Goal: Information Seeking & Learning: Check status

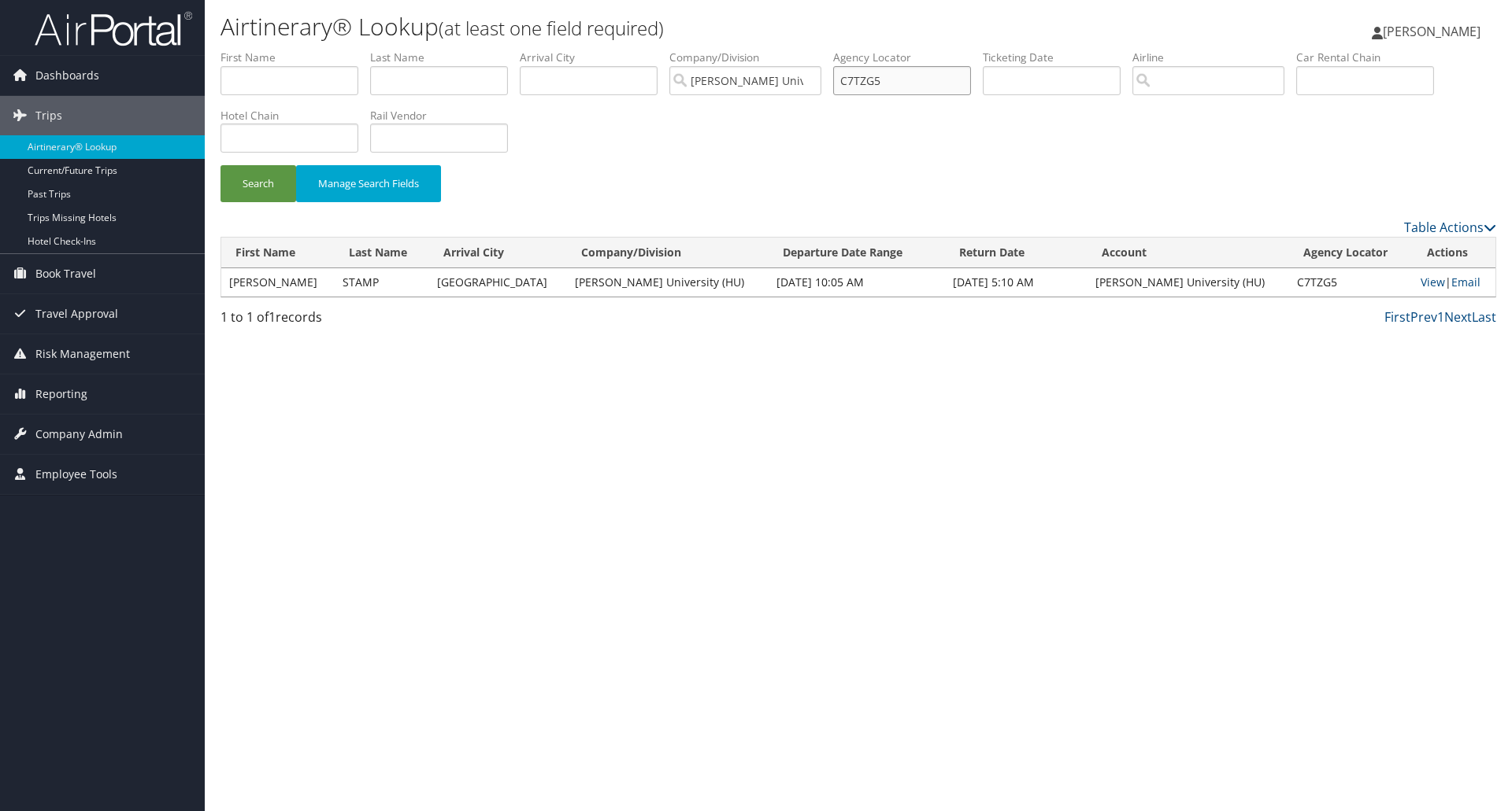
click at [865, 77] on input "C7TZG5" at bounding box center [902, 80] width 138 height 29
paste input "BF3577"
click at [221, 166] on button "Search" at bounding box center [258, 184] width 76 height 37
click at [1422, 281] on link "View" at bounding box center [1434, 281] width 24 height 15
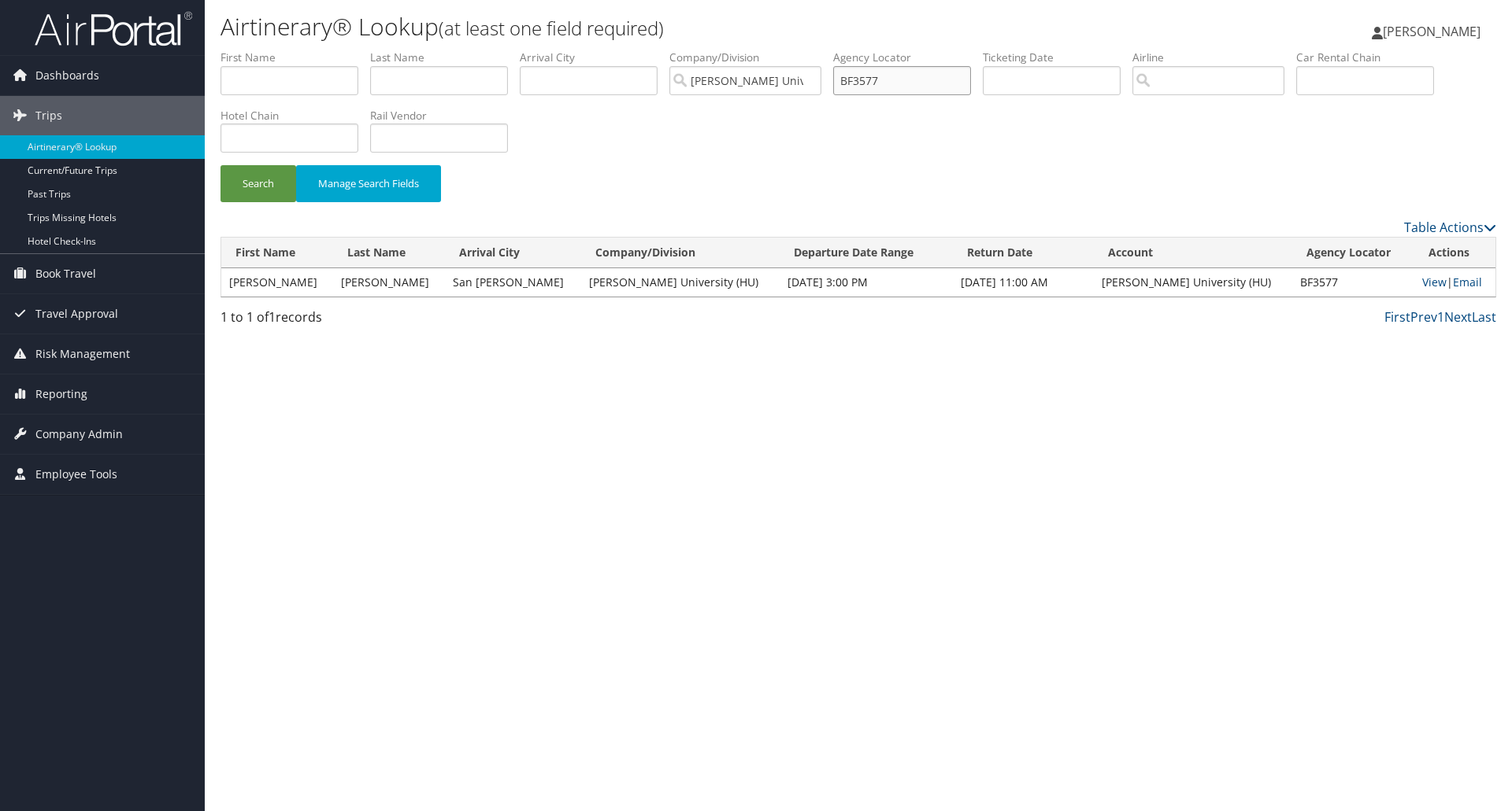
click at [865, 81] on input "BF3577" at bounding box center [902, 80] width 138 height 29
paste input "G7JWN"
type input "BG7JWN"
click at [253, 191] on button "Search" at bounding box center [258, 184] width 76 height 37
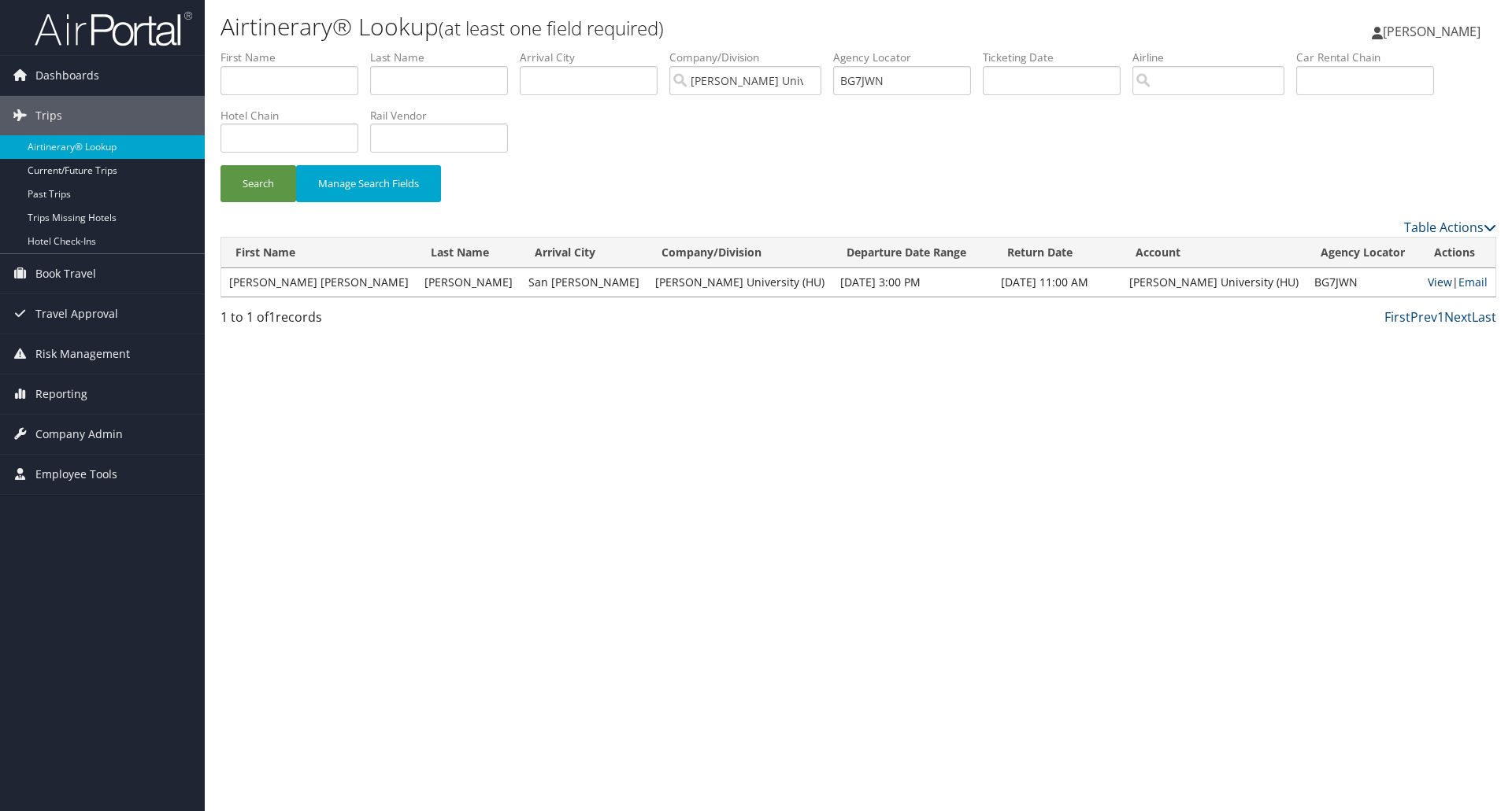
click at [1427, 286] on link "View" at bounding box center [1439, 281] width 24 height 15
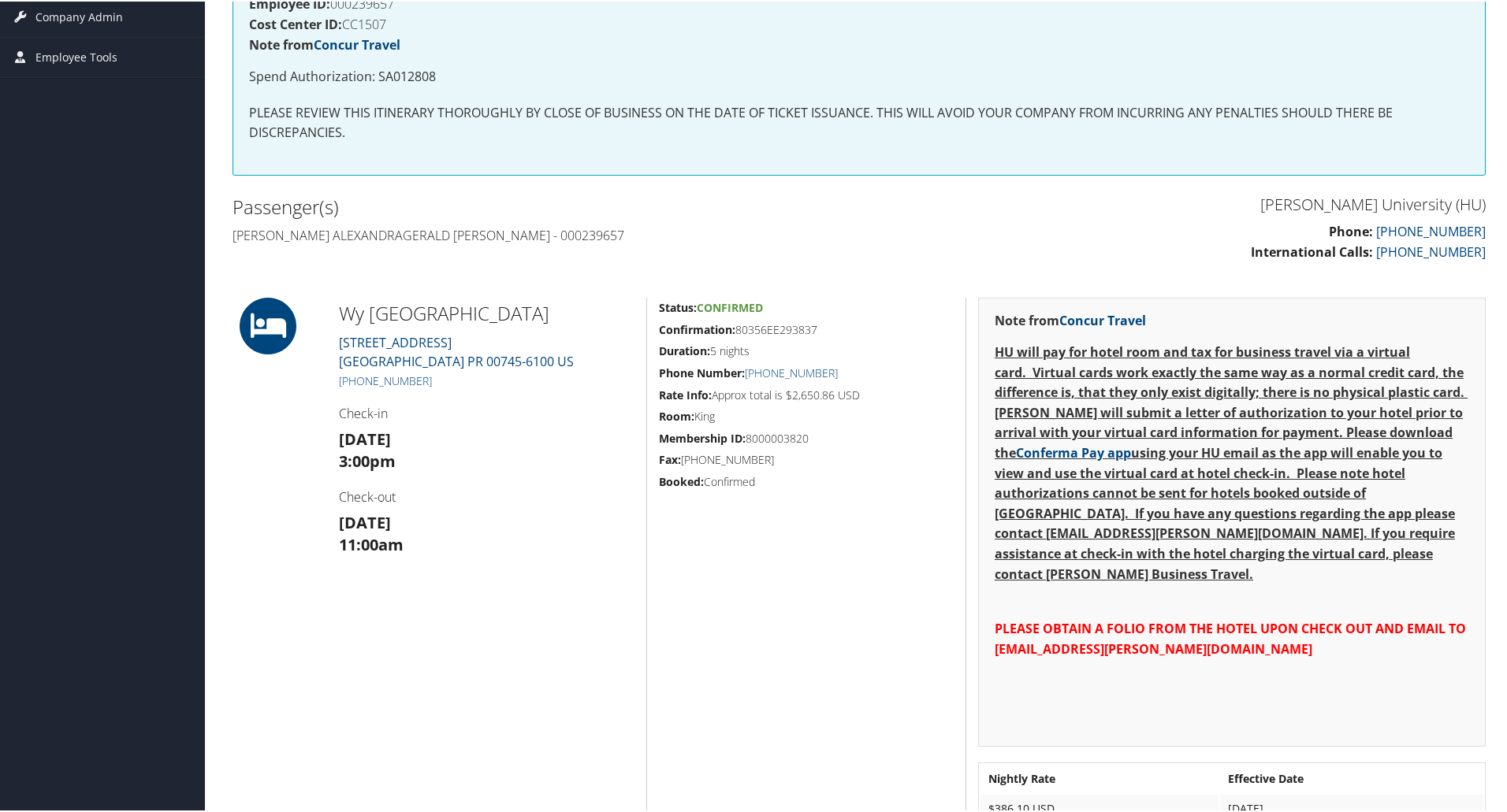
scroll to position [316, 0]
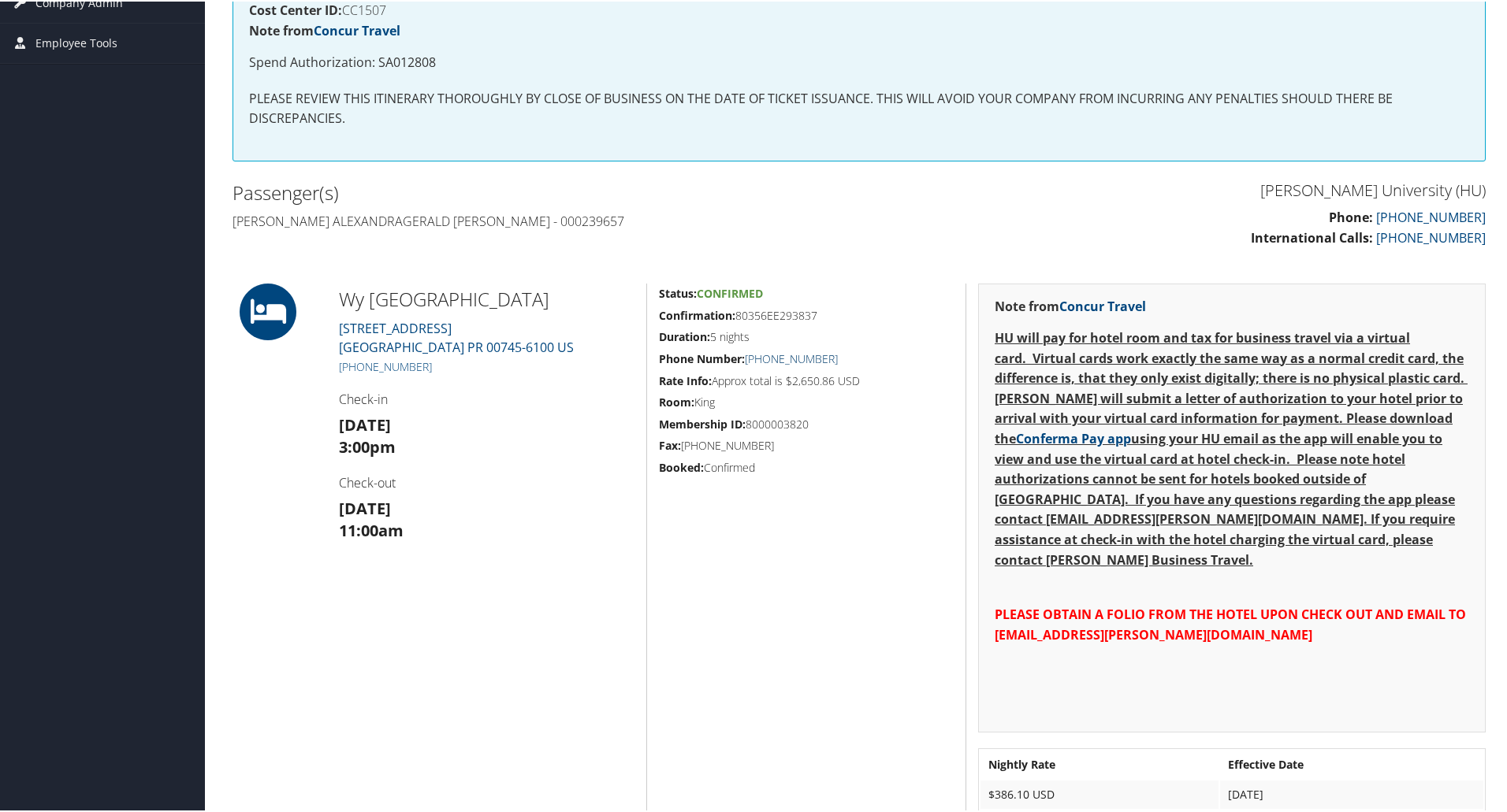
drag, startPoint x: 845, startPoint y: 357, endPoint x: 762, endPoint y: 357, distance: 83.0
click at [762, 357] on h5 "Phone Number: +1 (787) 888-6000" at bounding box center [805, 358] width 295 height 16
copy link "(787) 888-6000"
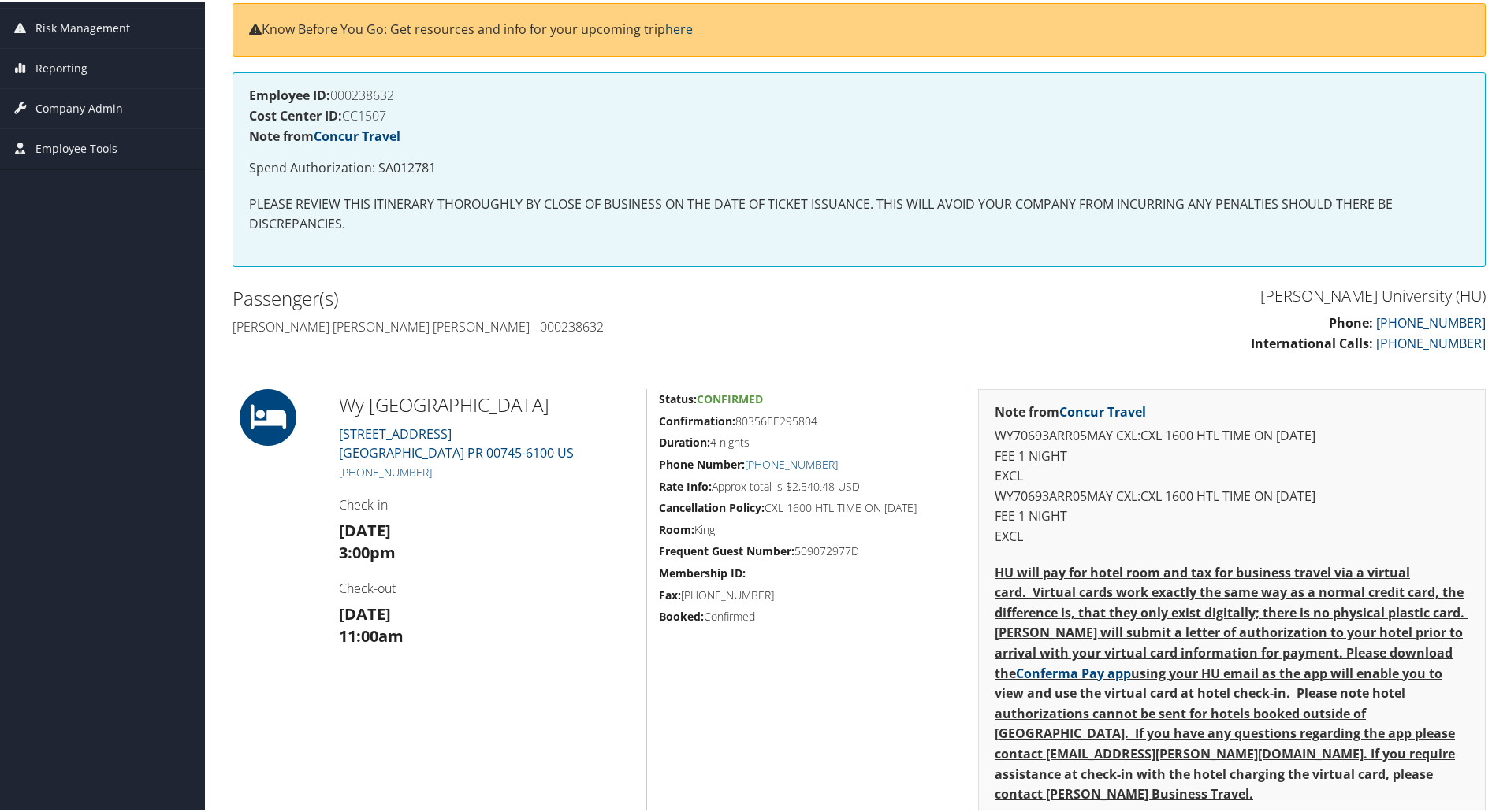
scroll to position [237, 0]
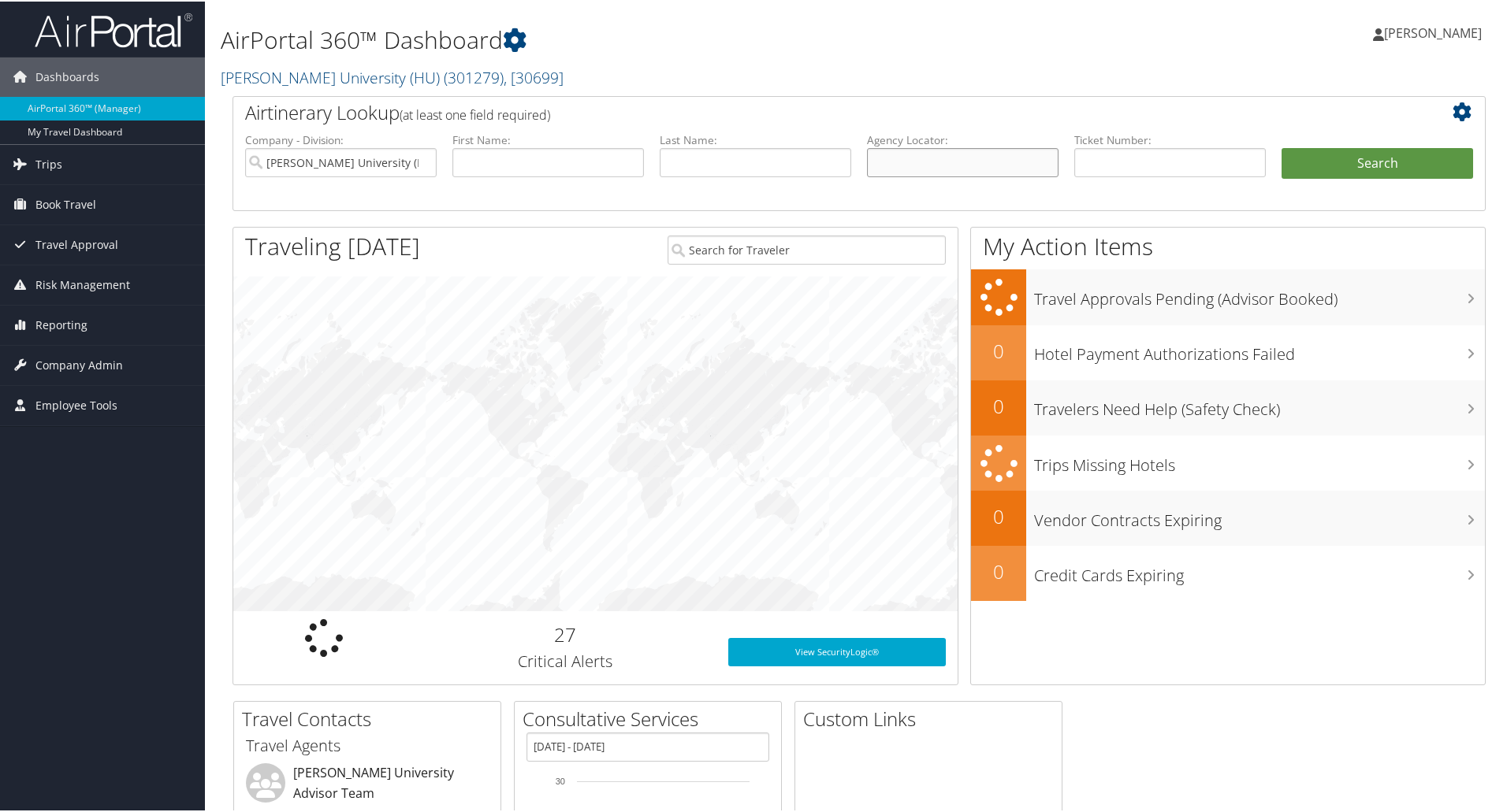
click at [911, 153] on input "text" at bounding box center [963, 161] width 192 height 29
paste input "B9GPVG"
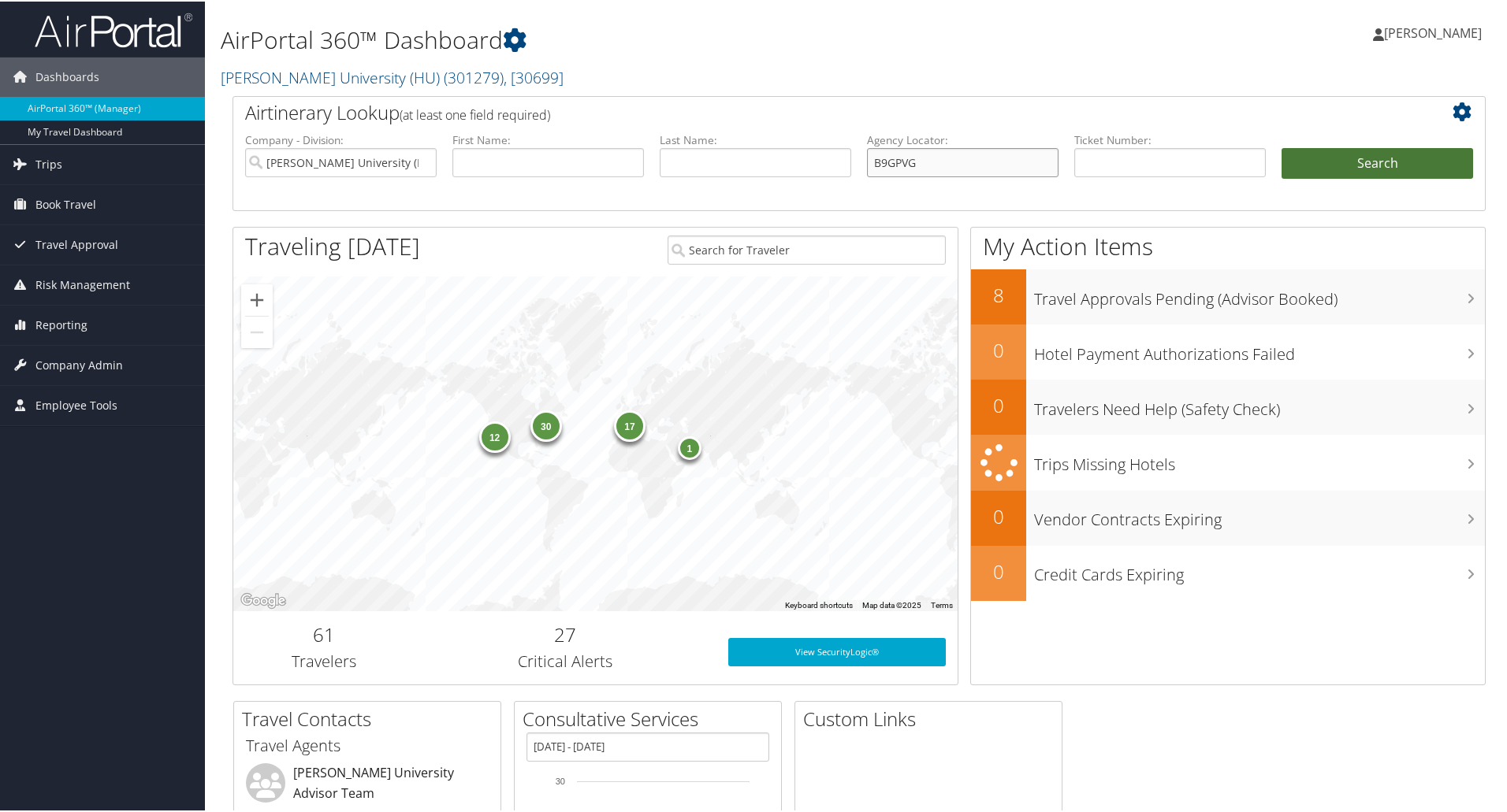
type input "B9GPVG"
click at [1309, 168] on button "Search" at bounding box center [1378, 163] width 192 height 32
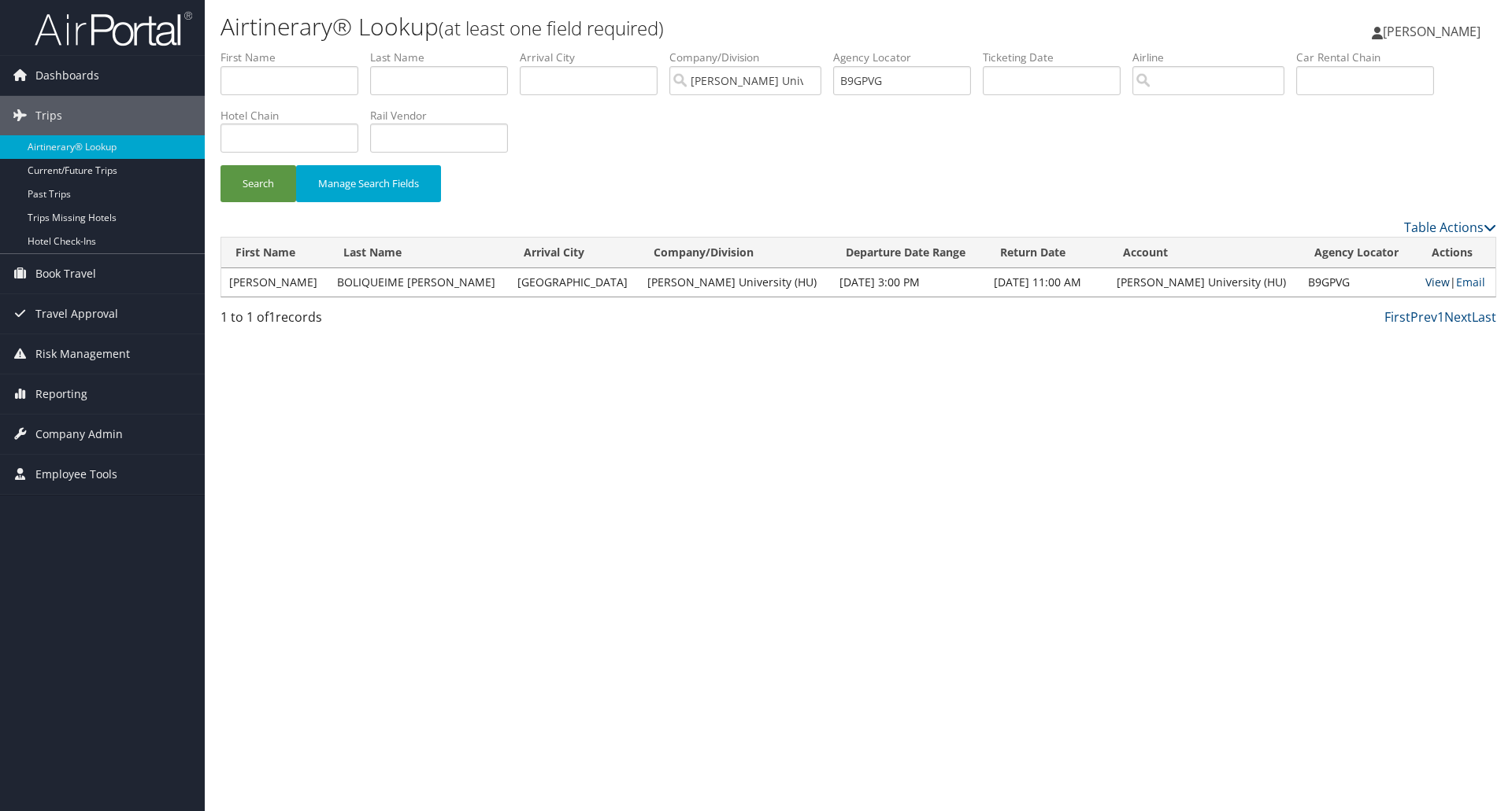
click at [1425, 284] on link "View" at bounding box center [1437, 281] width 24 height 15
click at [446, 84] on input "text" at bounding box center [439, 80] width 138 height 29
paste input "Boliqueime"
type input "Boliqueime"
click at [874, 68] on input "B9GPVG" at bounding box center [902, 80] width 138 height 29
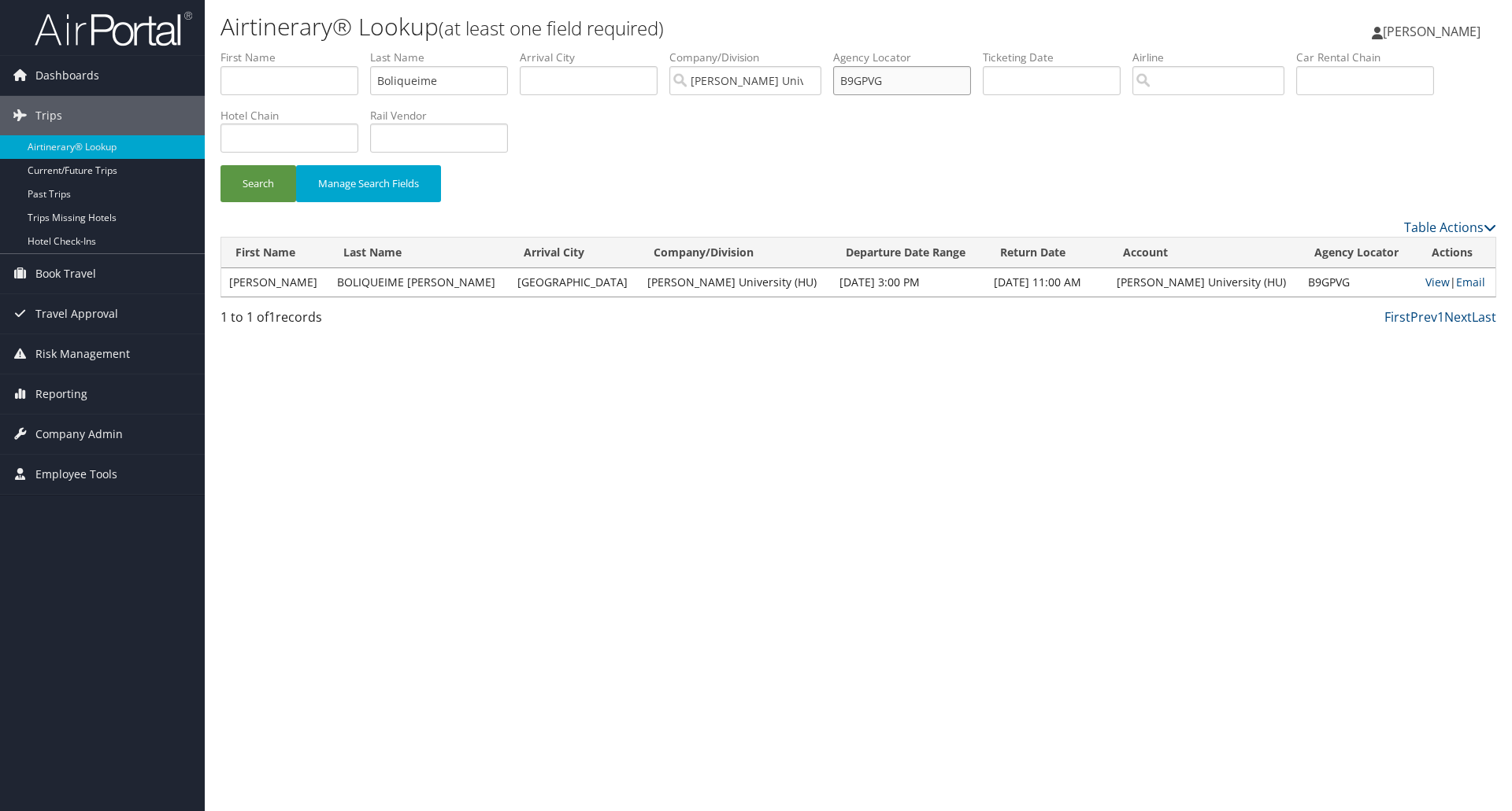
click at [874, 68] on input "B9GPVG" at bounding box center [902, 80] width 138 height 29
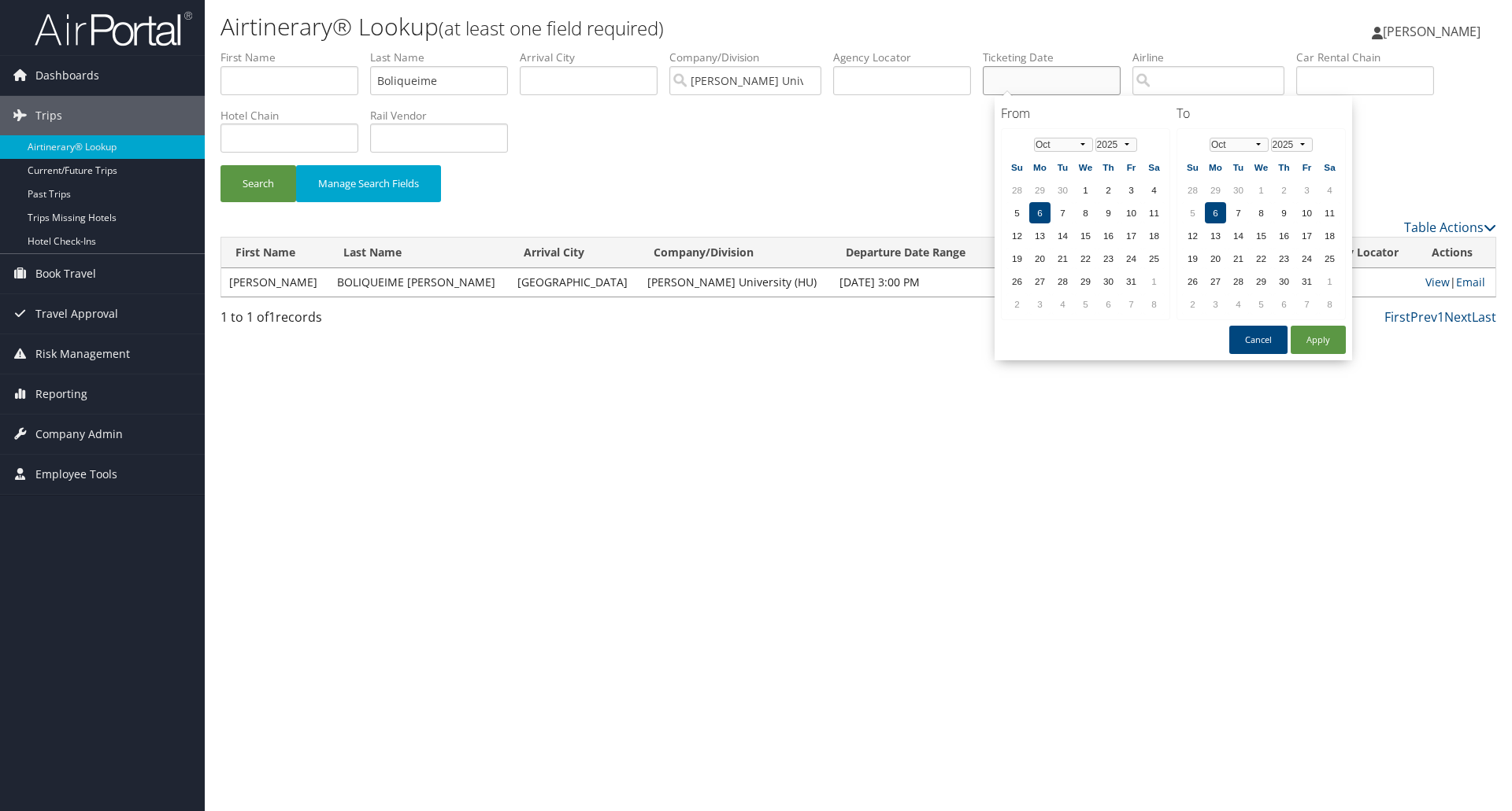
click at [1013, 74] on input "text" at bounding box center [1052, 80] width 138 height 29
type input "05/17/2025"
click at [1313, 330] on button "Apply" at bounding box center [1317, 340] width 55 height 28
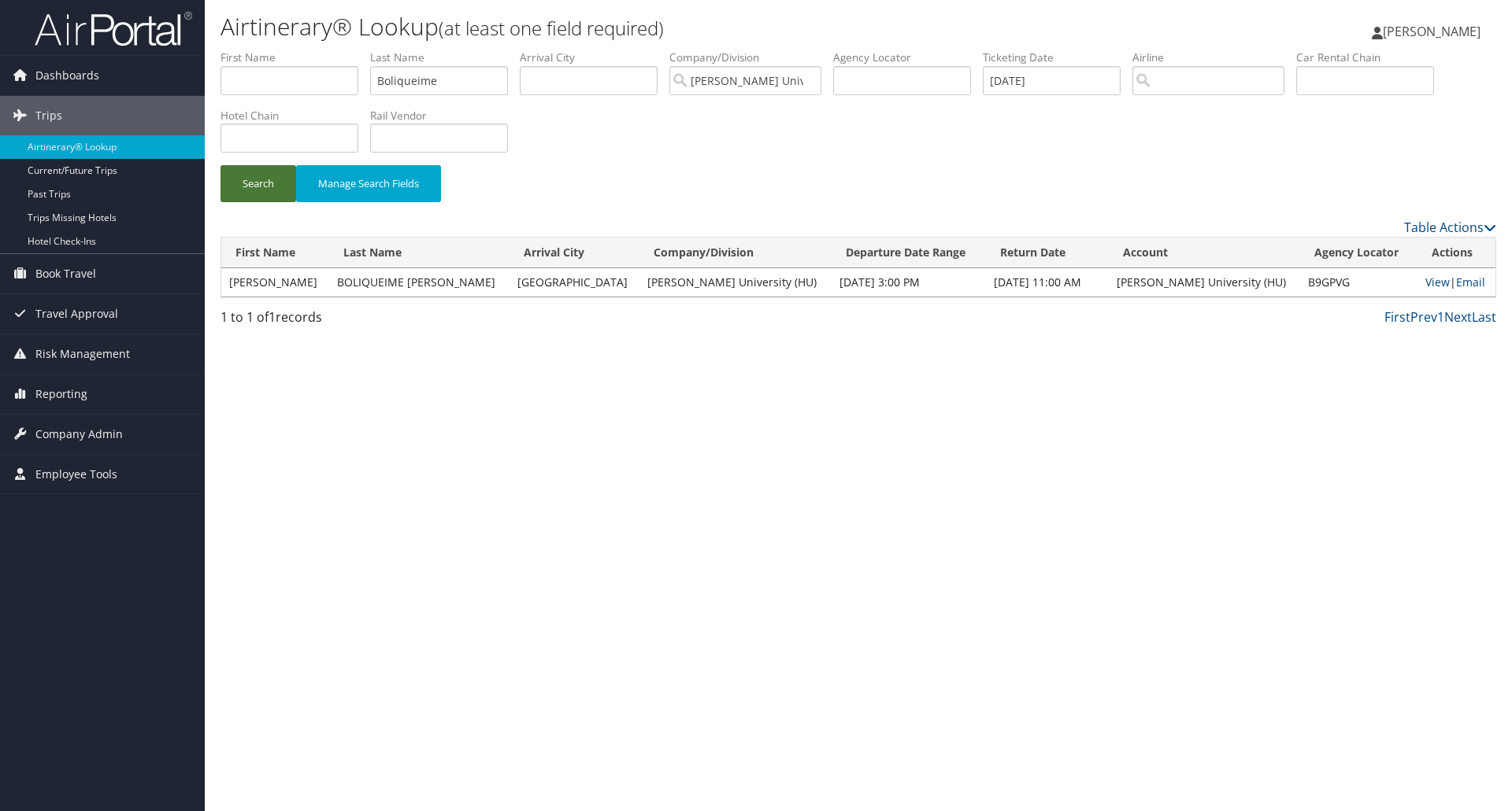
click at [241, 194] on button "Search" at bounding box center [258, 184] width 76 height 37
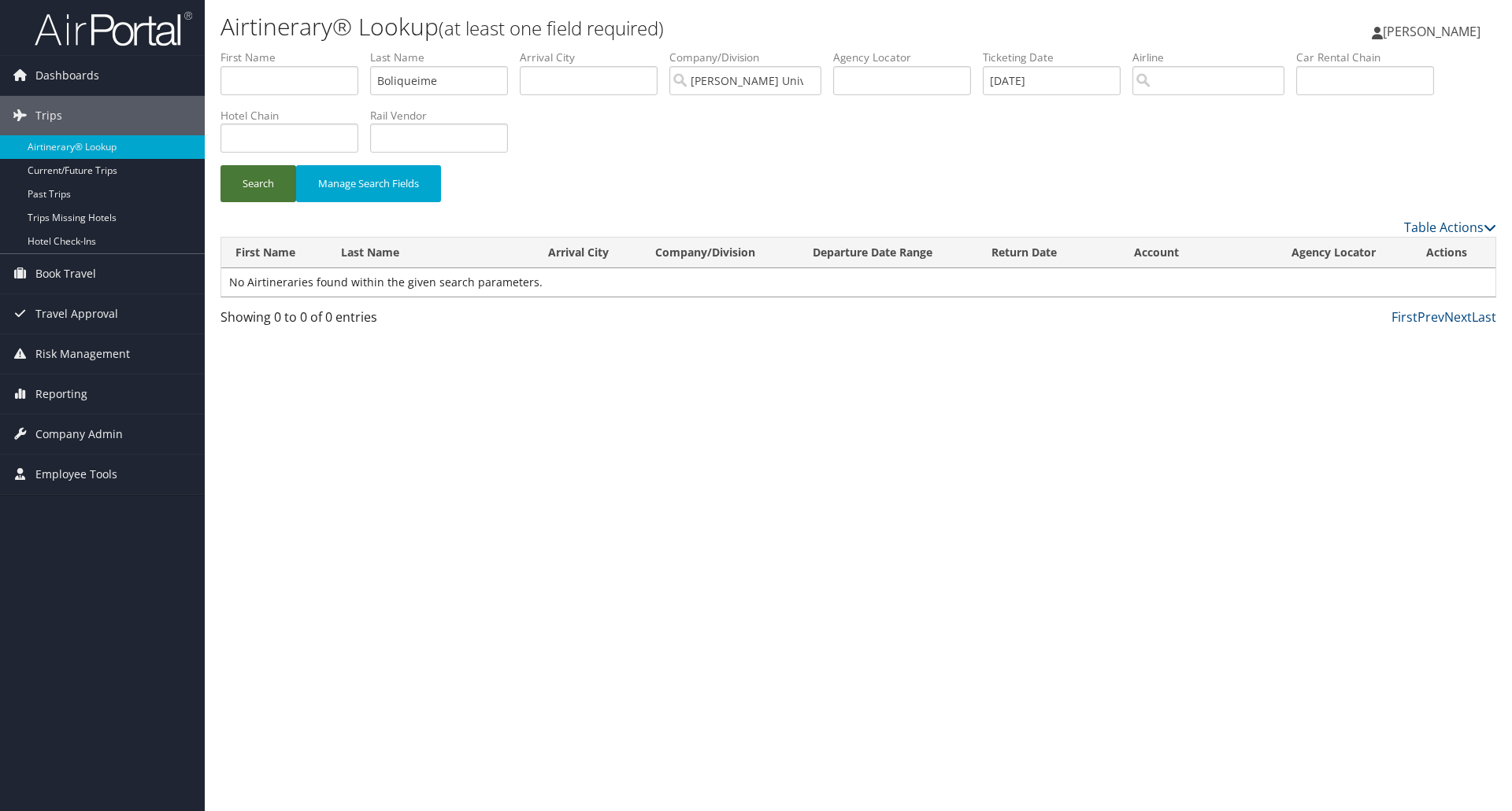
click at [241, 194] on button "Search" at bounding box center [258, 184] width 76 height 37
click at [461, 80] on input "Boliqueime" at bounding box center [439, 80] width 138 height 29
click at [330, 134] on input "text" at bounding box center [289, 138] width 138 height 29
paste input "Johari Rotana"
type input "Johari Rotana"
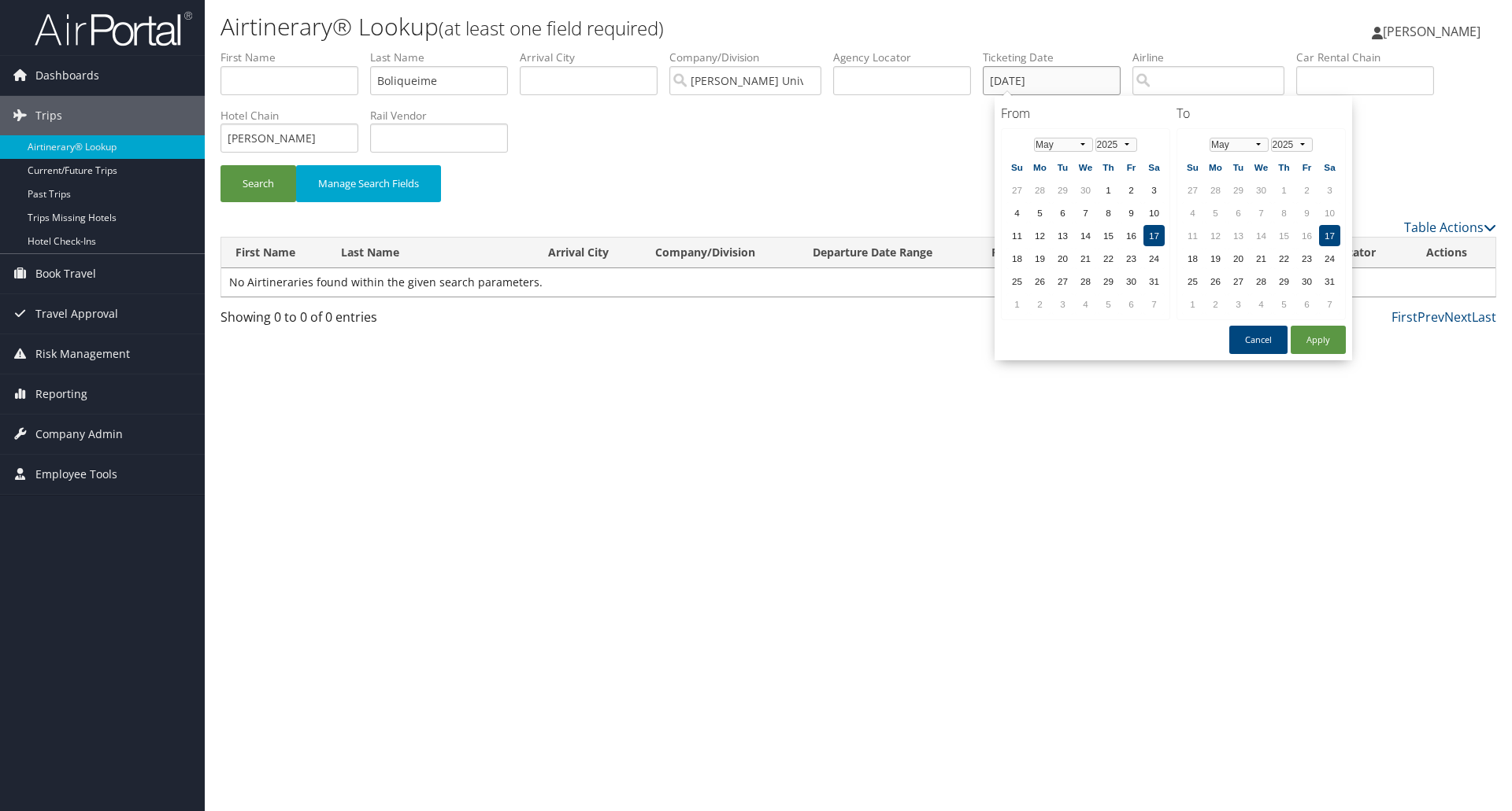
click at [1009, 84] on input "05/17/2025" at bounding box center [1052, 80] width 138 height 29
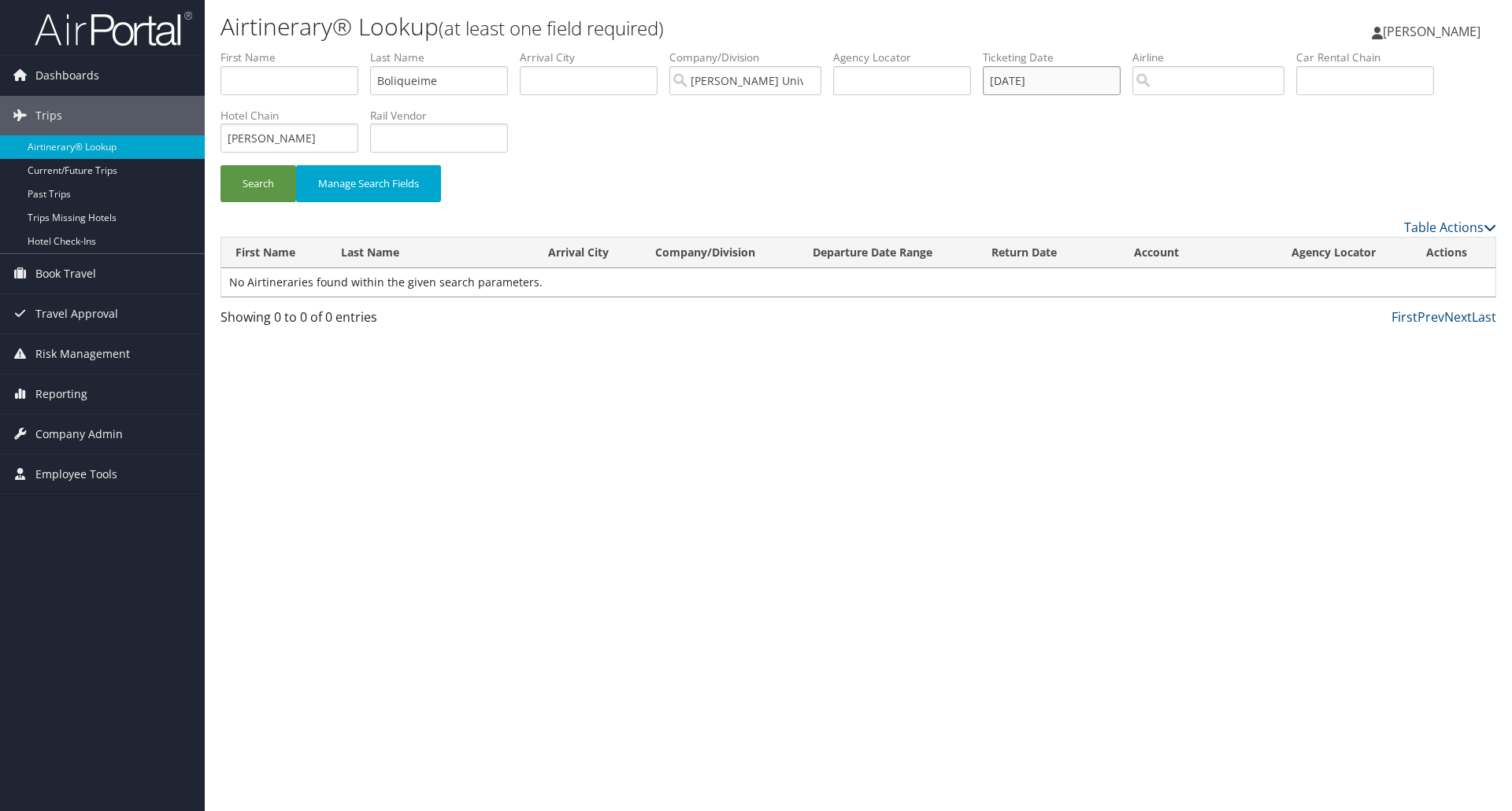
click at [1009, 84] on input "05/17/2025" at bounding box center [1052, 80] width 138 height 29
drag, startPoint x: 1079, startPoint y: 79, endPoint x: 897, endPoint y: 79, distance: 182.0
click at [897, 50] on ul "First Name Last Name Boliqueime Departure City Arrival City Company/Division Ho…" at bounding box center [858, 50] width 1275 height 0
click at [235, 180] on button "Search" at bounding box center [258, 184] width 76 height 37
click at [301, 140] on input "Johari Rotana" at bounding box center [289, 138] width 138 height 29
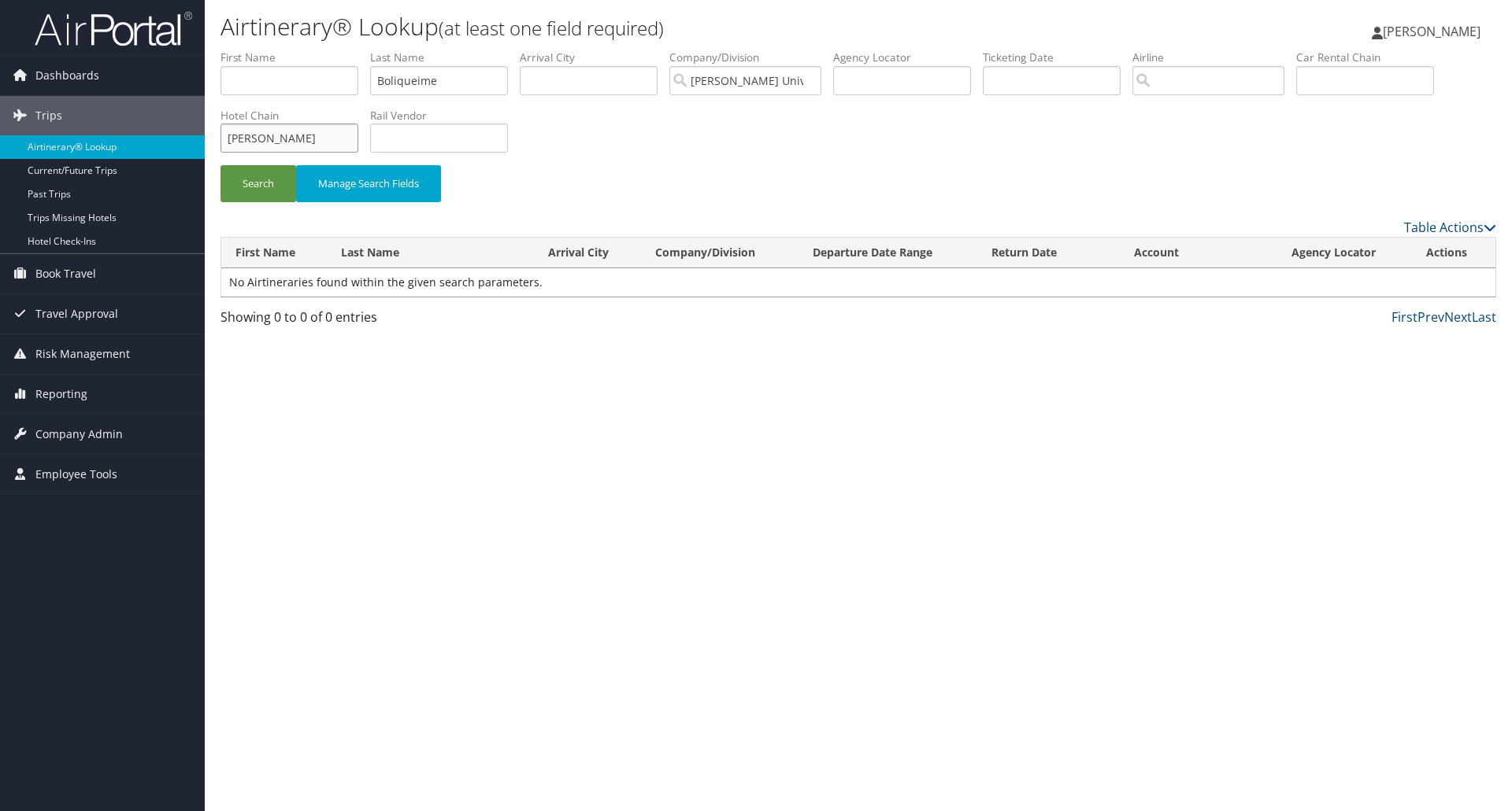
type input "Johari"
click at [221, 166] on button "Search" at bounding box center [258, 184] width 76 height 37
click at [1366, 87] on input "text" at bounding box center [1364, 80] width 138 height 29
click at [1222, 87] on input "search" at bounding box center [1208, 80] width 152 height 29
paste input "Johari Rotana"
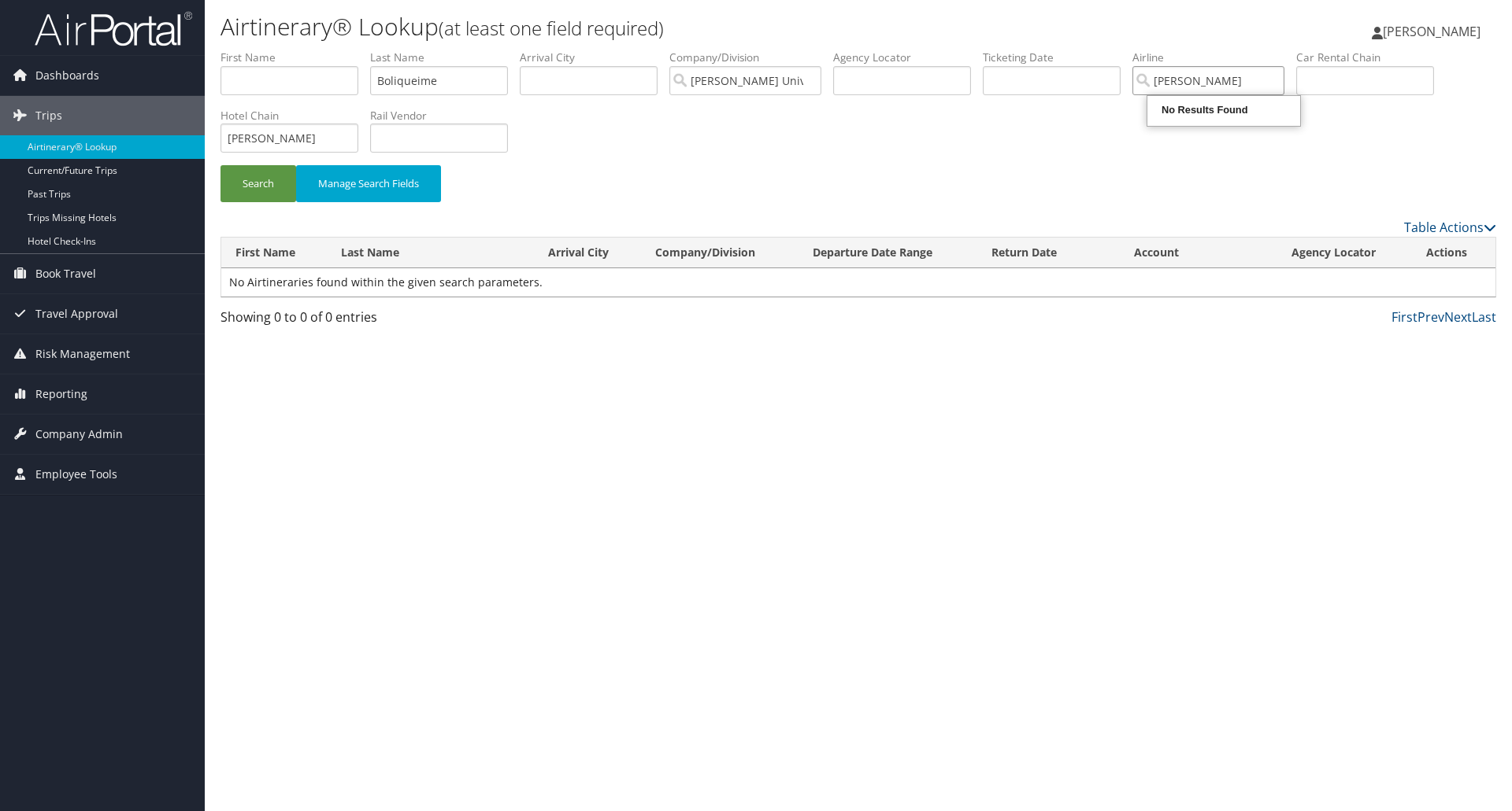
type input "Johari"
click at [221, 166] on button "Search" at bounding box center [258, 184] width 76 height 37
click at [1183, 90] on input "Johari" at bounding box center [1208, 80] width 152 height 29
drag, startPoint x: 285, startPoint y: 138, endPoint x: 187, endPoint y: 138, distance: 98.0
click at [189, 138] on div "Dashboards AirPortal 360™ (Manager) My Travel Dashboard Trips Airtinerary® Look…" at bounding box center [756, 405] width 1512 height 811
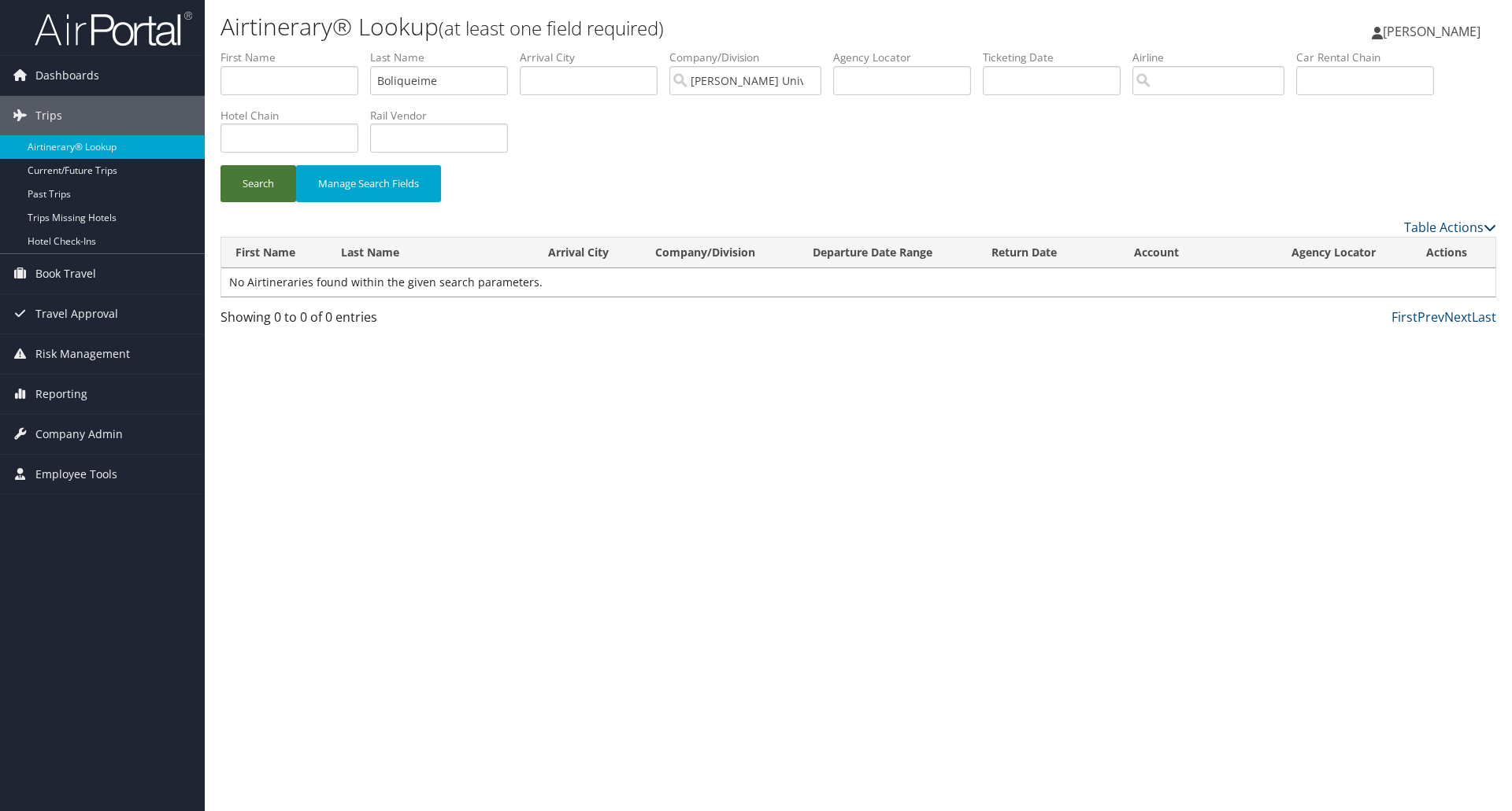
click at [268, 174] on button "Search" at bounding box center [258, 184] width 76 height 37
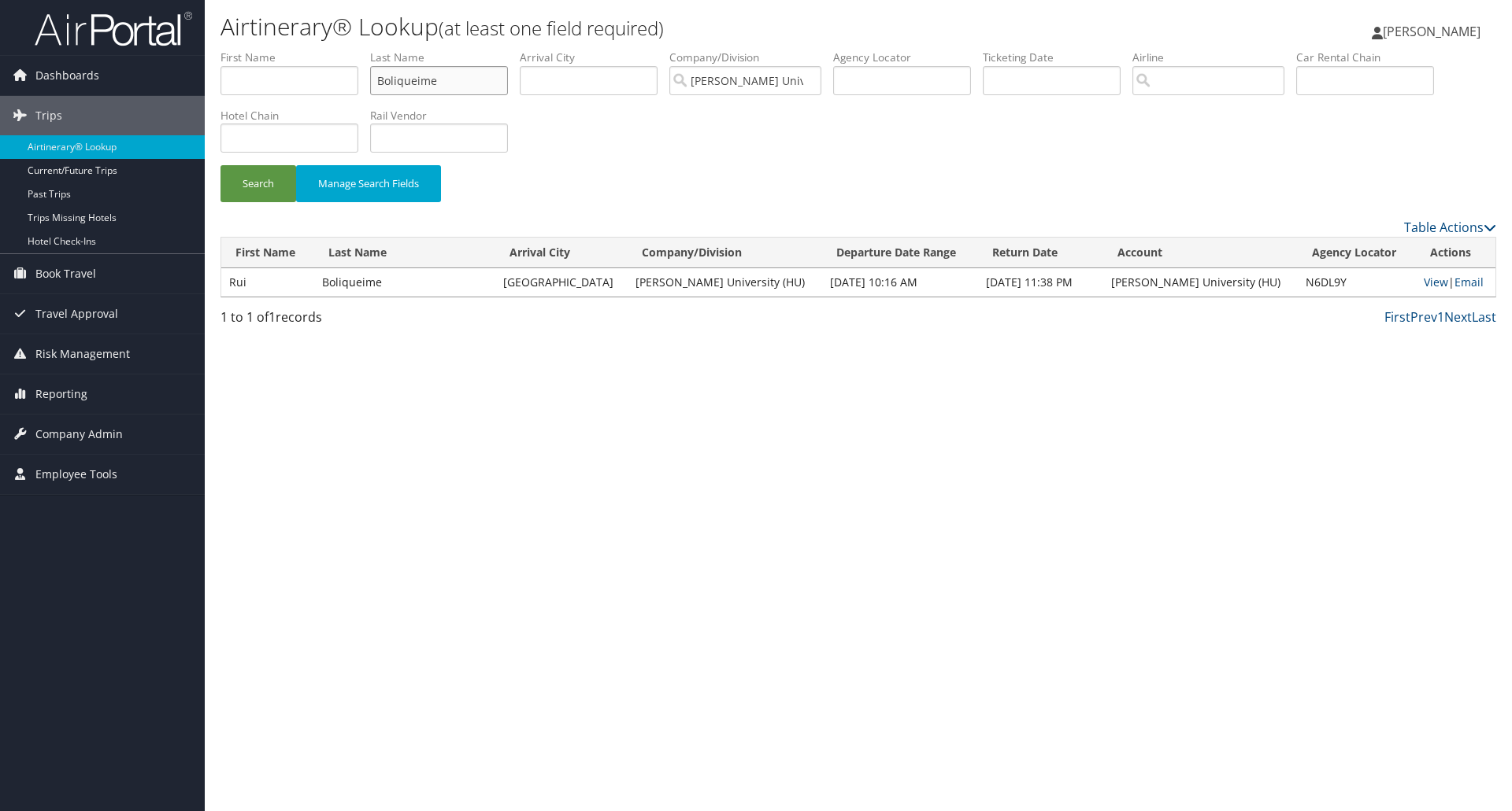
drag, startPoint x: 451, startPoint y: 79, endPoint x: 351, endPoint y: 80, distance: 100.0
click at [351, 50] on ul "First Name Last Name Boliqueime Departure City Arrival City Company/Division Ho…" at bounding box center [858, 50] width 1275 height 0
paste input "OLIQUEIME MARTINS DIOGO"
type input "BOLIQUEIME MARTINS DIOGO"
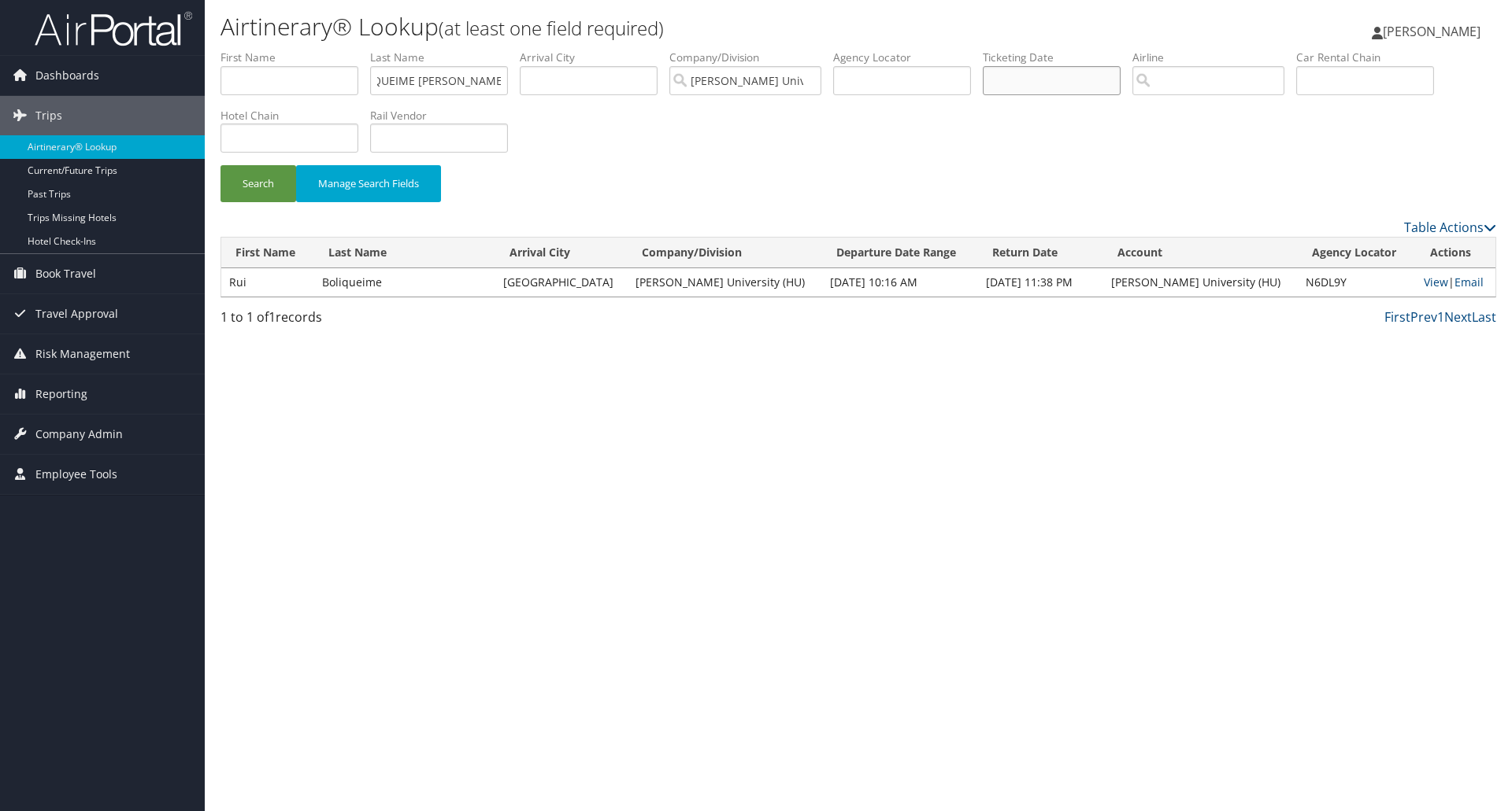
click at [1031, 83] on input "text" at bounding box center [1052, 80] width 138 height 29
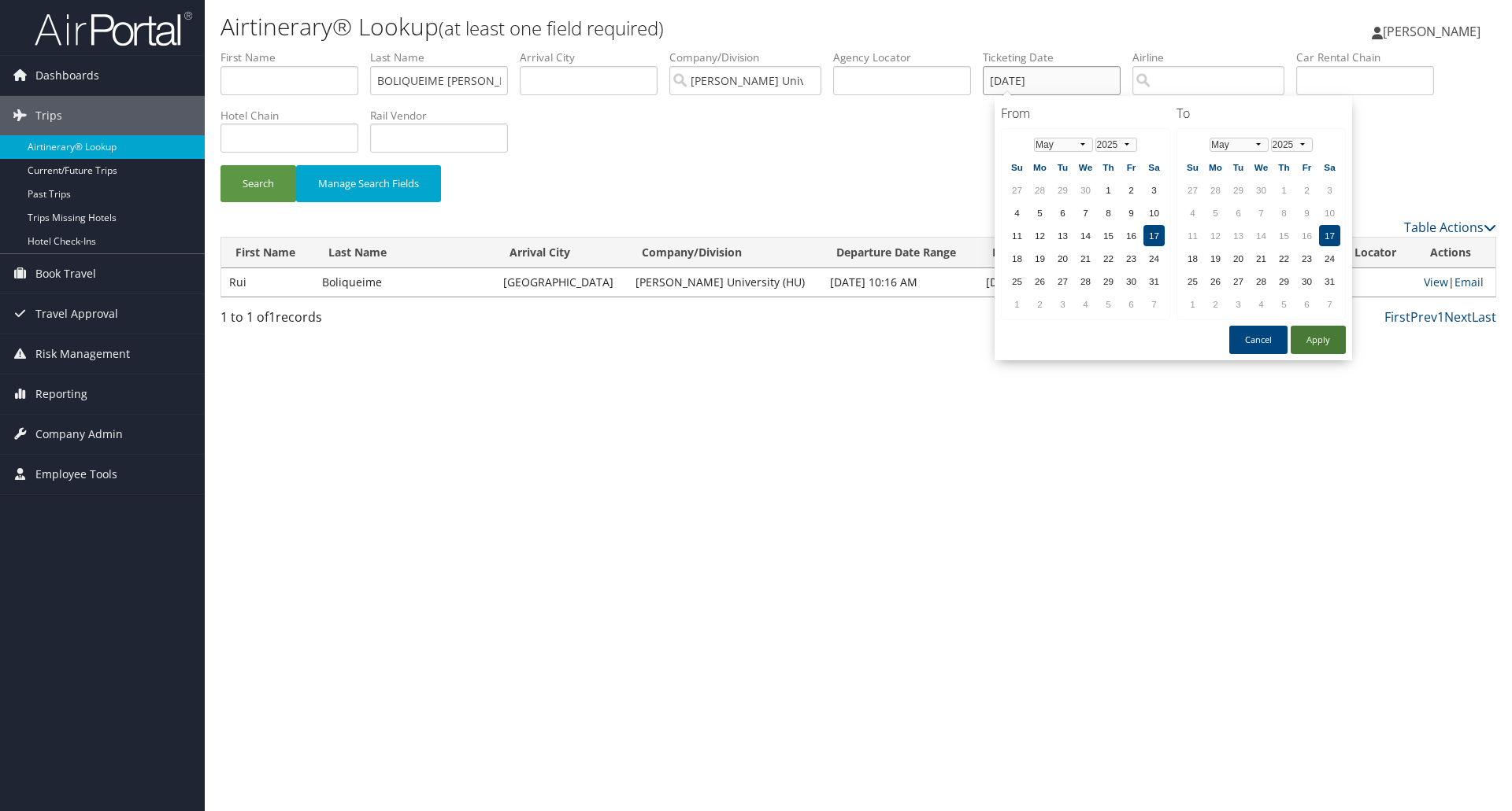
type input "05/17/2025"
click at [1319, 336] on button "Apply" at bounding box center [1317, 340] width 55 height 28
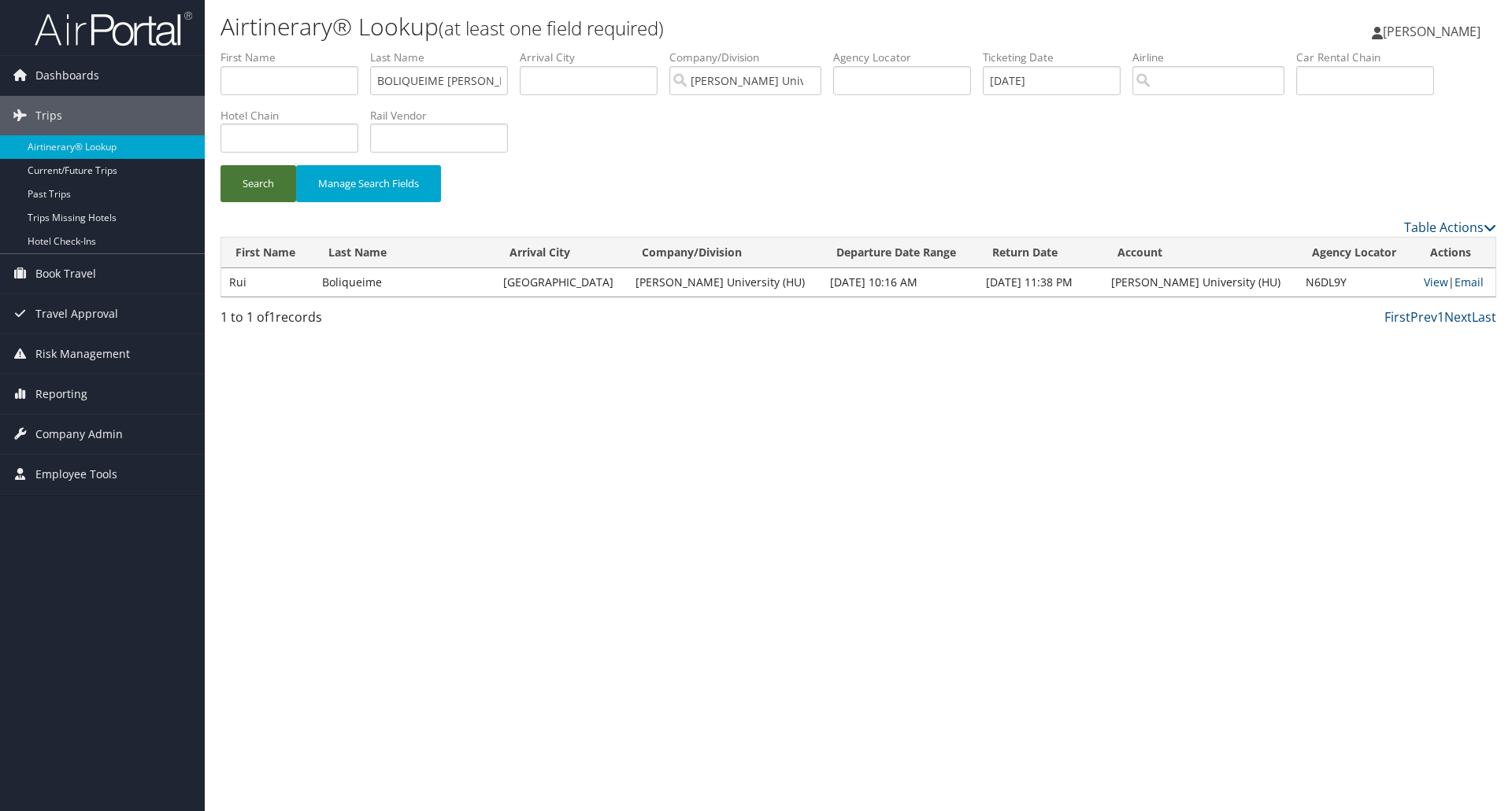
click at [276, 189] on button "Search" at bounding box center [258, 184] width 76 height 37
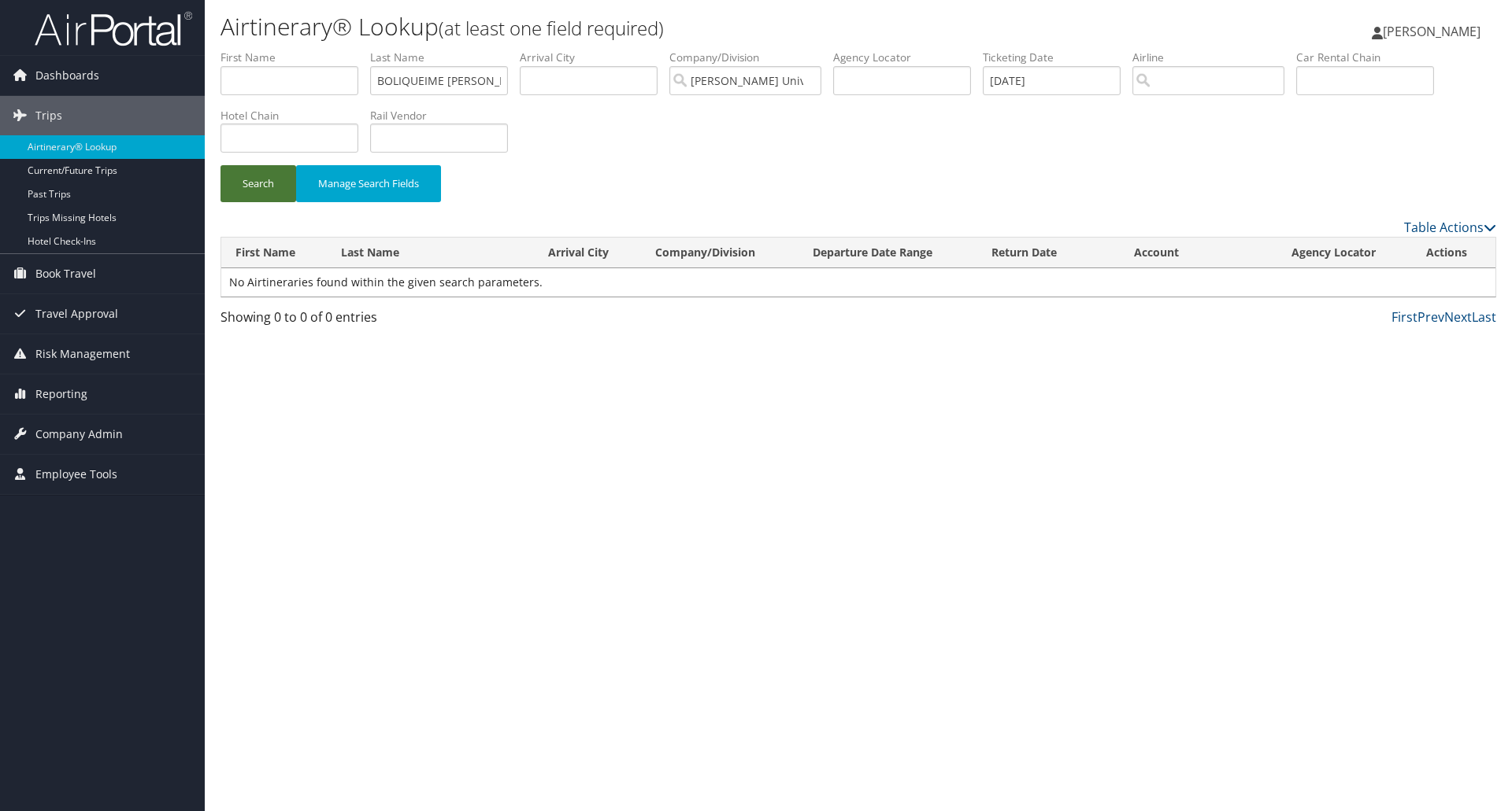
click at [275, 188] on button "Search" at bounding box center [258, 184] width 76 height 37
click at [446, 80] on input "BOLIQUEIME MARTINS DIOGO" at bounding box center [439, 80] width 138 height 29
drag, startPoint x: 502, startPoint y: 78, endPoint x: 573, endPoint y: 78, distance: 71.0
click at [573, 50] on ul "First Name Last Name BOLIQUEIME MARTINS DIOGO Departure City Arrival City Compa…" at bounding box center [858, 50] width 1275 height 0
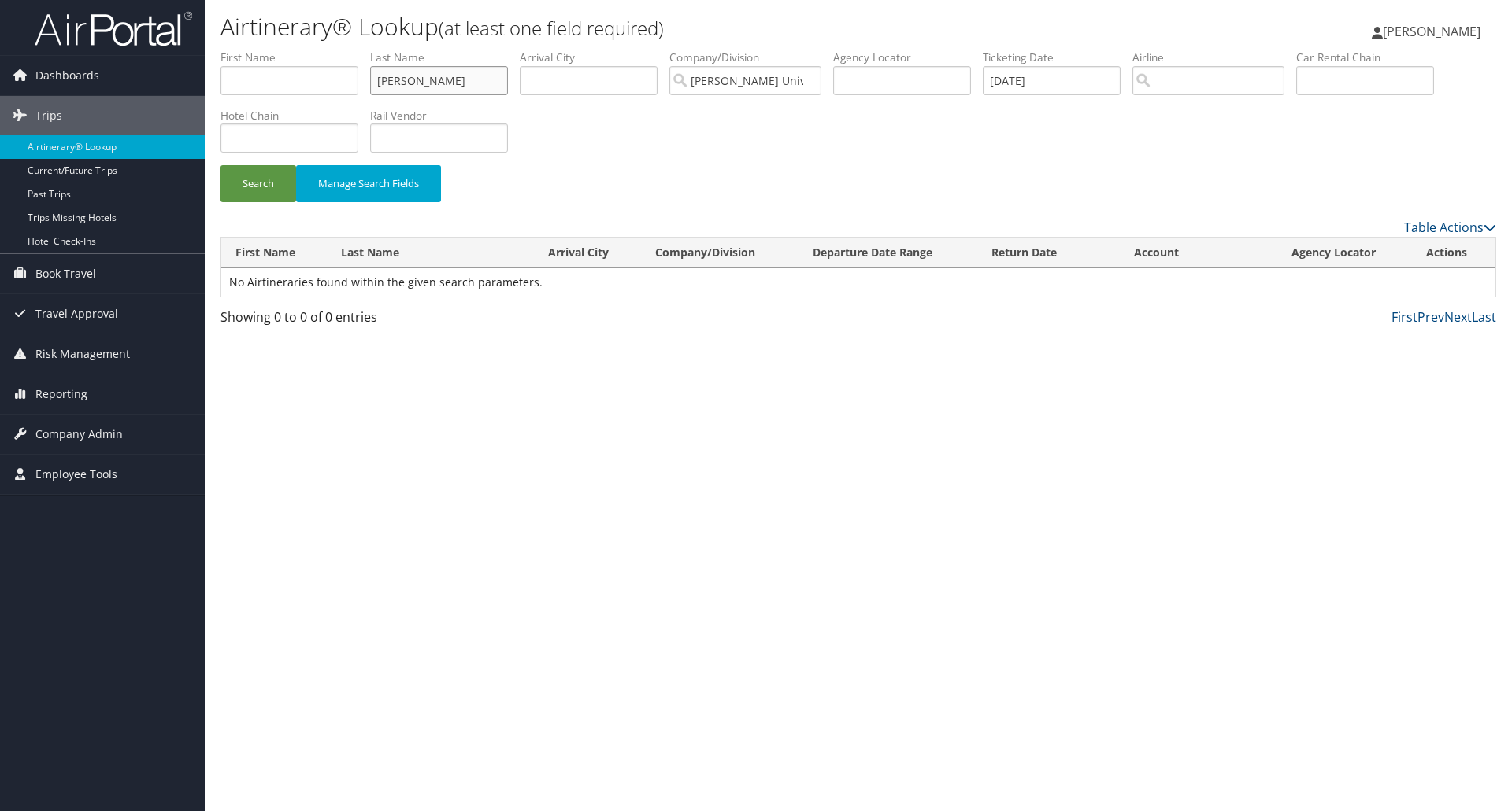
scroll to position [0, 0]
type input "BOLIQUEIME MARTINS"
click at [221, 166] on button "Search" at bounding box center [258, 184] width 76 height 37
click at [1066, 87] on input "05/17/2025" at bounding box center [1052, 80] width 138 height 29
drag, startPoint x: 1077, startPoint y: 87, endPoint x: 939, endPoint y: 76, distance: 138.4
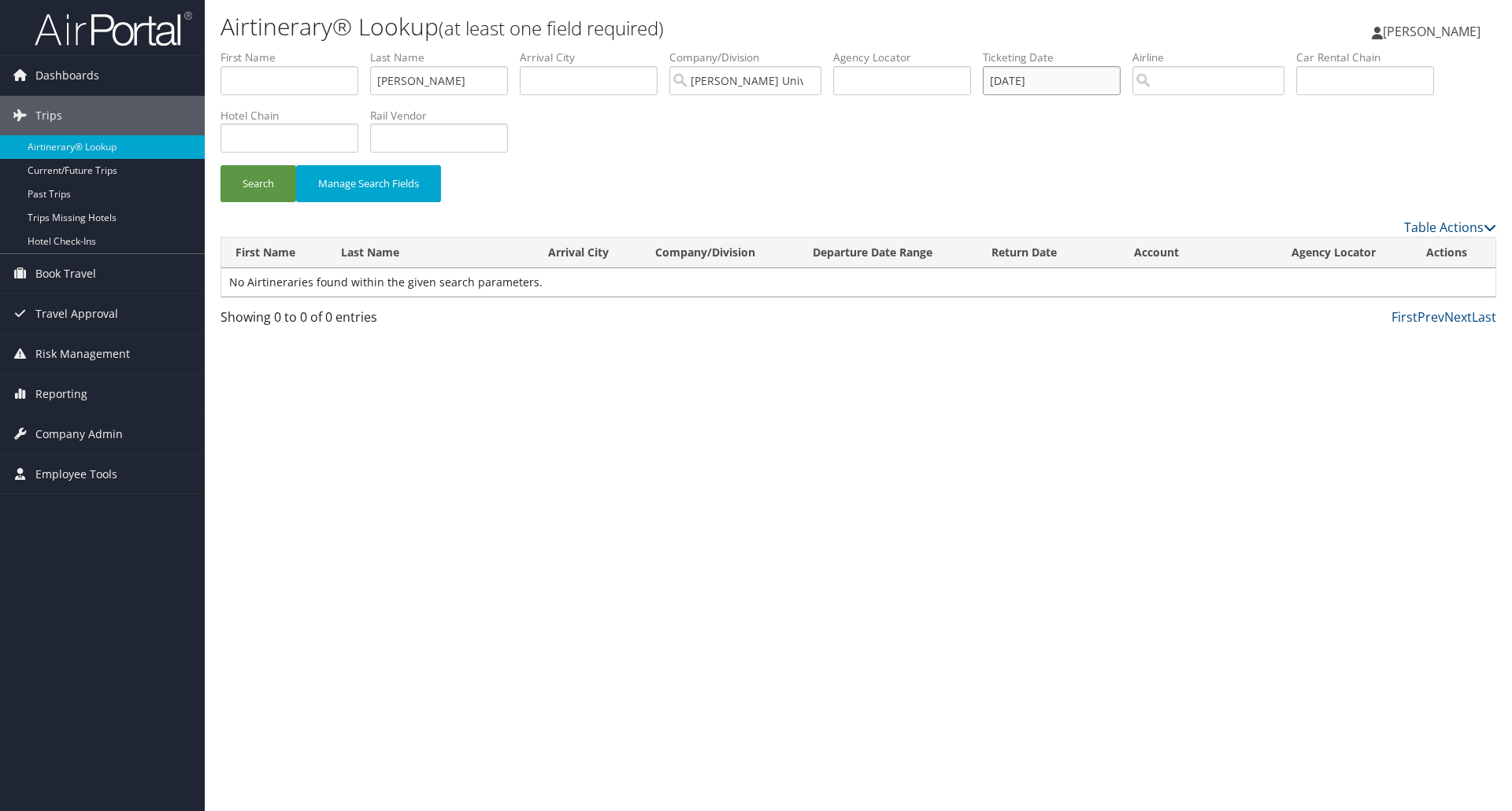
click at [933, 50] on ul "First Name Last Name BOLIQUEIME MARTINS Departure City Arrival City Company/Div…" at bounding box center [858, 50] width 1275 height 0
click at [270, 194] on button "Search" at bounding box center [258, 184] width 76 height 37
click at [912, 84] on input "text" at bounding box center [902, 80] width 138 height 29
paste input "B9GQG0"
type input "B9GQG0"
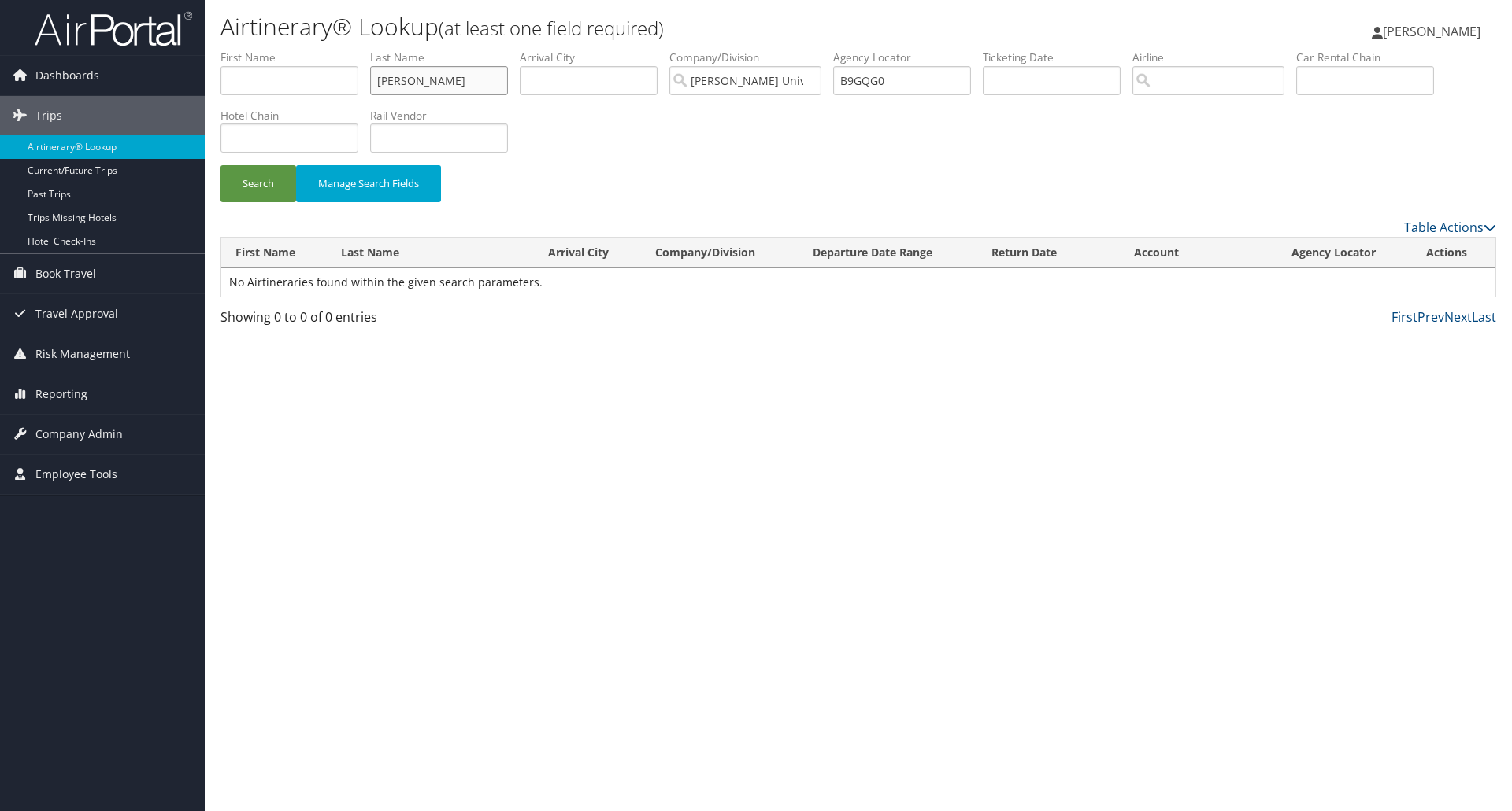
click at [478, 91] on input "BOLIQUEIME MARTINS" at bounding box center [439, 80] width 138 height 29
click at [221, 166] on button "Search" at bounding box center [258, 184] width 76 height 37
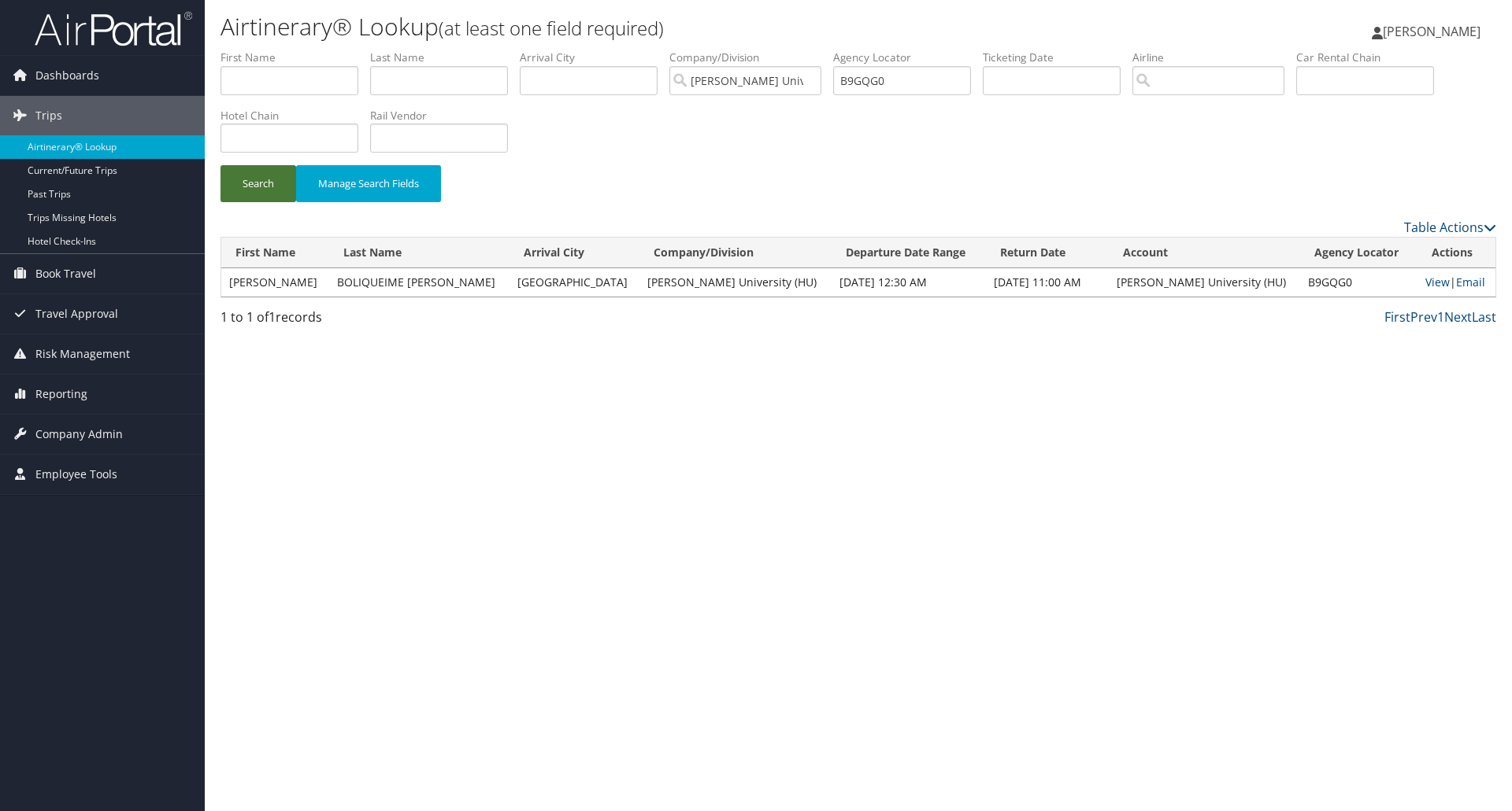
click at [268, 188] on button "Search" at bounding box center [258, 184] width 76 height 37
click at [1427, 286] on link "View" at bounding box center [1437, 281] width 24 height 15
click at [855, 77] on input "B9GQG0" at bounding box center [902, 80] width 138 height 29
click at [252, 82] on input "text" at bounding box center [289, 80] width 138 height 29
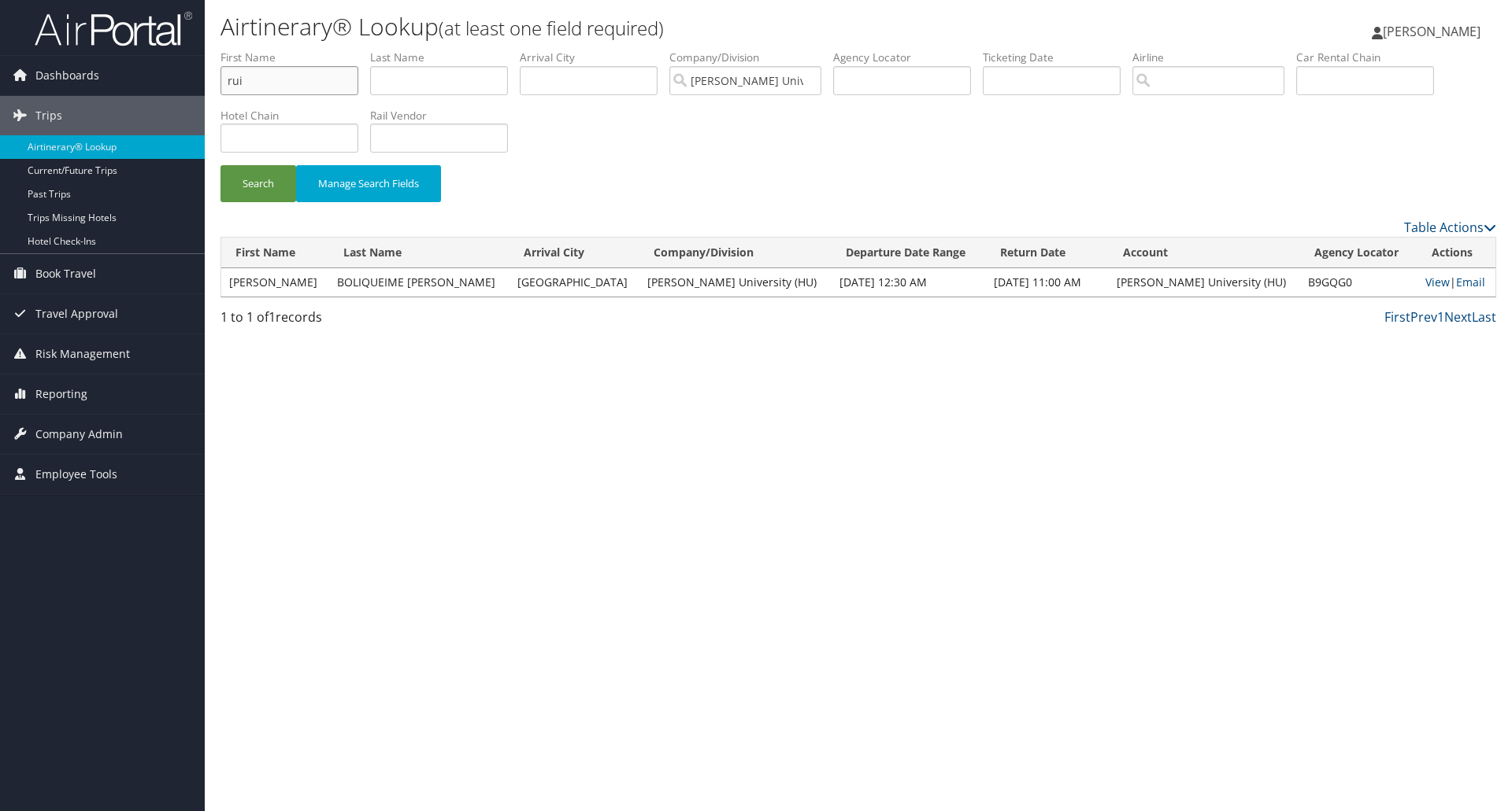
type input "rui"
click at [221, 166] on button "Search" at bounding box center [258, 184] width 76 height 37
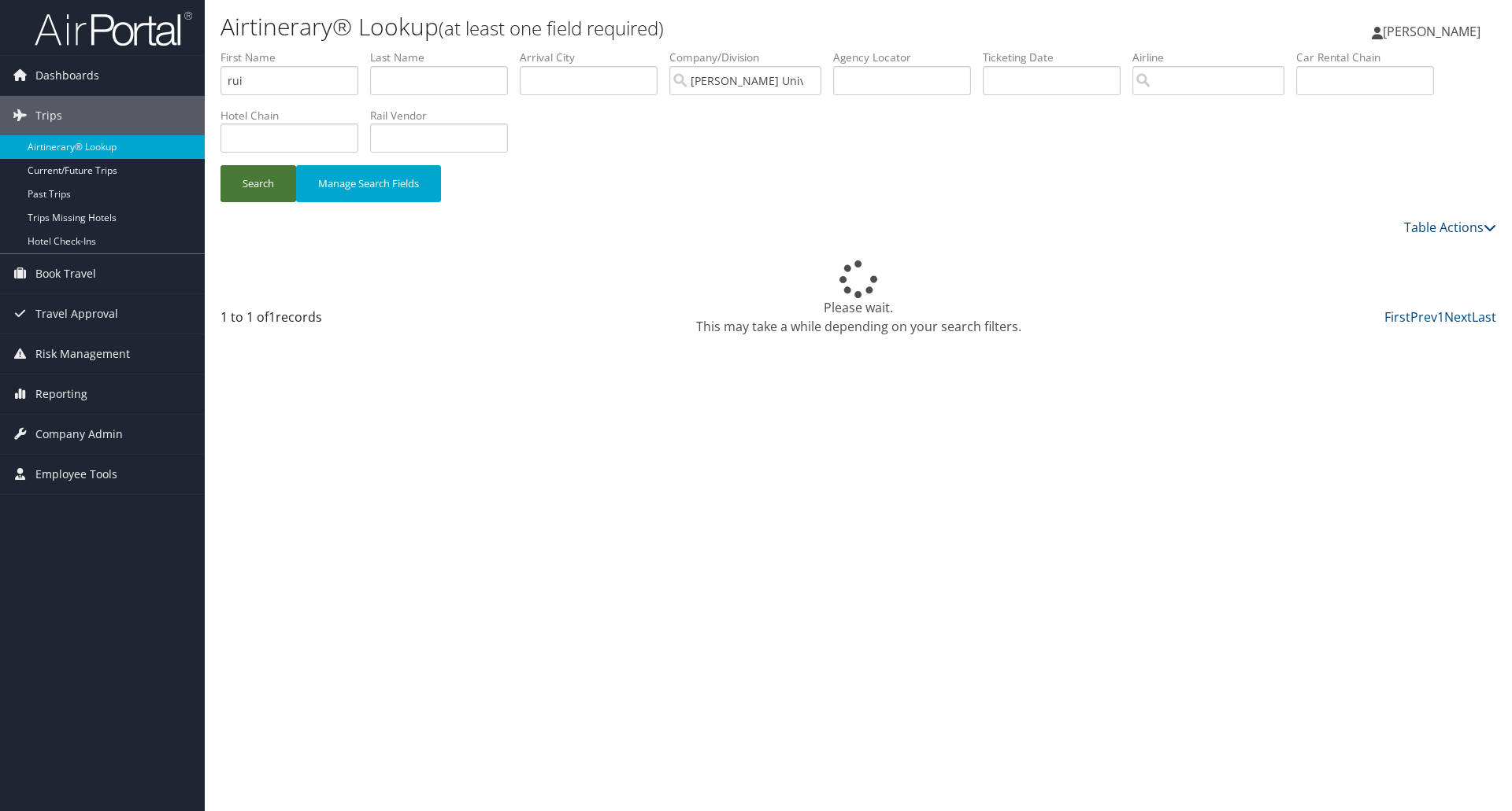
click at [278, 186] on button "Search" at bounding box center [258, 184] width 76 height 37
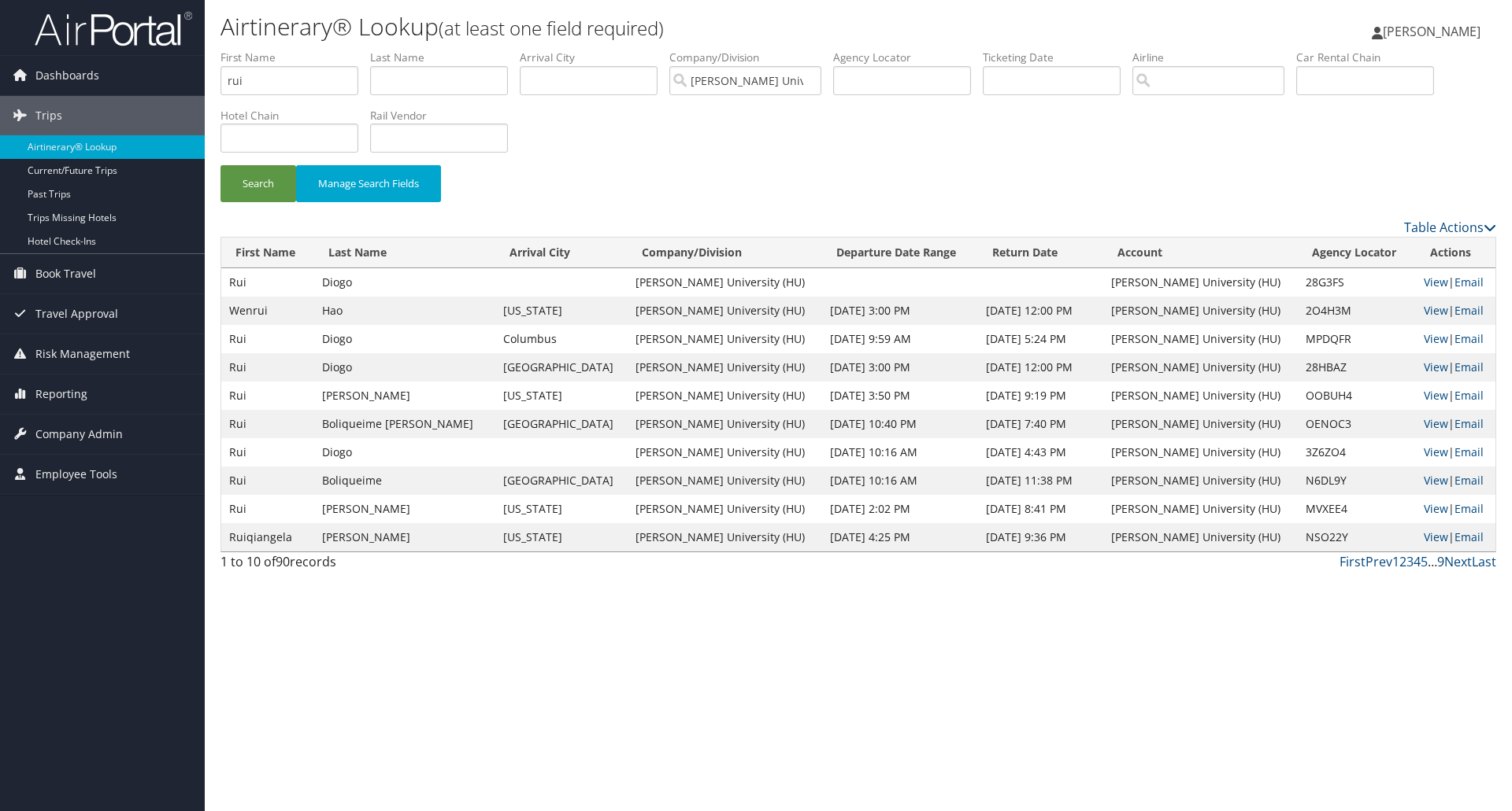
click at [1442, 563] on link "9" at bounding box center [1440, 562] width 7 height 17
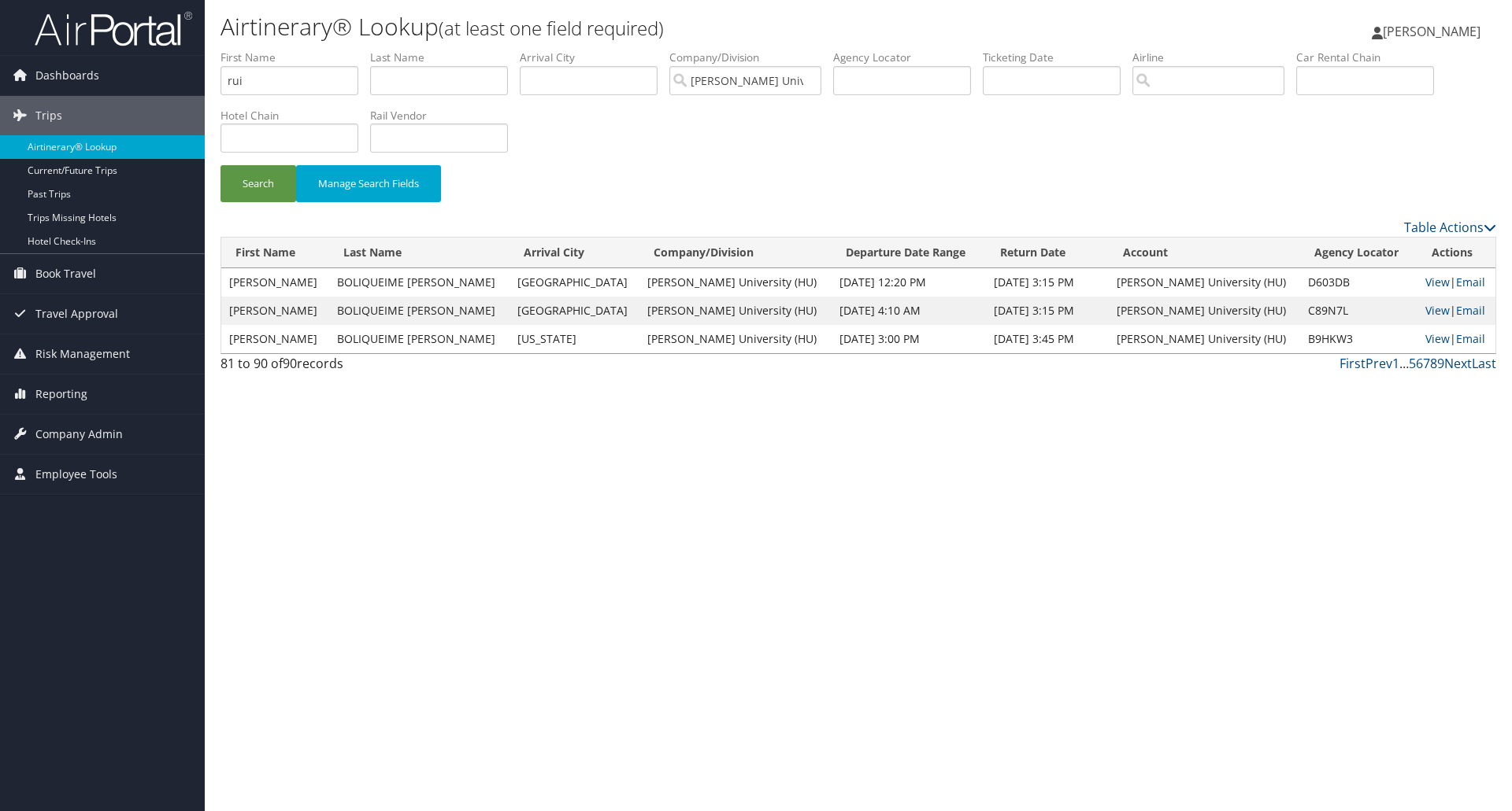
click at [1435, 361] on link "8" at bounding box center [1433, 363] width 7 height 17
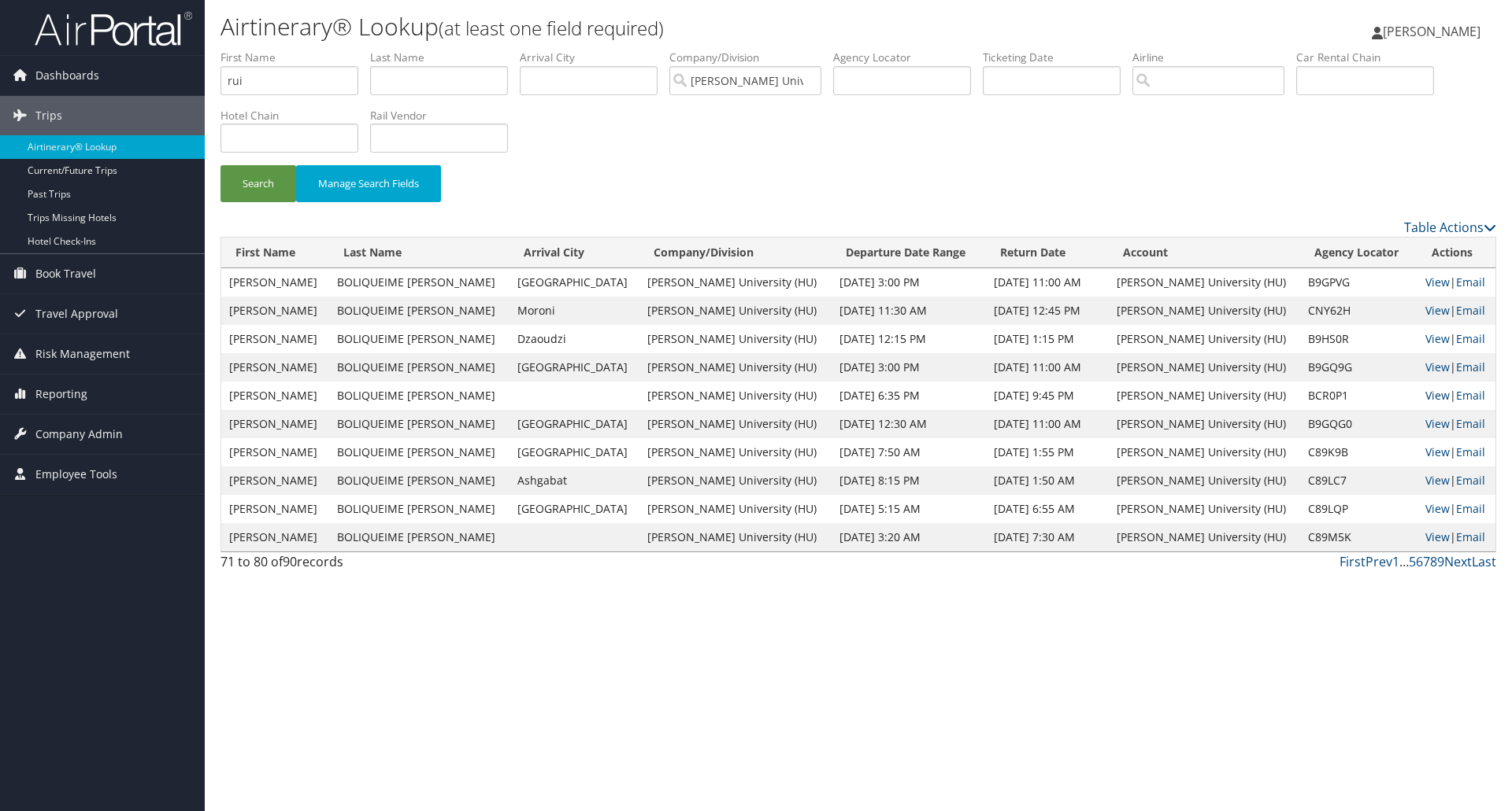
click at [1425, 398] on link "View" at bounding box center [1437, 395] width 24 height 15
click at [1425, 367] on link "View" at bounding box center [1437, 367] width 24 height 15
click at [1008, 78] on input "text" at bounding box center [1052, 80] width 138 height 29
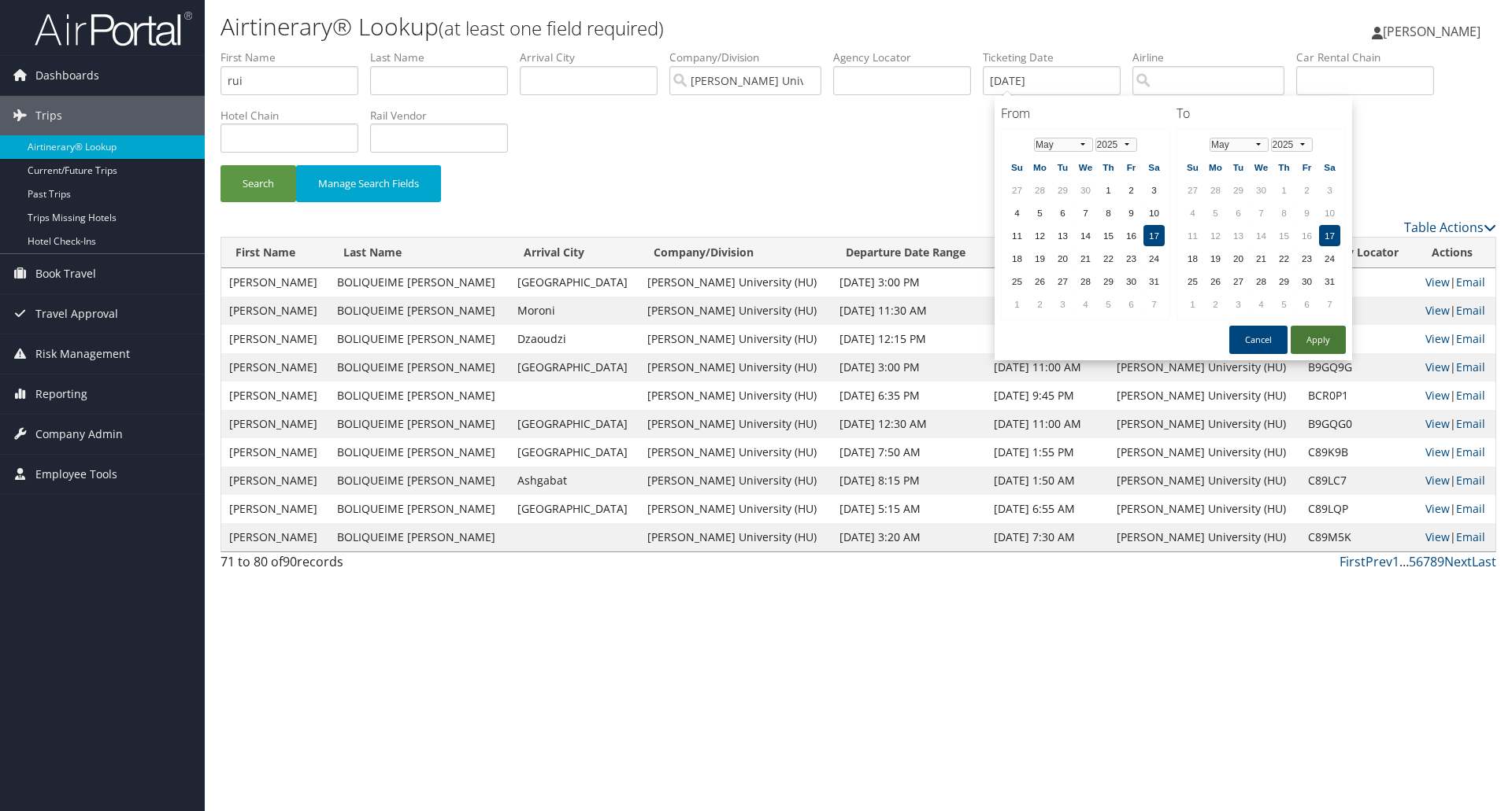
click at [1320, 338] on button "Apply" at bounding box center [1317, 340] width 55 height 28
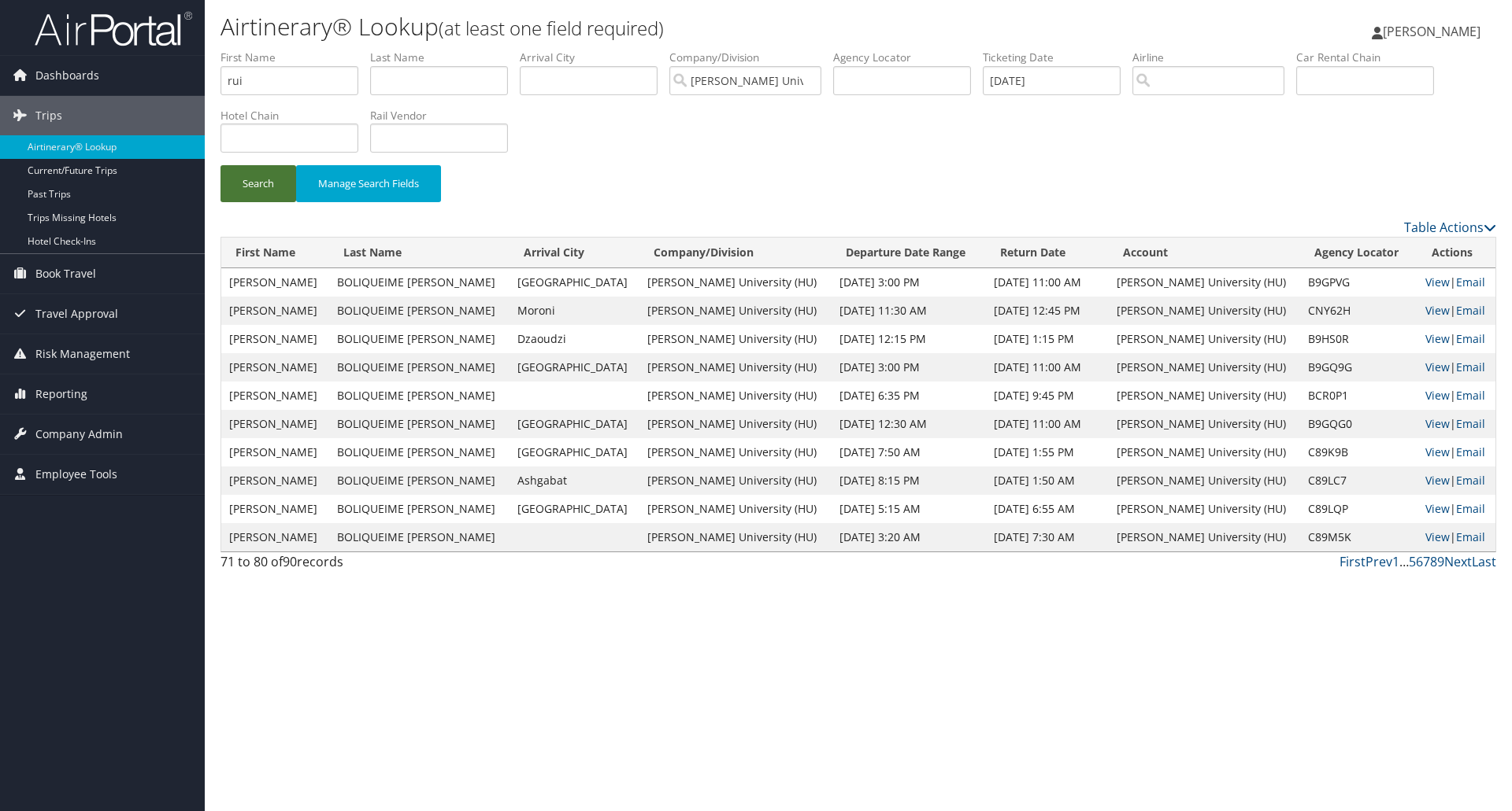
click at [245, 178] on button "Search" at bounding box center [258, 184] width 76 height 37
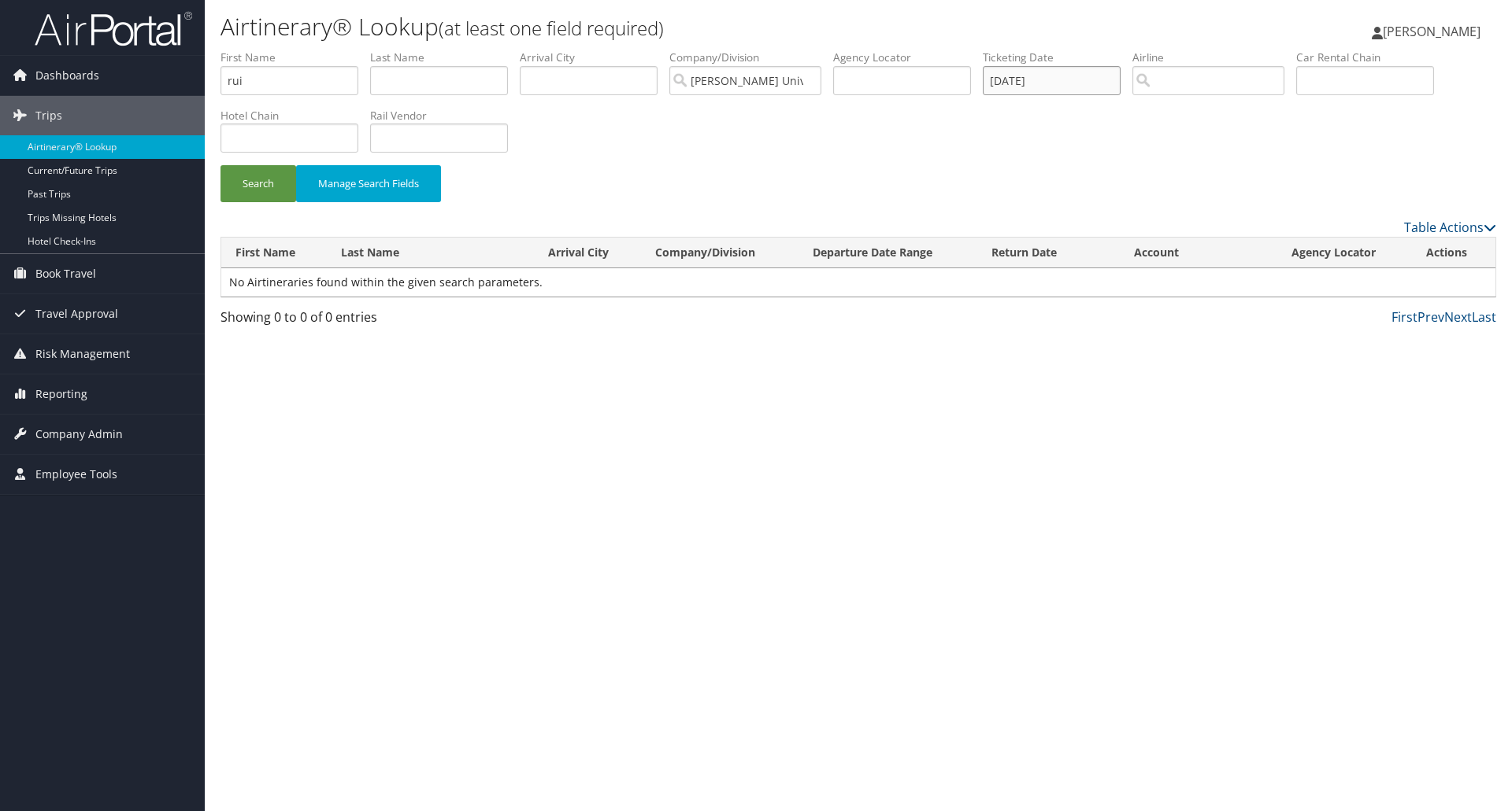
click at [1062, 82] on input "05/17/2025" at bounding box center [1052, 80] width 138 height 29
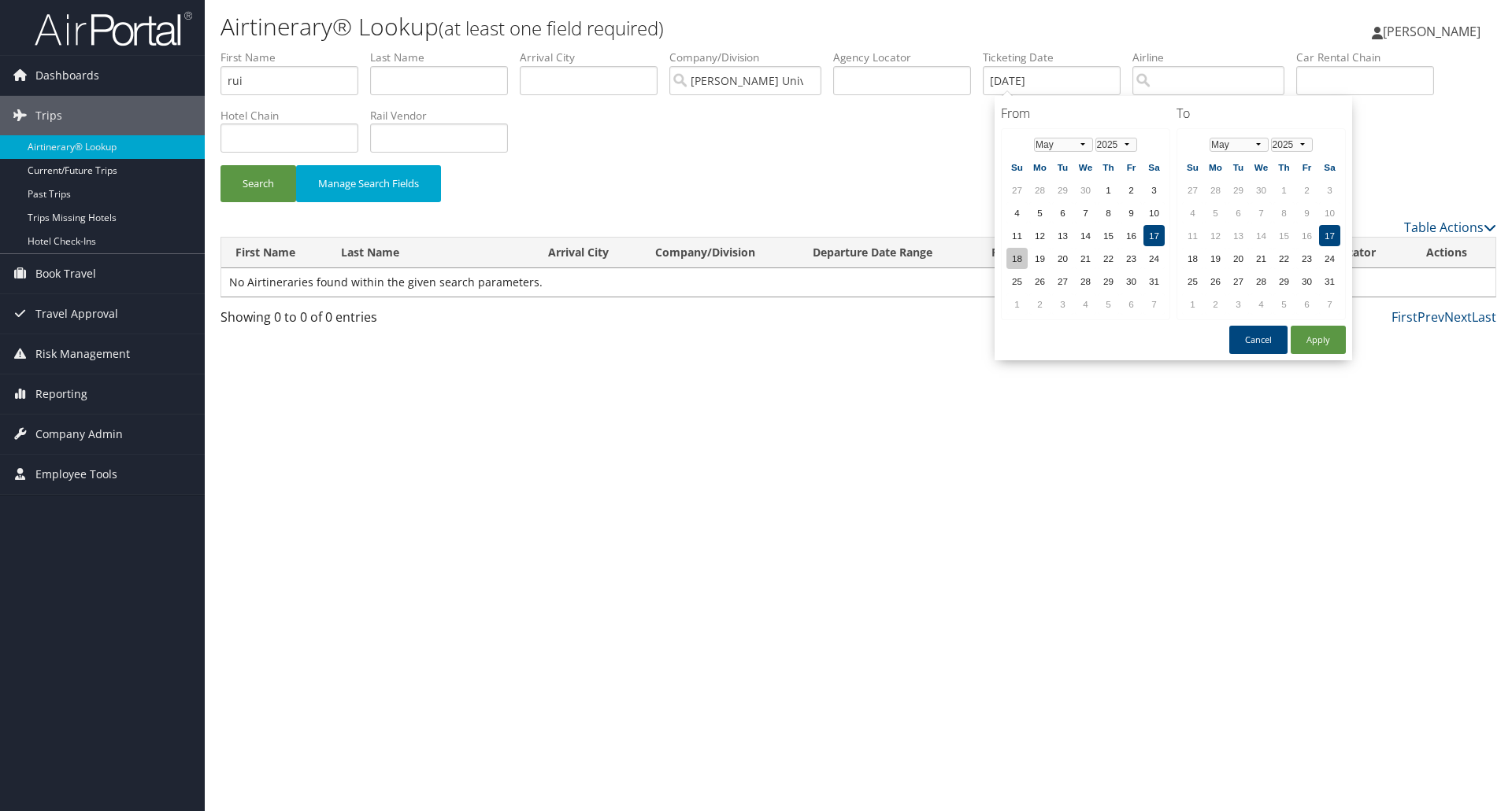
click at [1018, 255] on td "18" at bounding box center [1016, 257] width 21 height 21
click at [1325, 343] on button "Apply" at bounding box center [1317, 340] width 55 height 28
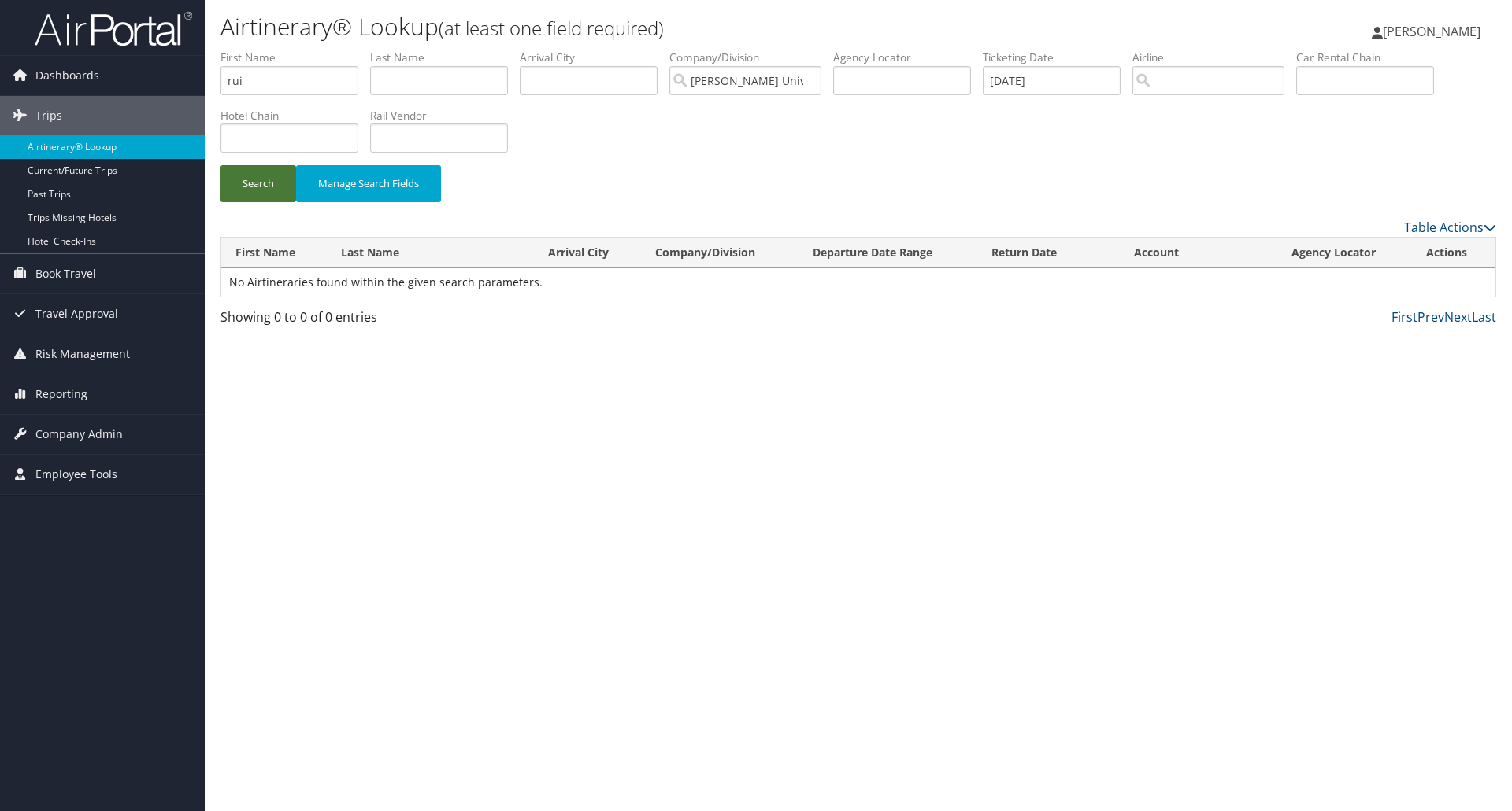
click at [260, 187] on button "Search" at bounding box center [258, 184] width 76 height 37
click at [1091, 80] on input "05/18/2025" at bounding box center [1052, 80] width 138 height 29
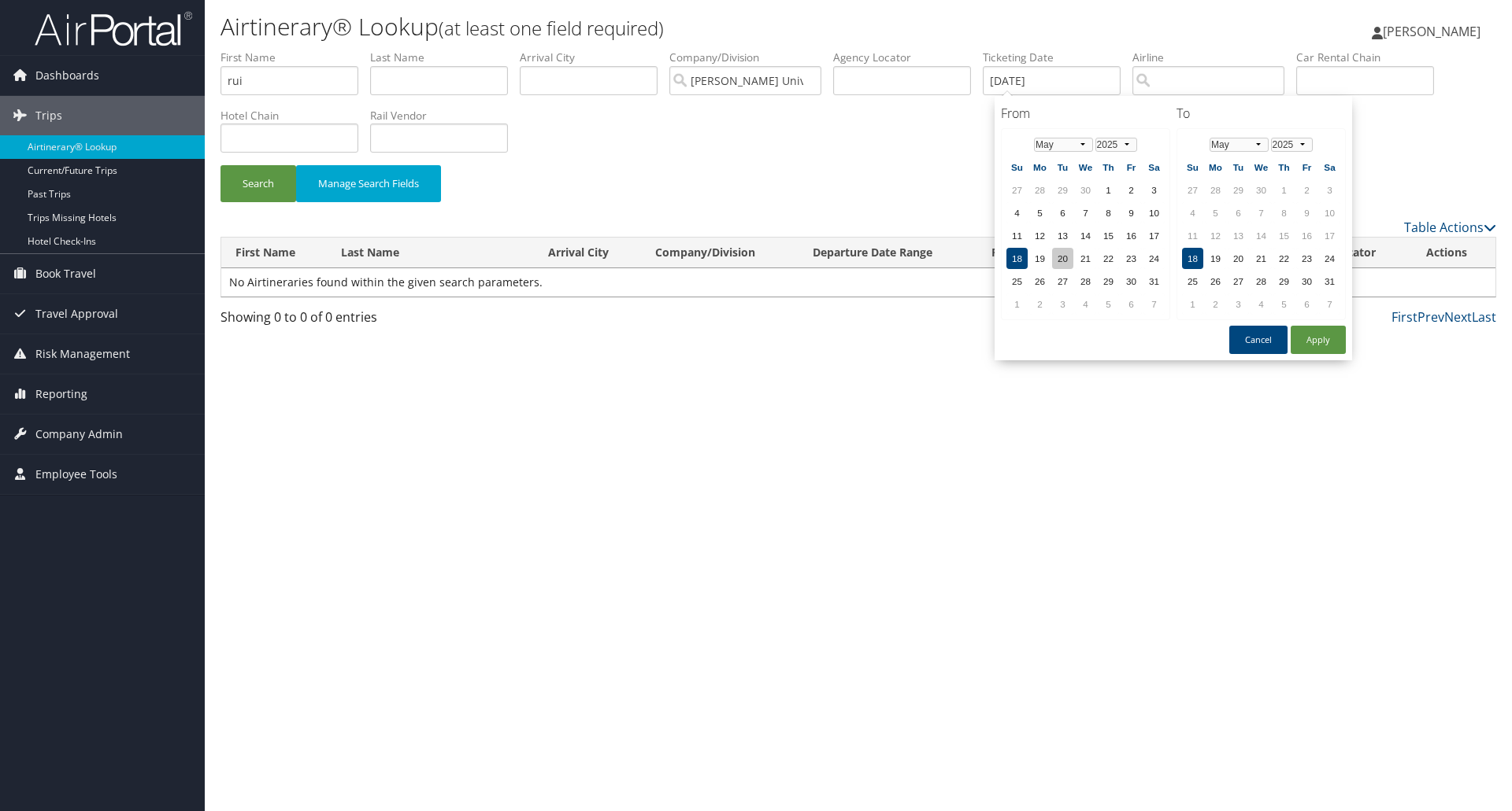
click at [1063, 259] on td "20" at bounding box center [1062, 257] width 21 height 21
click at [1327, 341] on button "Apply" at bounding box center [1317, 340] width 55 height 28
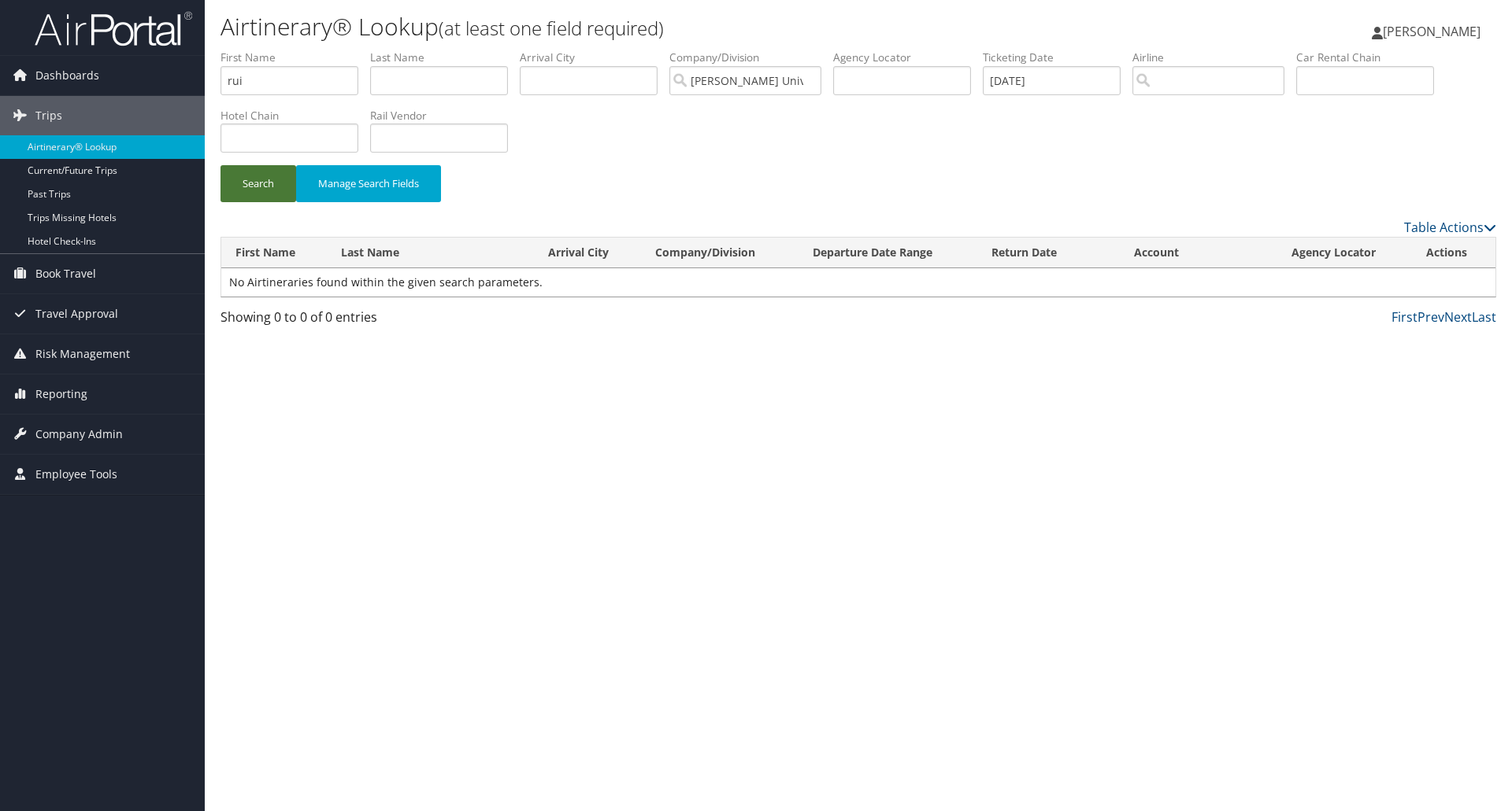
click at [263, 177] on button "Search" at bounding box center [258, 184] width 76 height 37
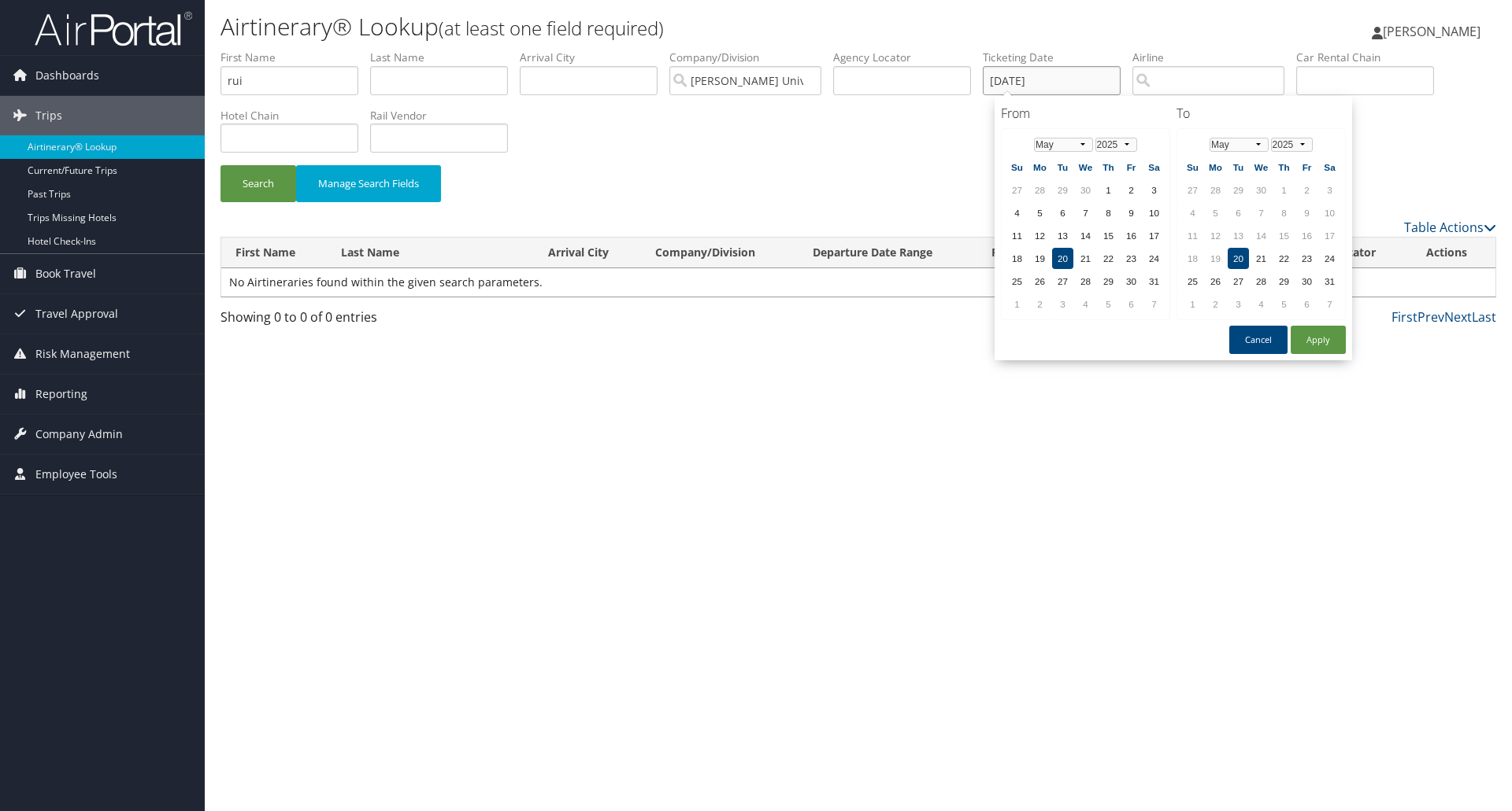
click at [1081, 80] on input "05/20/2025" at bounding box center [1052, 80] width 138 height 29
click at [1260, 255] on td "21" at bounding box center [1260, 257] width 21 height 21
click at [1089, 260] on td "21" at bounding box center [1085, 257] width 21 height 21
drag, startPoint x: 1307, startPoint y: 336, endPoint x: 1262, endPoint y: 263, distance: 85.8
click at [1260, 263] on div "From 05/21/2025 To 05/21/2025 From Jan Feb Mar Apr May Jun Jul Aug Sep Oct Nov …" at bounding box center [1173, 228] width 357 height 265
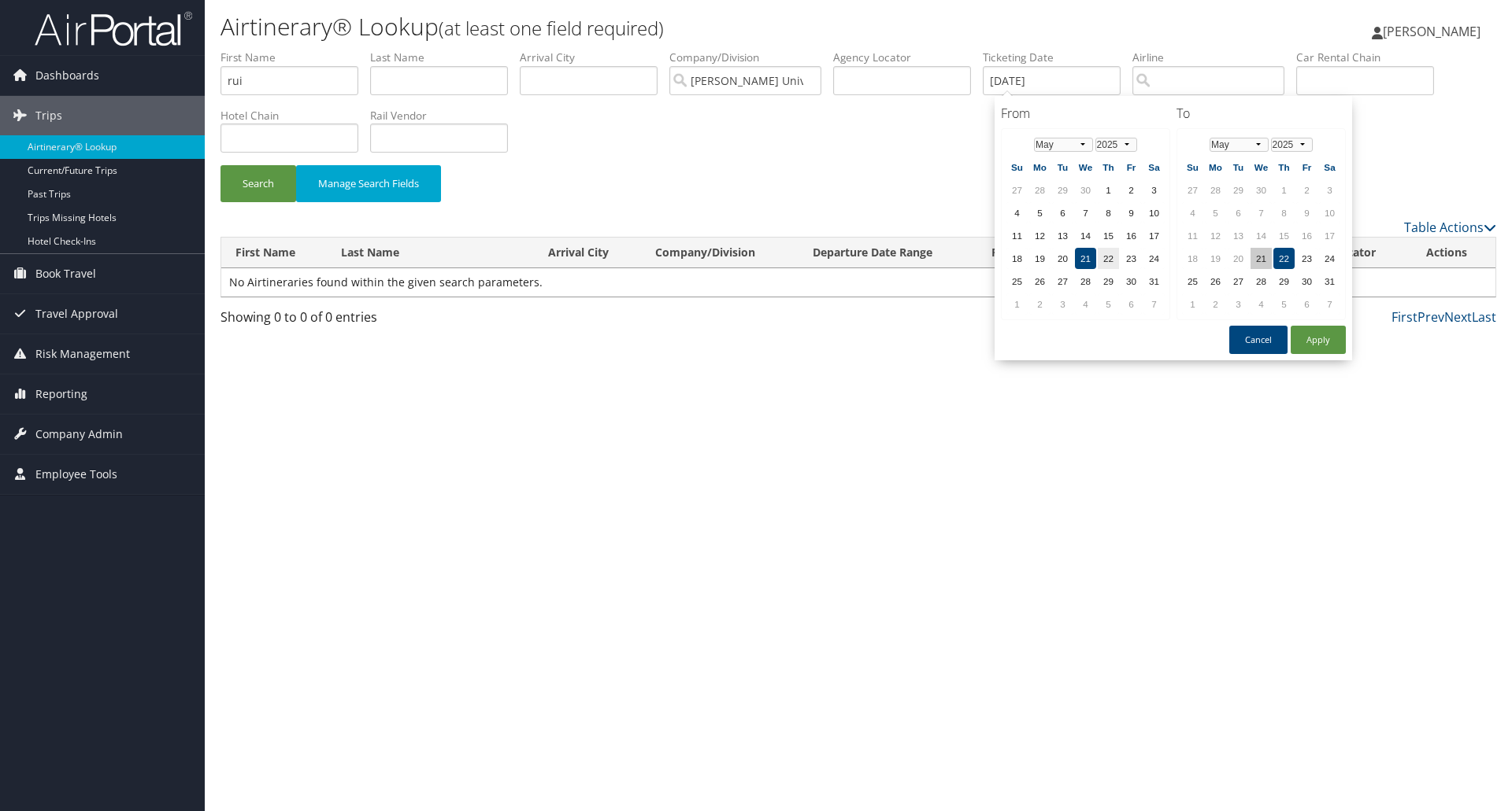
click at [1262, 263] on td "21" at bounding box center [1260, 257] width 21 height 21
click at [1318, 345] on button "Apply" at bounding box center [1317, 340] width 55 height 28
click at [1092, 84] on input "05/21/2025" at bounding box center [1052, 80] width 138 height 29
click at [1046, 283] on td "26" at bounding box center [1039, 280] width 21 height 21
click at [1329, 342] on button "Apply" at bounding box center [1317, 340] width 55 height 28
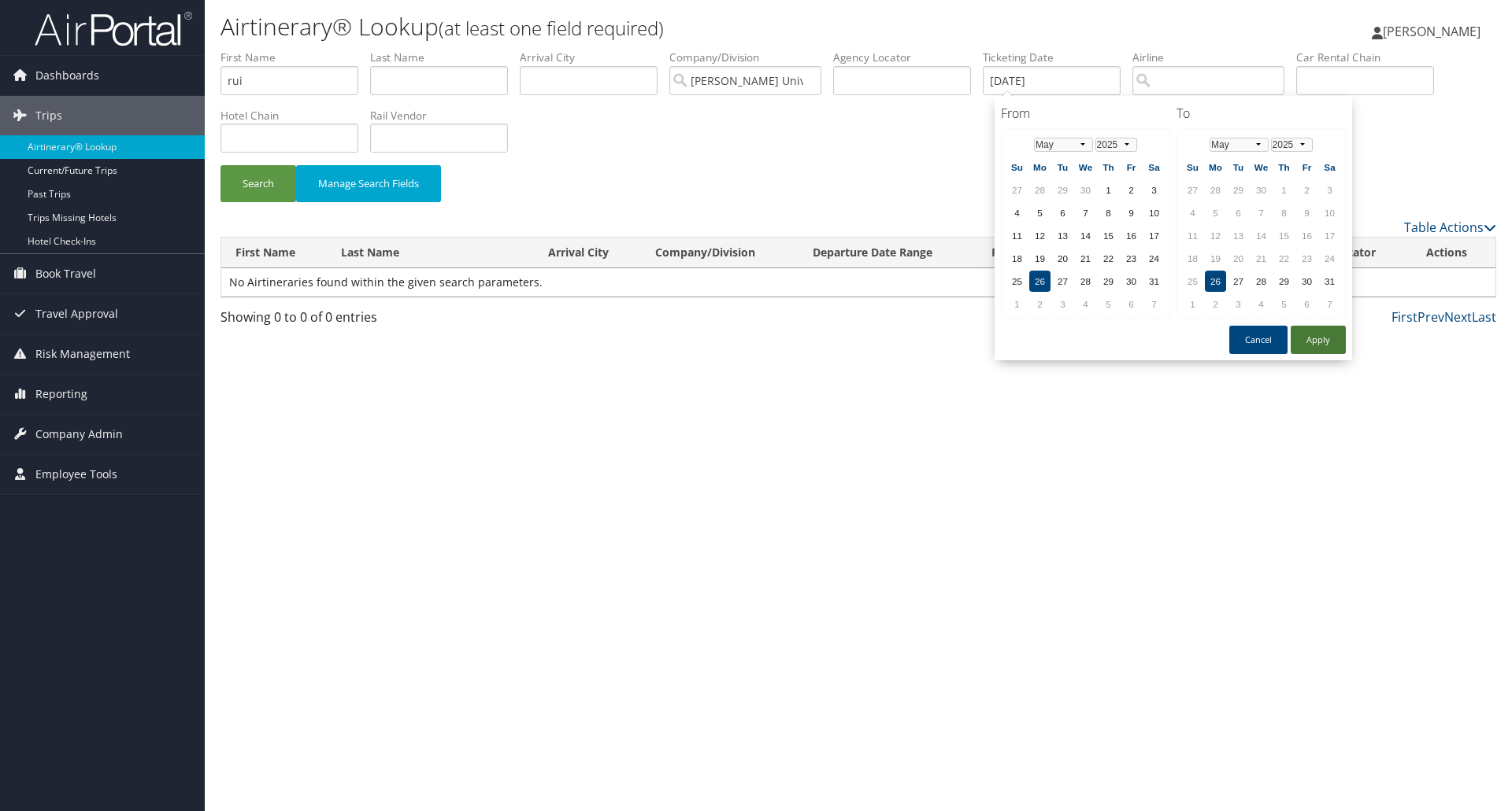
type input "05/26/2025"
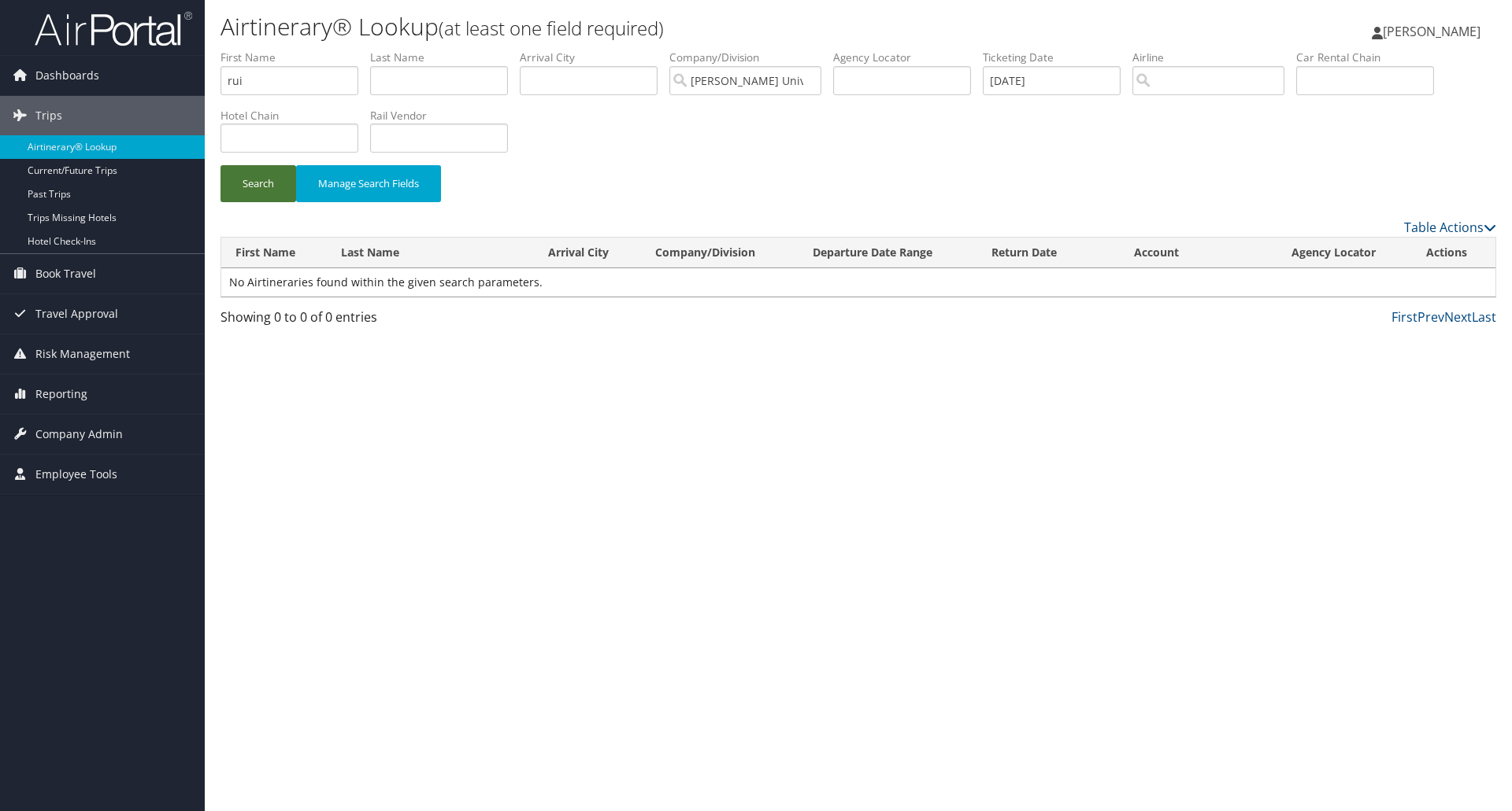
click at [252, 180] on button "Search" at bounding box center [258, 184] width 76 height 37
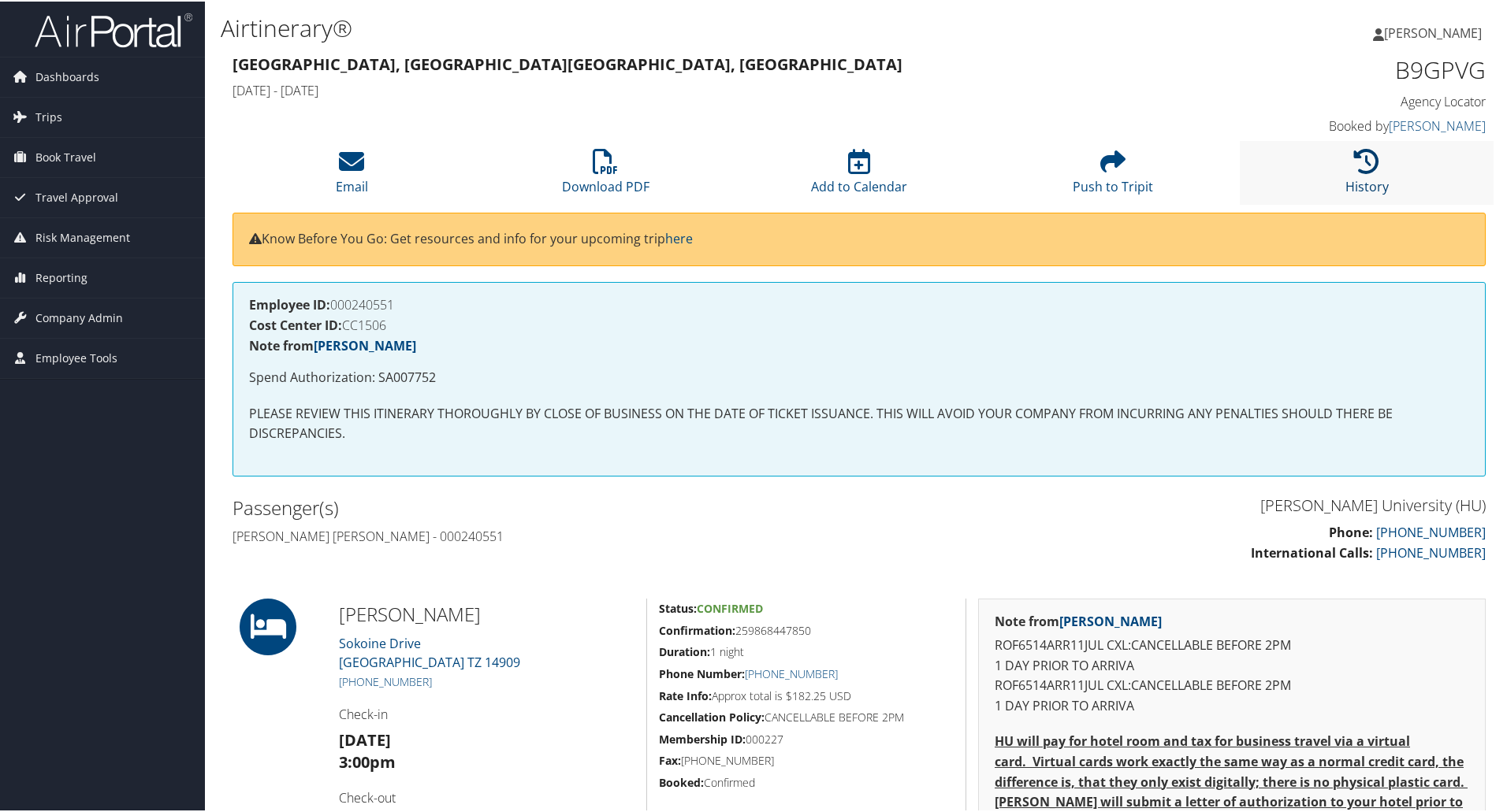
click at [1373, 166] on icon at bounding box center [1366, 160] width 25 height 25
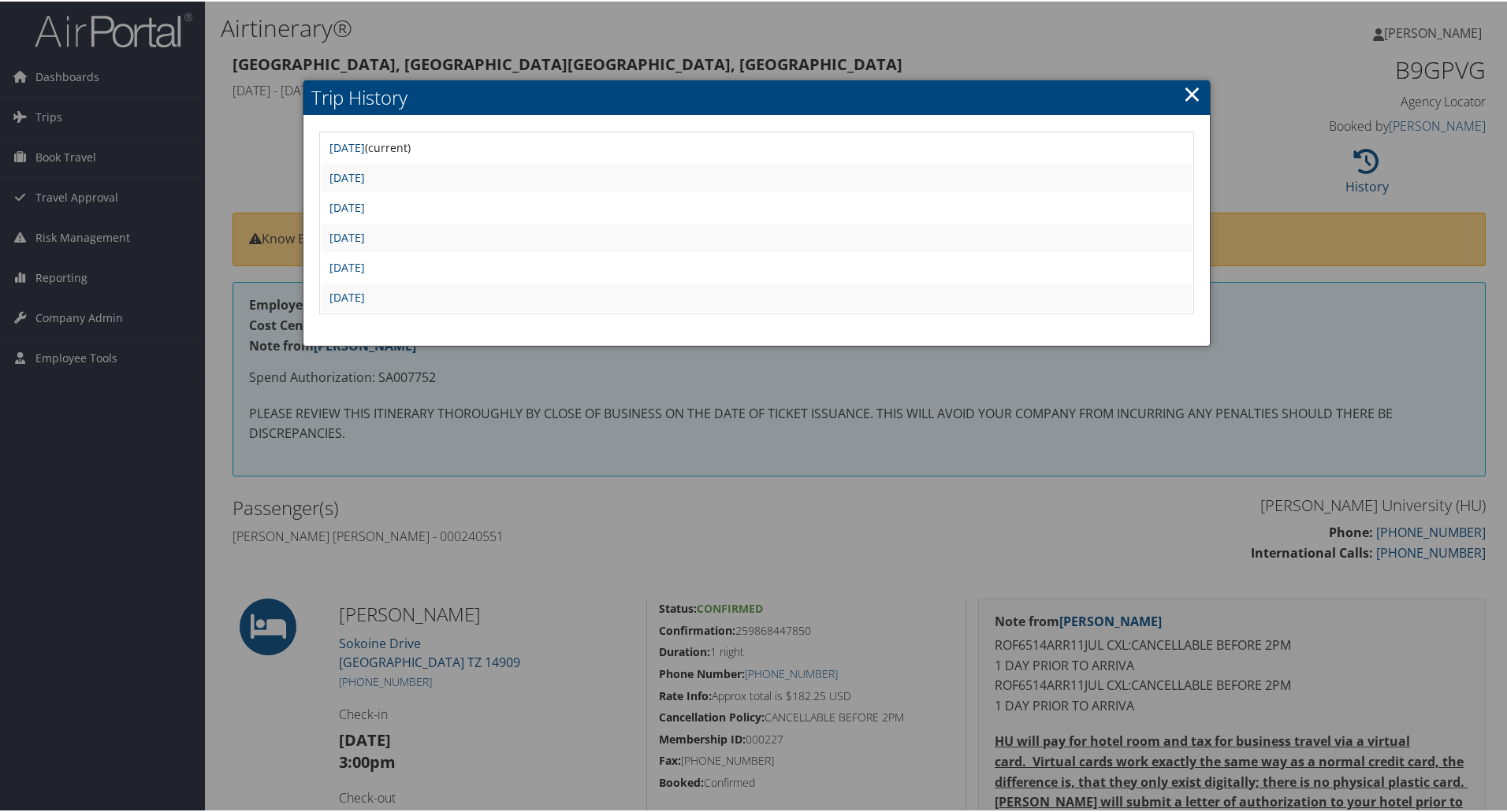
click at [461, 530] on div at bounding box center [756, 406] width 1514 height 812
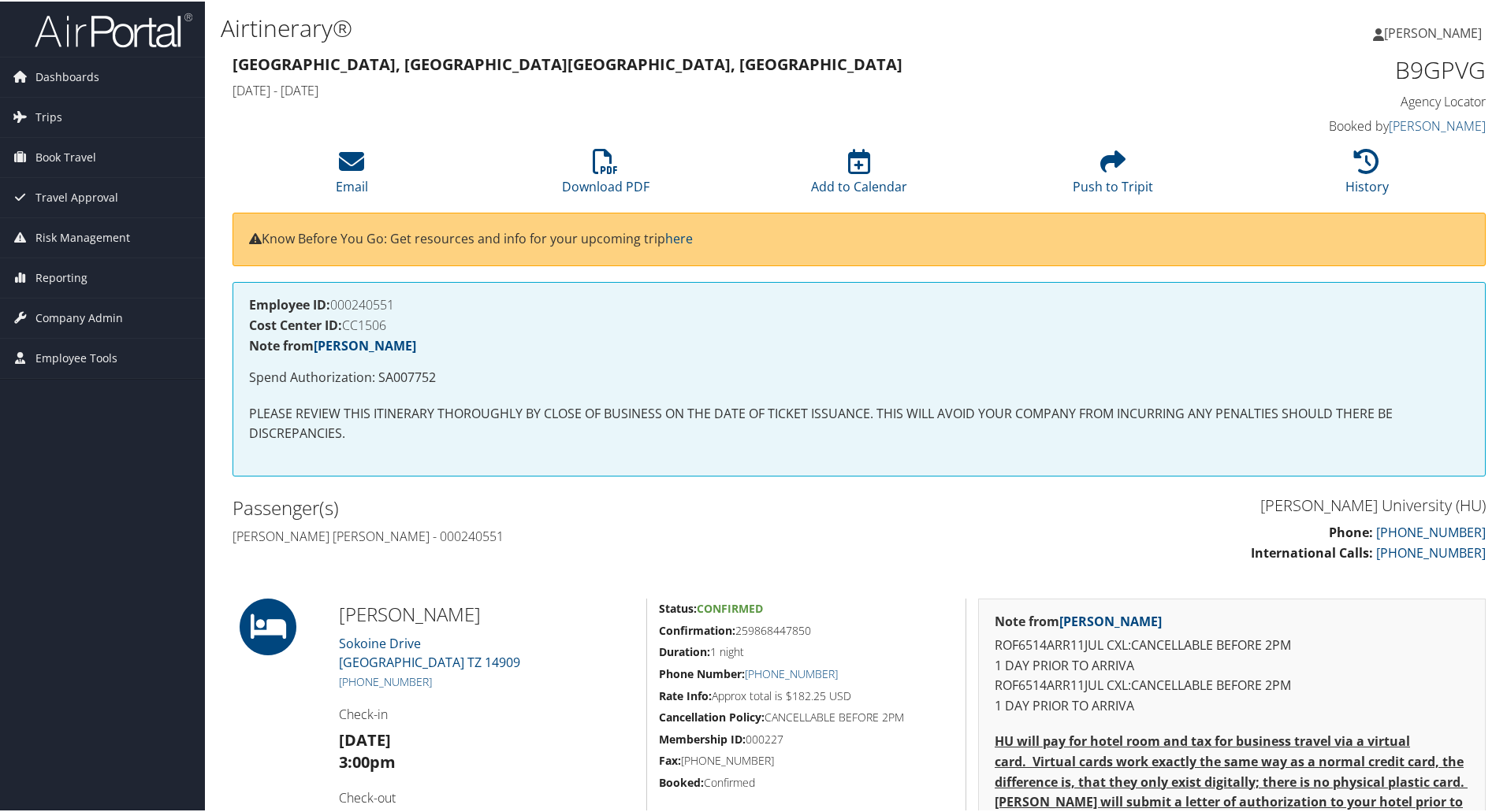
click at [345, 531] on h4 "[PERSON_NAME] [PERSON_NAME] - 000240551" at bounding box center [540, 534] width 615 height 17
copy h4 "Boliqueime"
click at [1370, 165] on icon at bounding box center [1366, 160] width 25 height 25
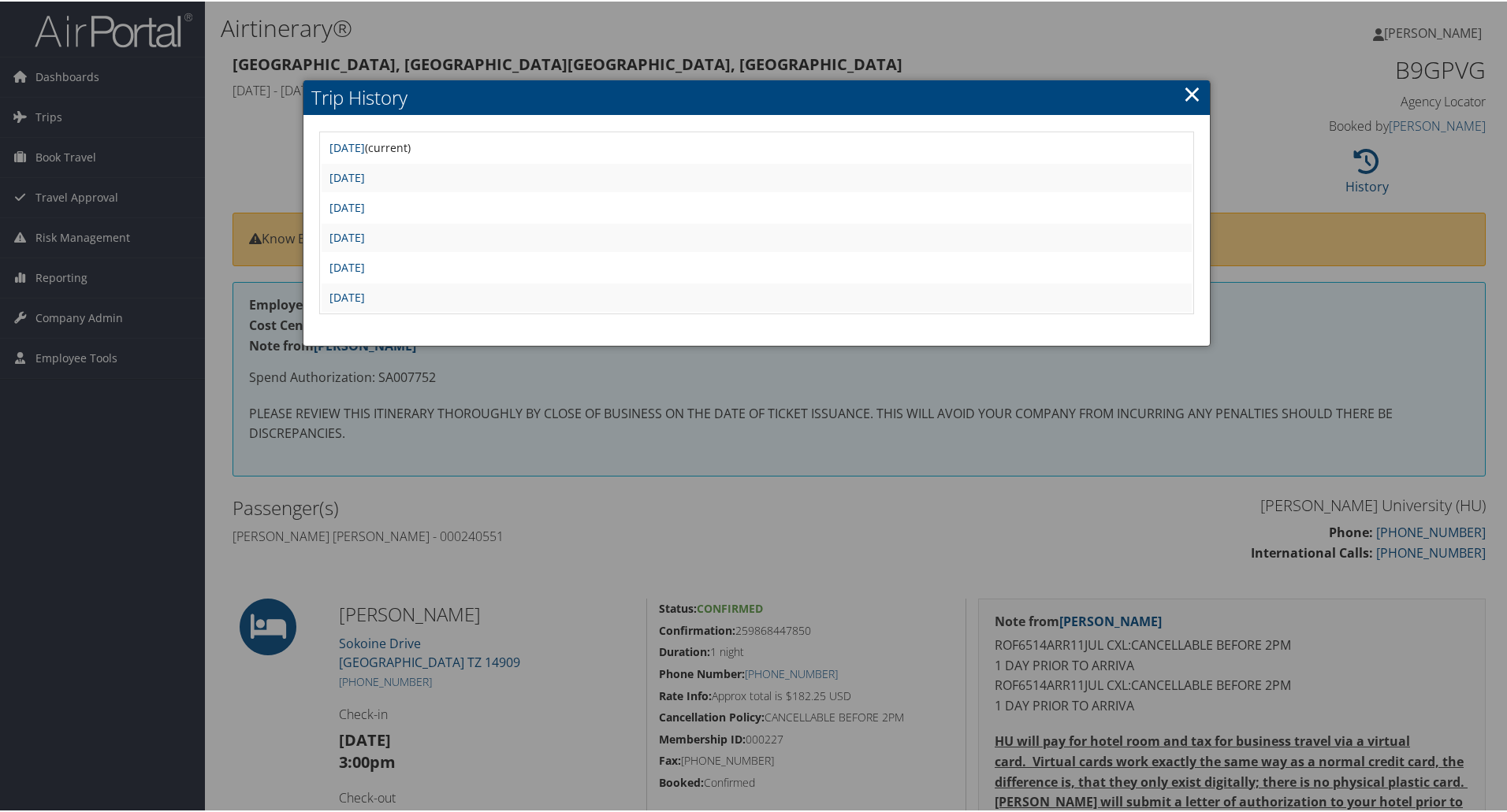
click at [1342, 225] on div at bounding box center [756, 406] width 1514 height 812
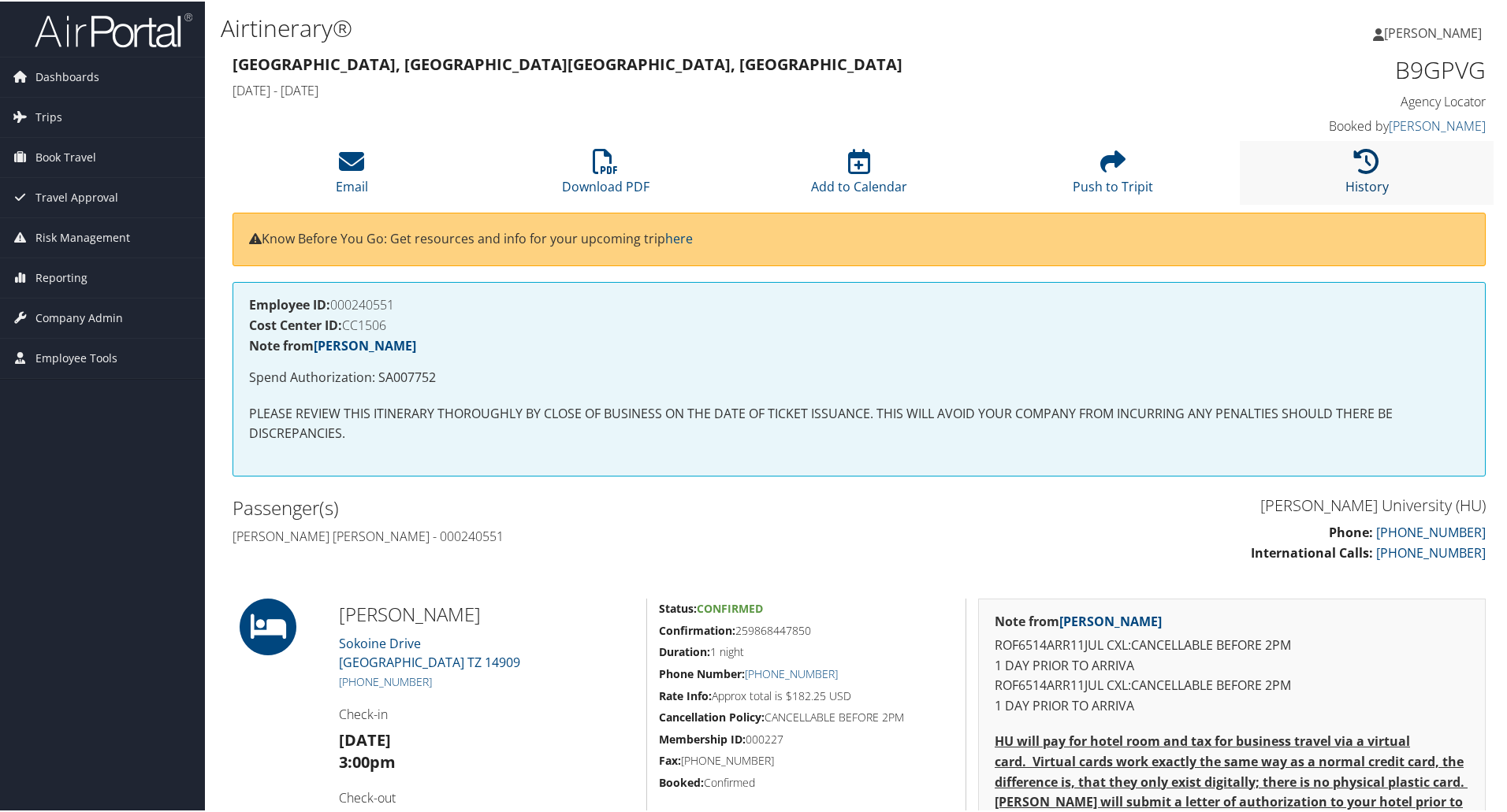
click at [1370, 178] on link "History" at bounding box center [1367, 175] width 43 height 38
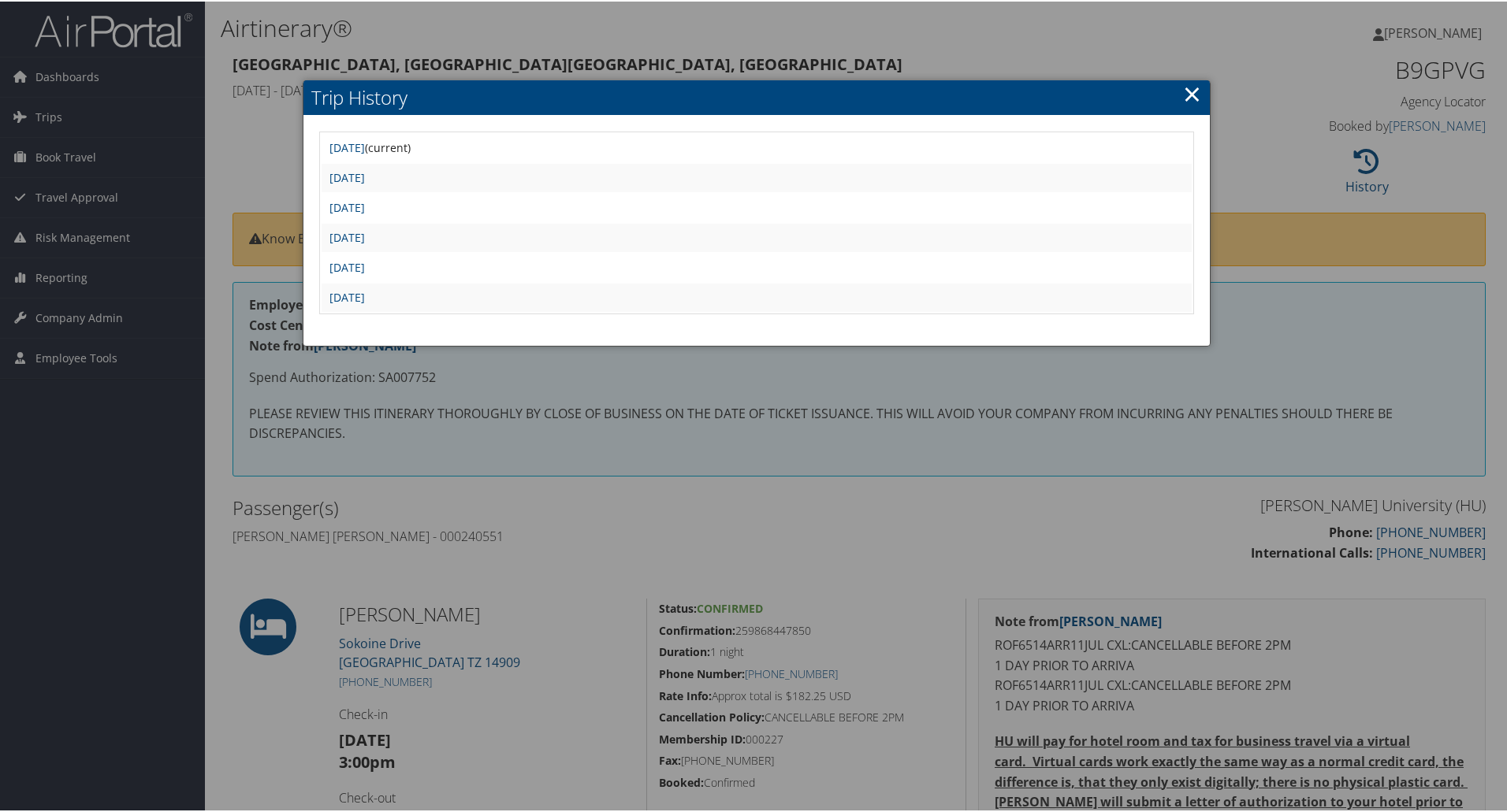
click at [608, 464] on div at bounding box center [756, 406] width 1514 height 812
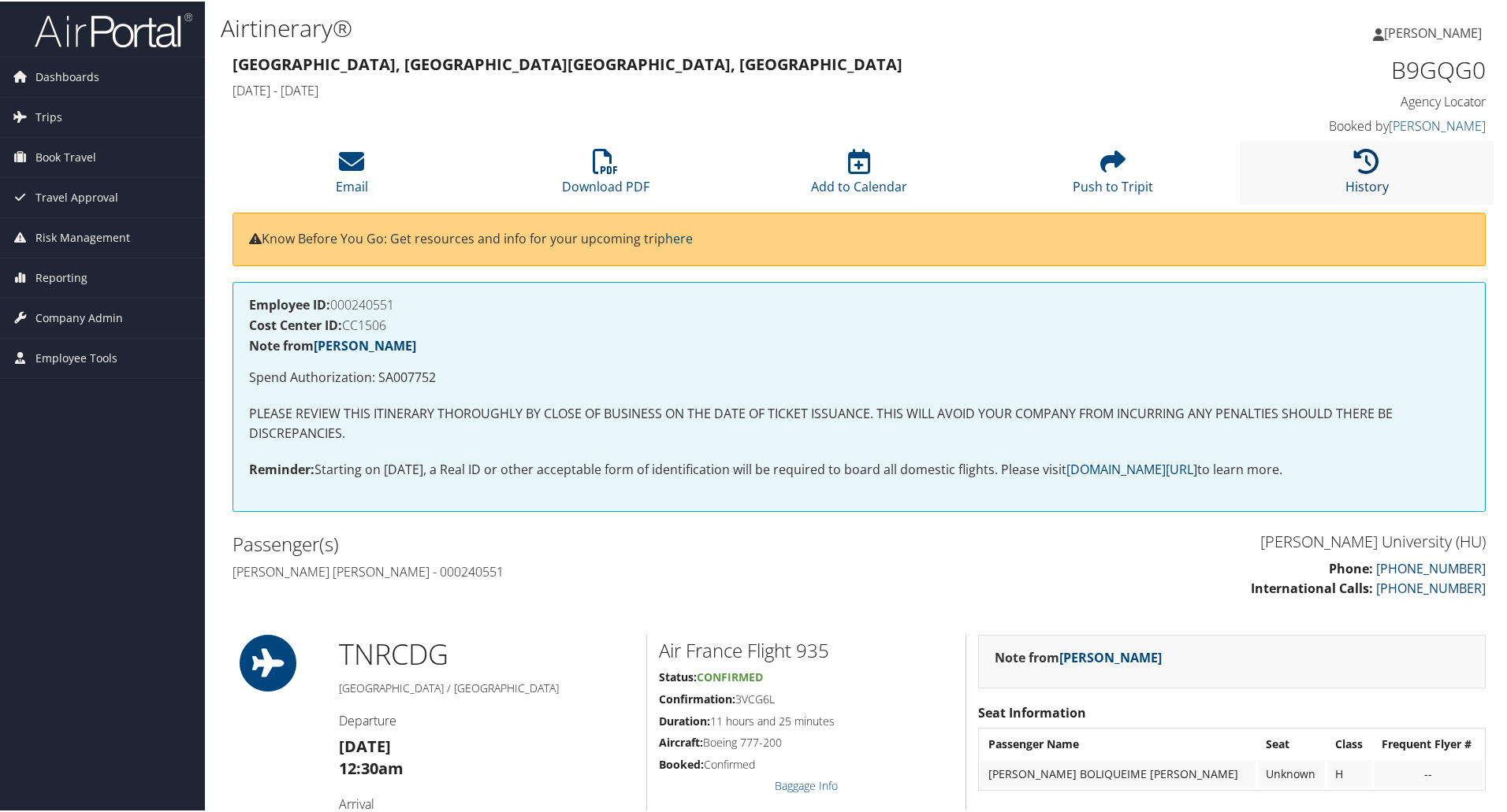
click at [1356, 152] on icon at bounding box center [1366, 160] width 25 height 25
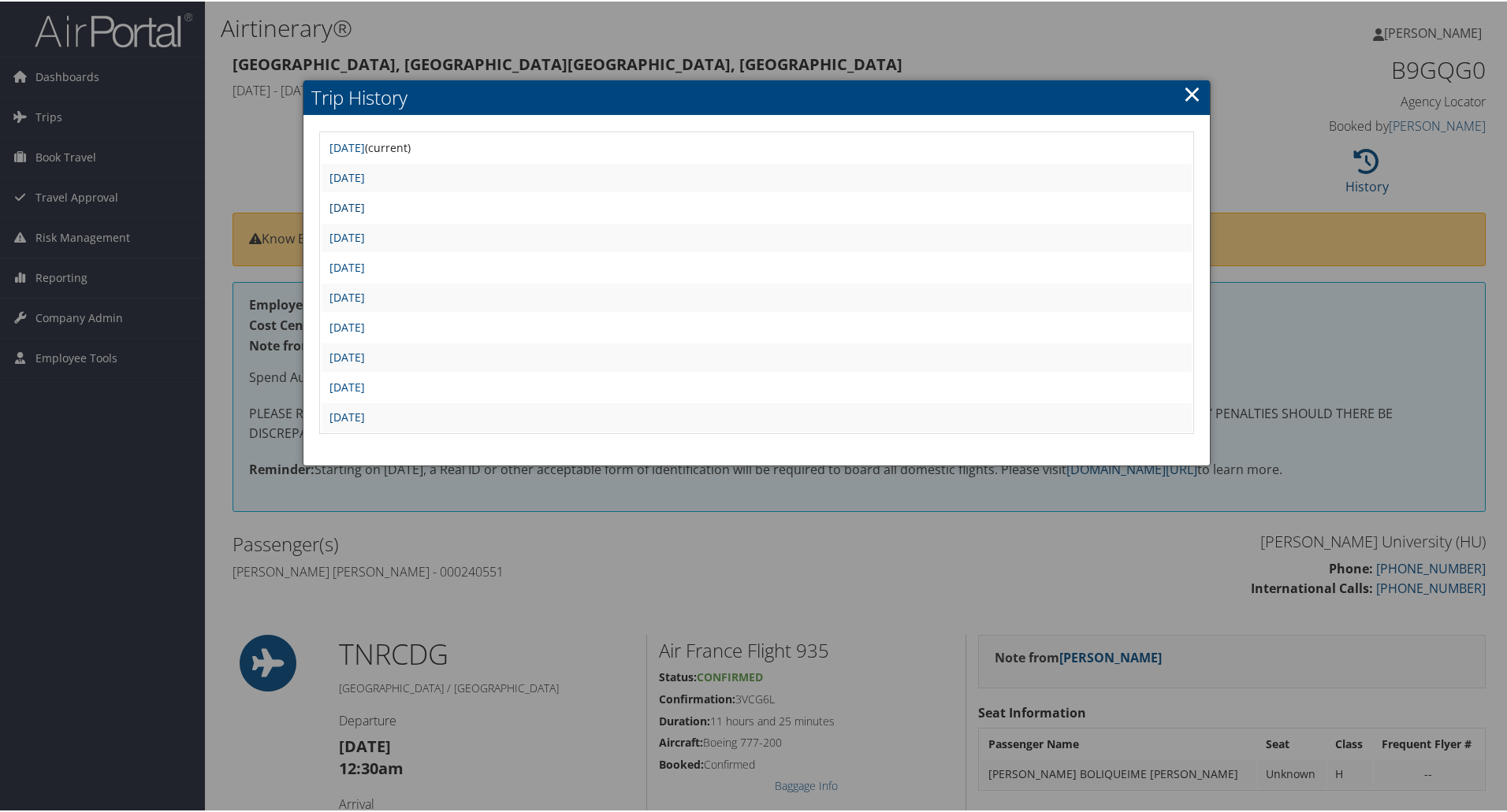
click at [365, 207] on link "Wed May 21 12:09:38 MDT 2025" at bounding box center [347, 206] width 35 height 15
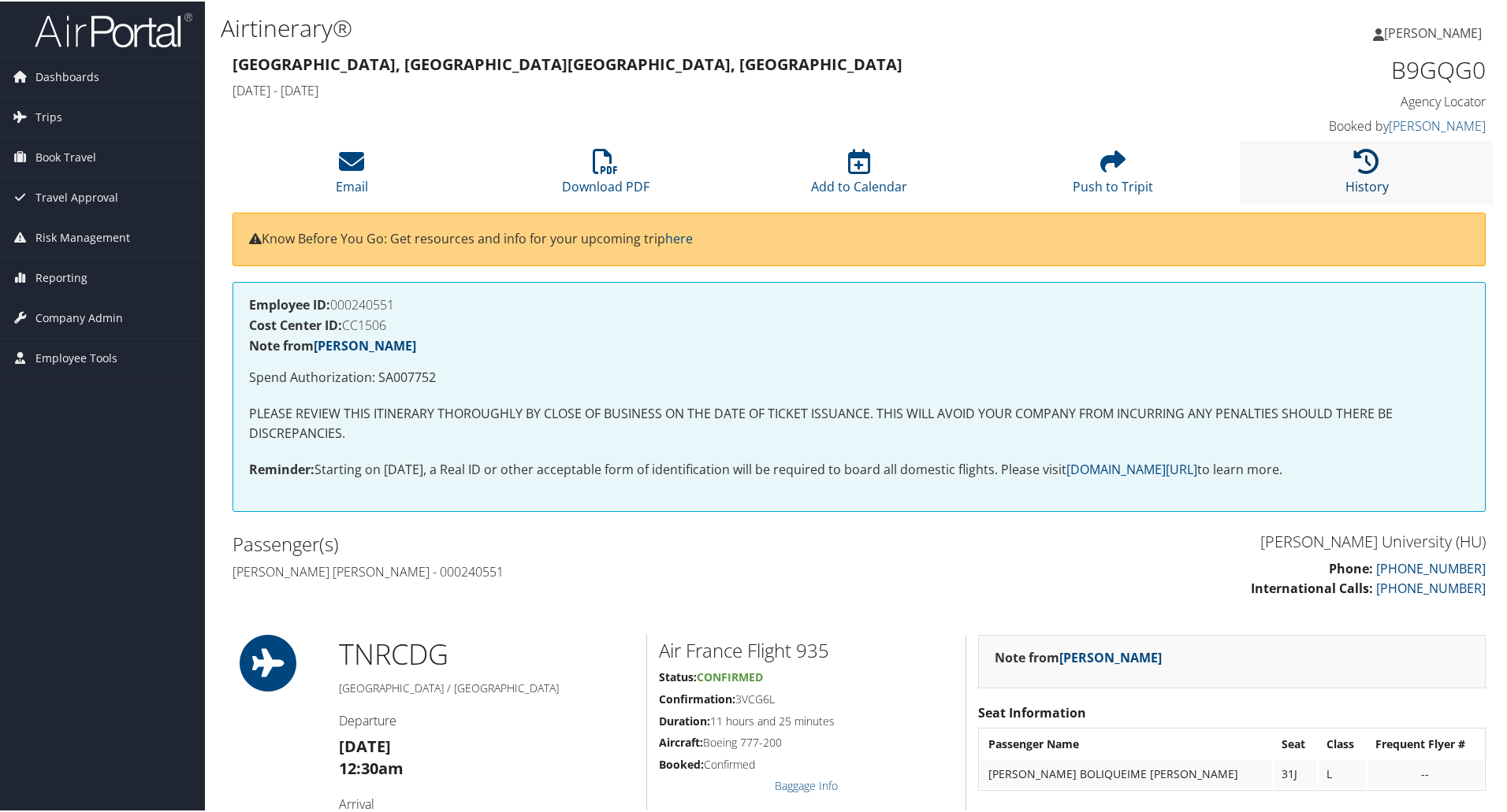
click at [1364, 162] on icon at bounding box center [1366, 160] width 25 height 25
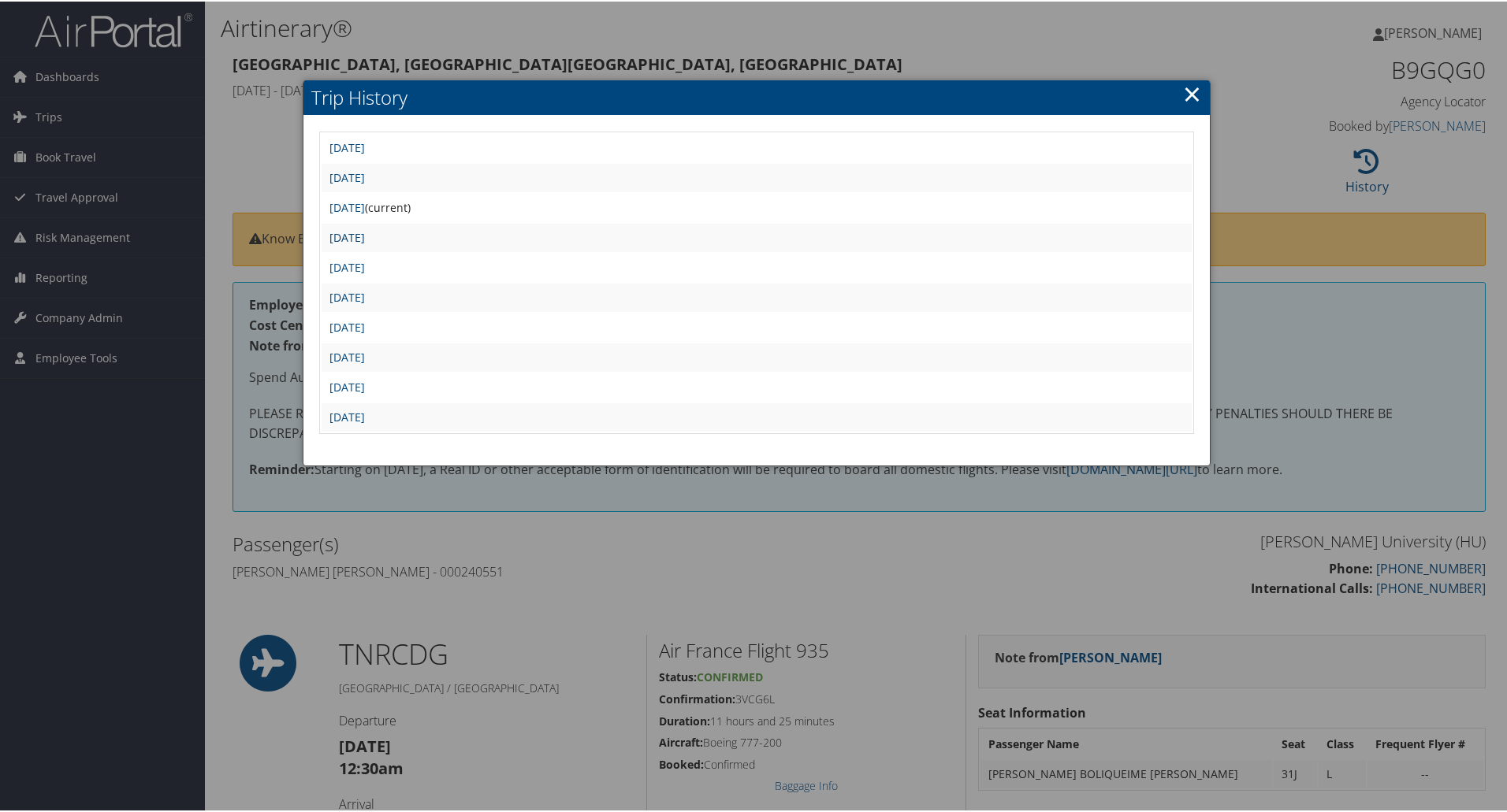
click at [365, 231] on link "[DATE]" at bounding box center [347, 236] width 35 height 15
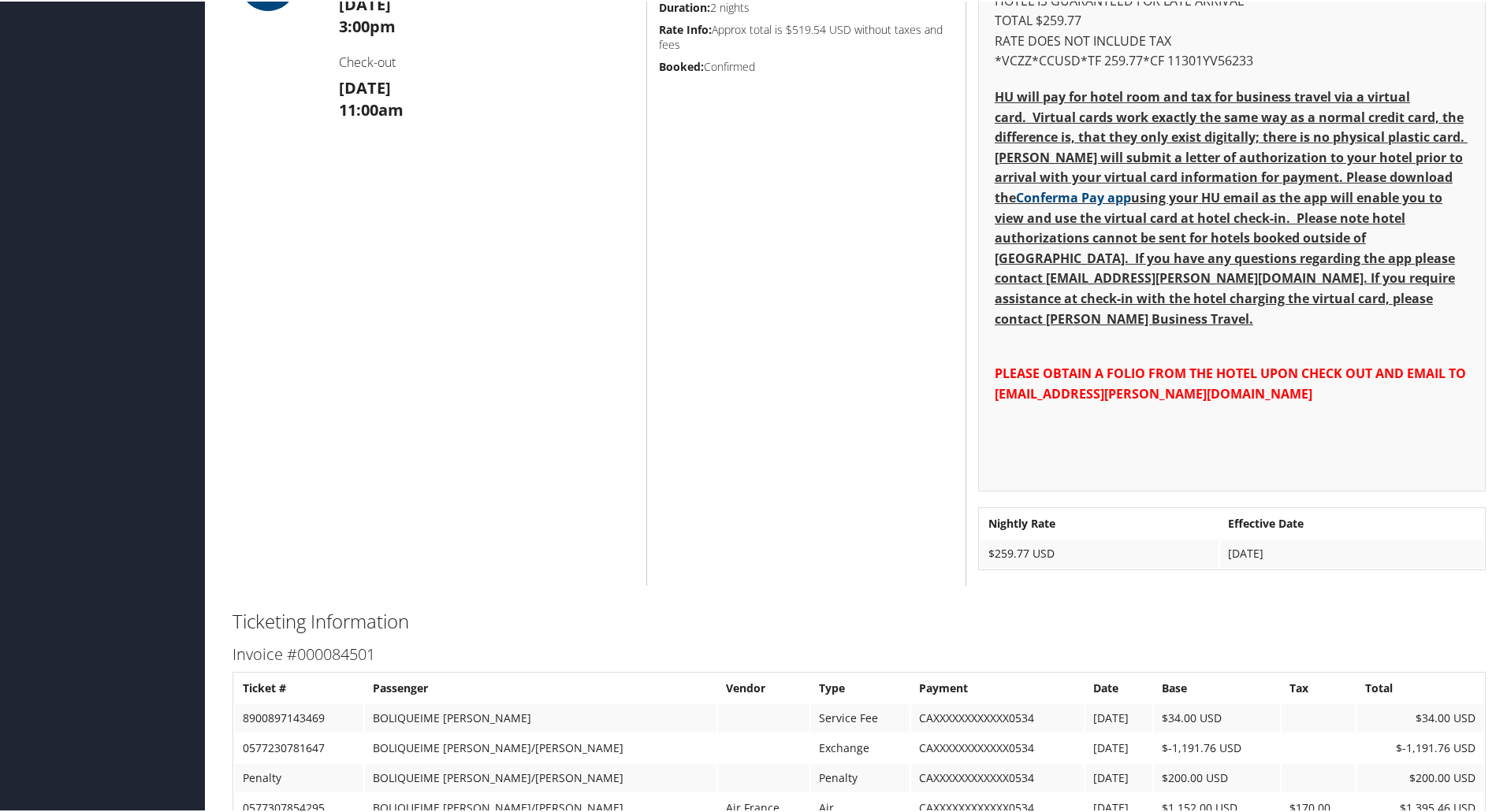
scroll to position [1418, 0]
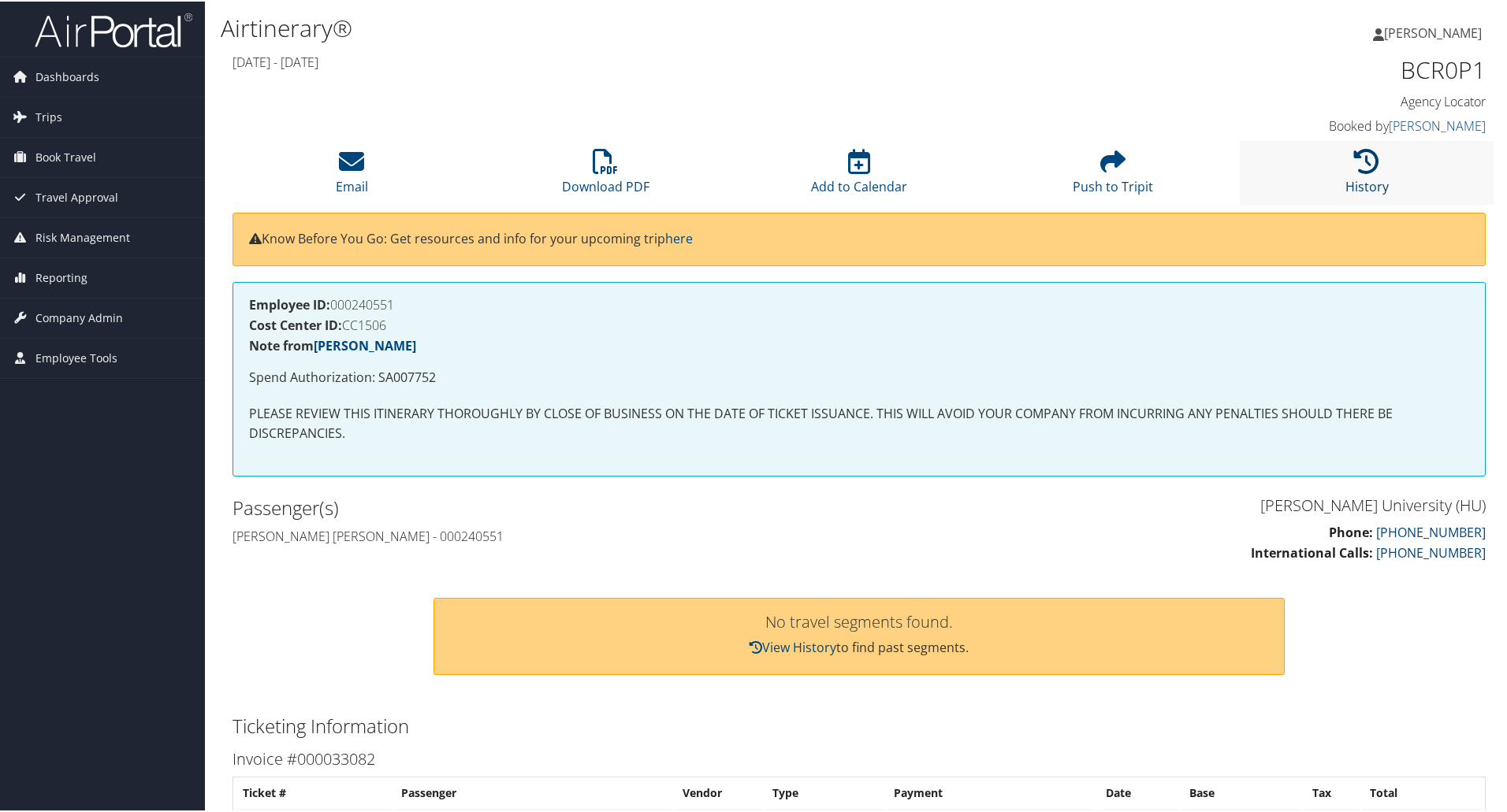
click at [1354, 152] on icon at bounding box center [1366, 160] width 25 height 25
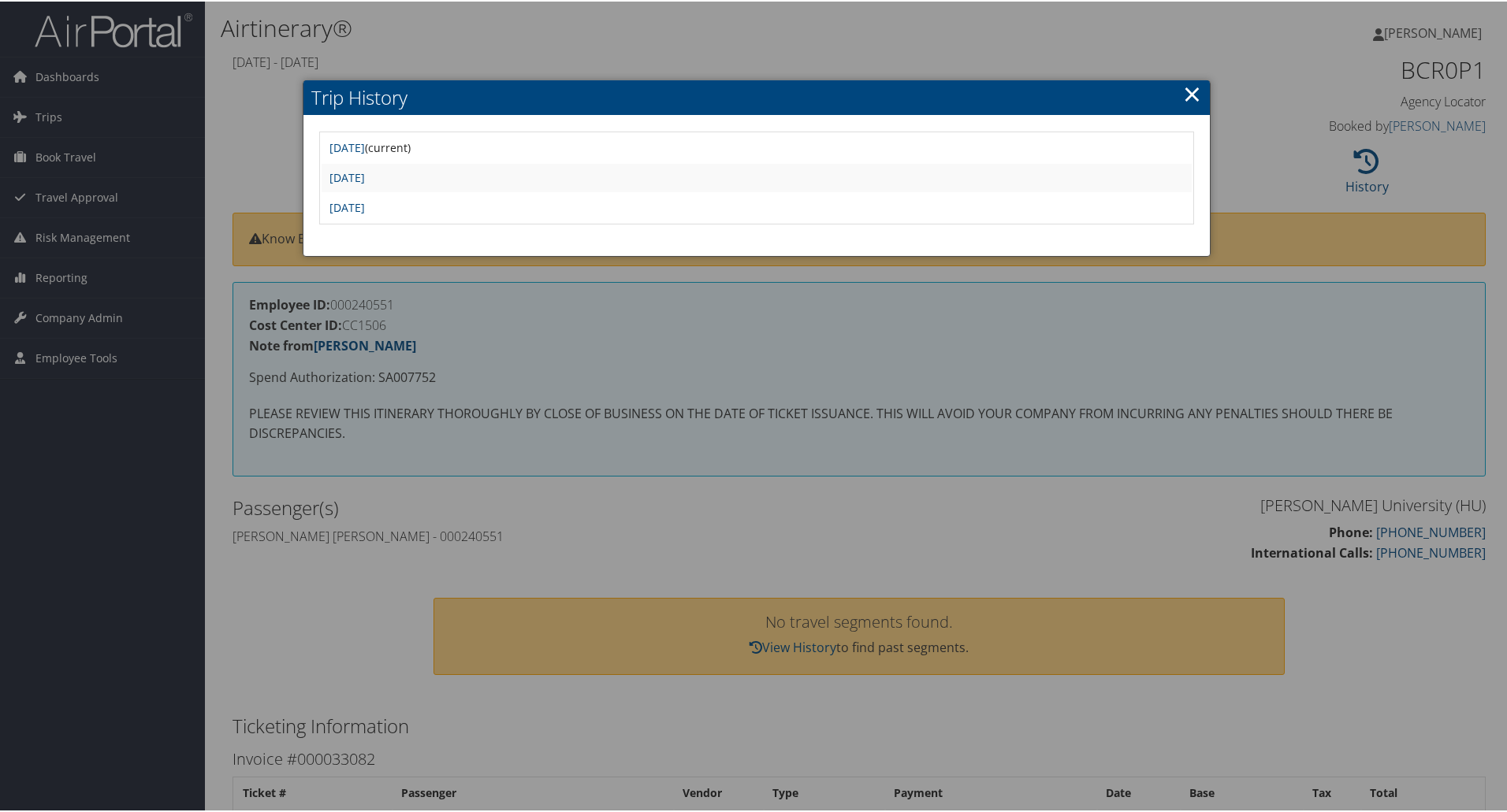
click at [1190, 92] on link "×" at bounding box center [1192, 93] width 18 height 32
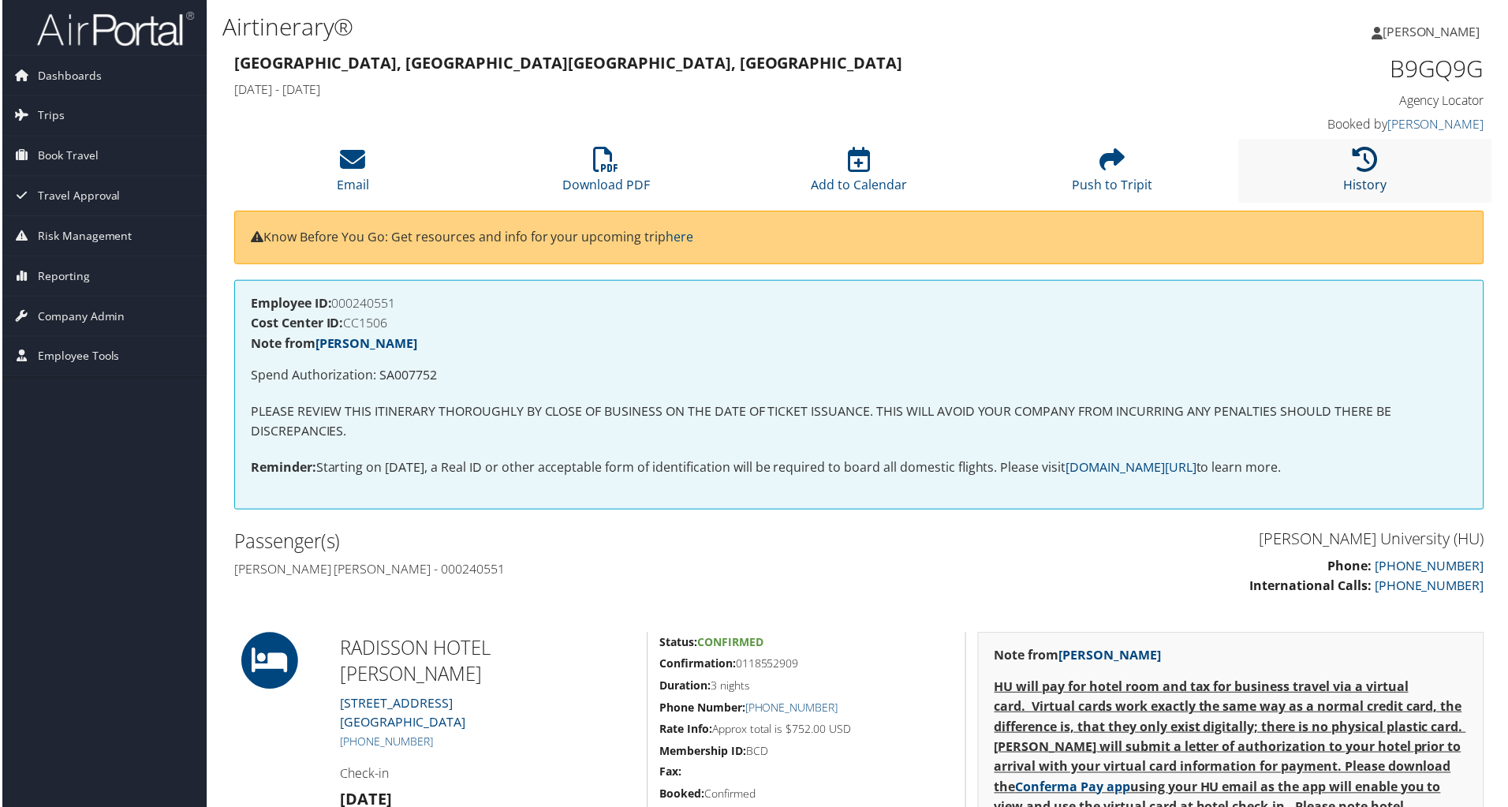
click at [1355, 159] on icon at bounding box center [1367, 160] width 25 height 25
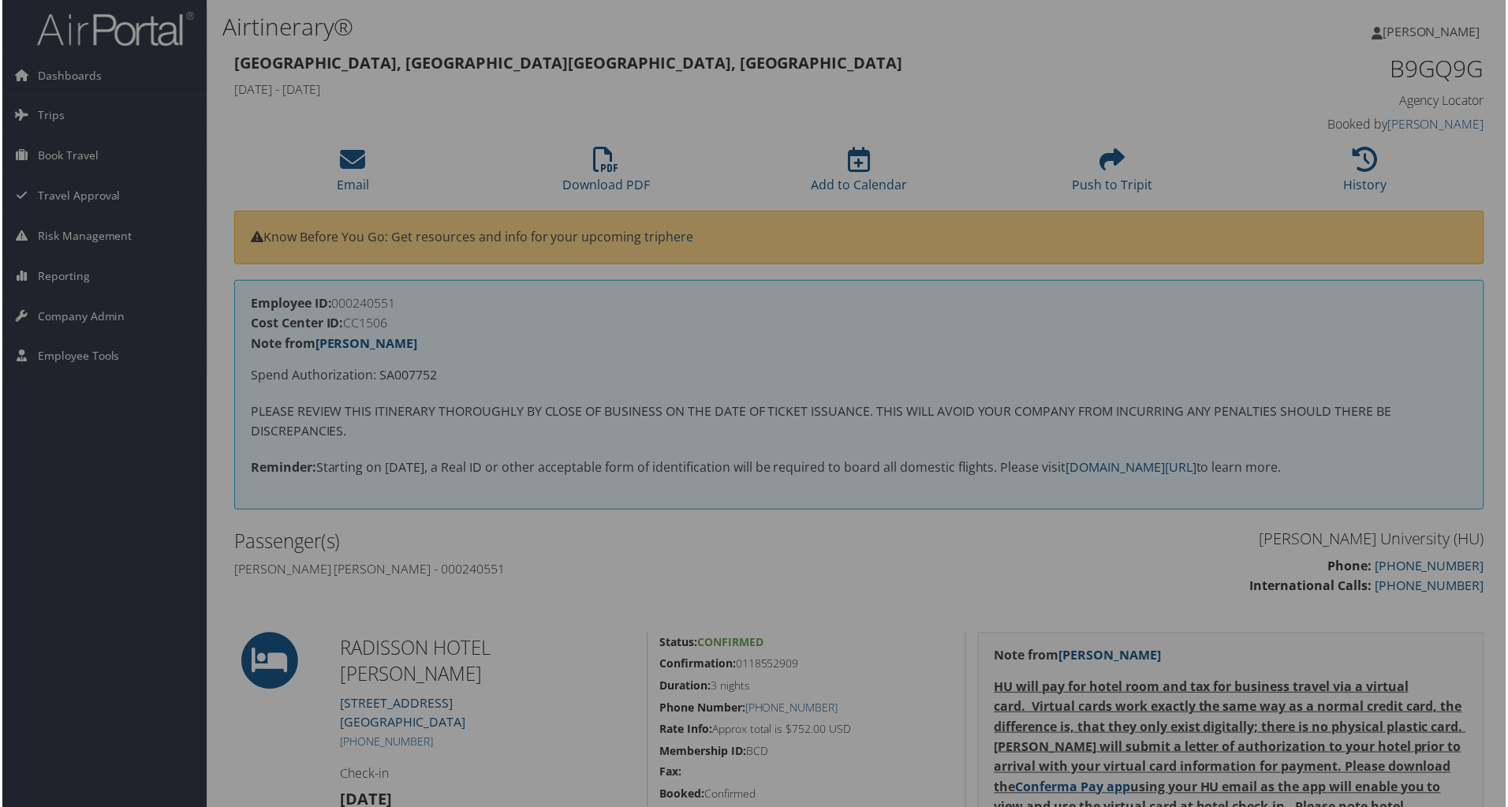
click at [1365, 166] on div at bounding box center [757, 406] width 1515 height 813
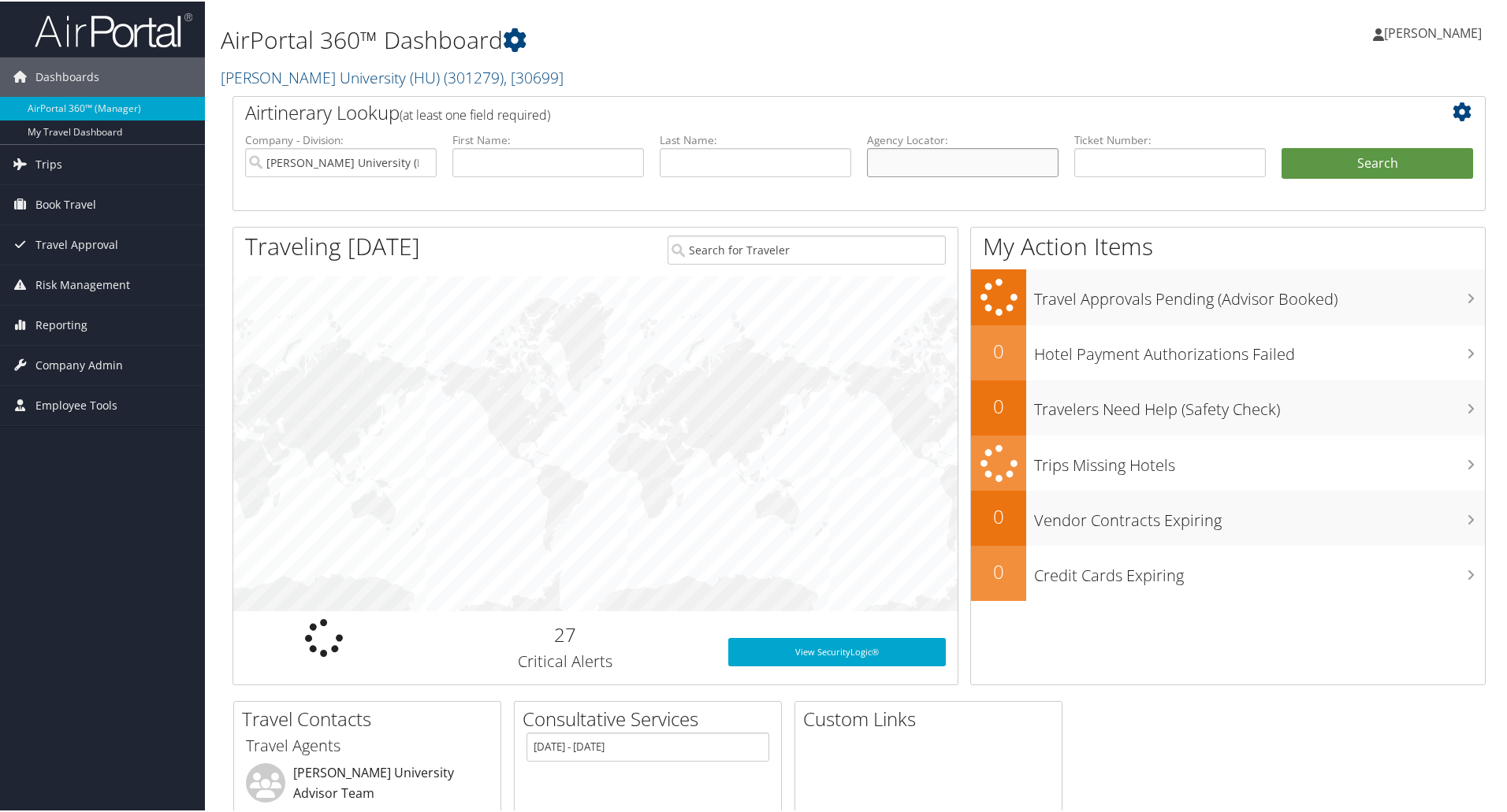
click at [909, 154] on input "text" at bounding box center [963, 161] width 192 height 29
paste input "C5J4D2"
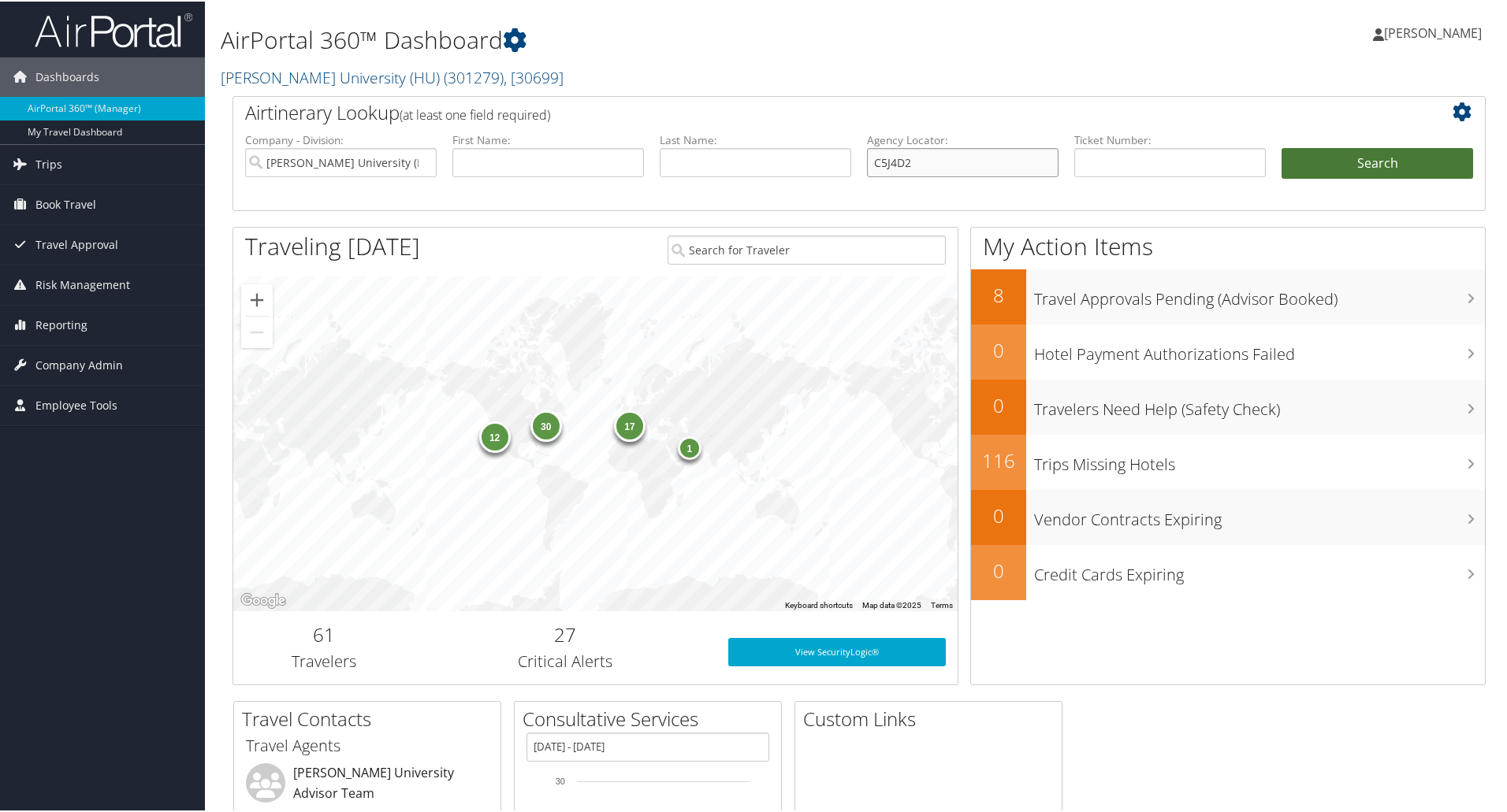
type input "C5J4D2"
click at [1299, 160] on button "Search" at bounding box center [1378, 163] width 192 height 32
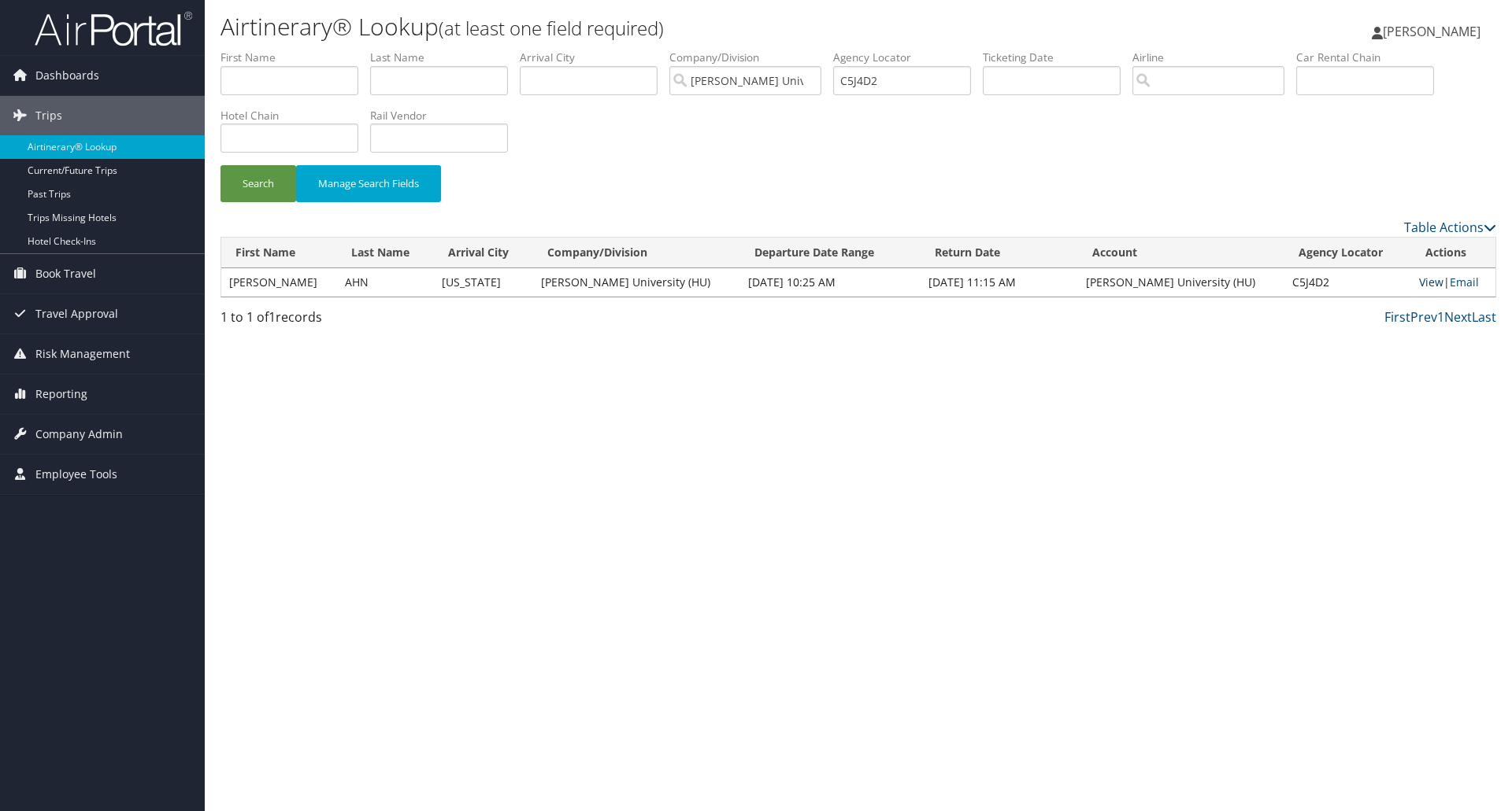
click at [1419, 280] on link "View" at bounding box center [1431, 281] width 24 height 15
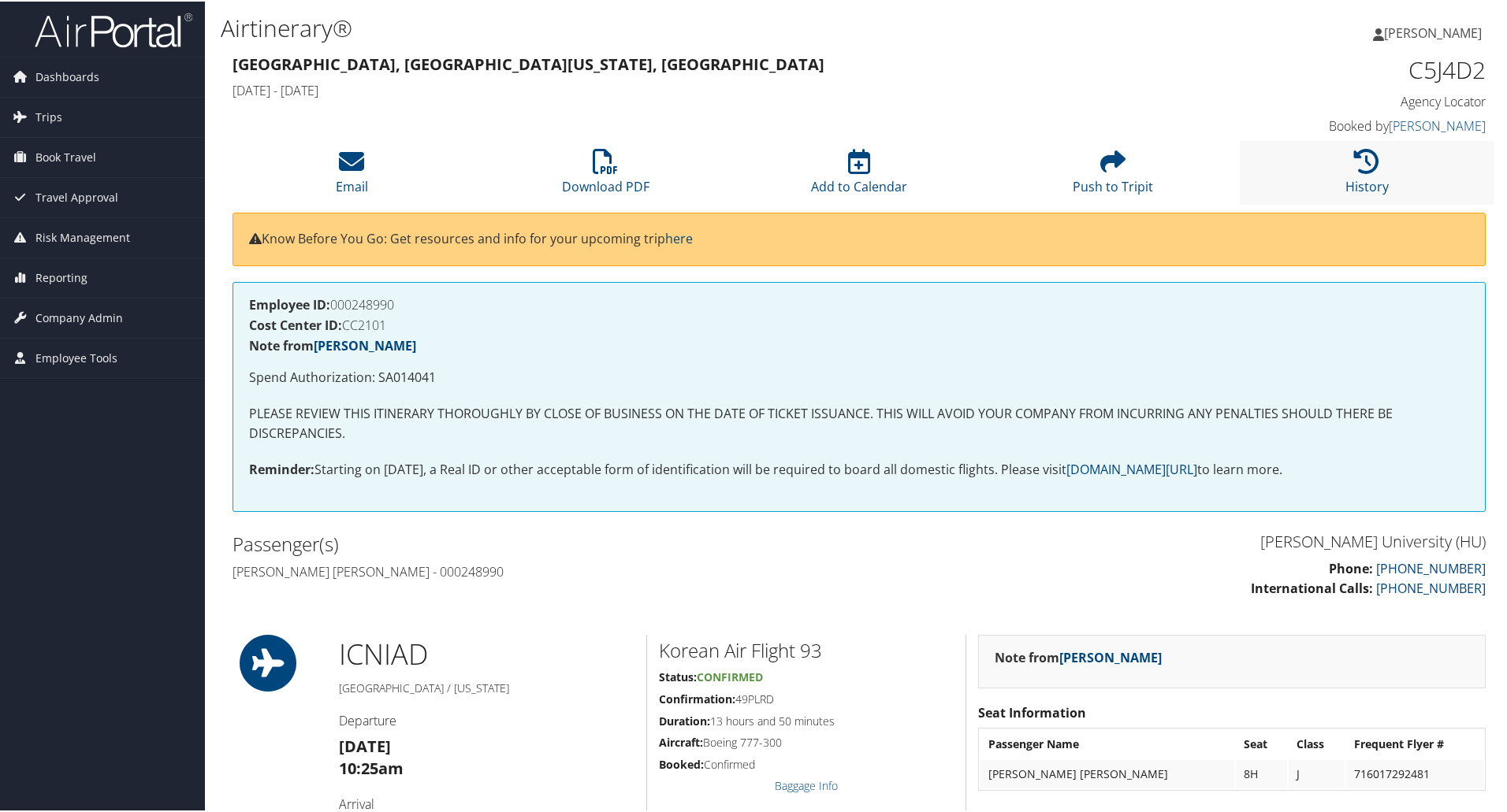
click at [1344, 159] on li "History" at bounding box center [1367, 172] width 254 height 64
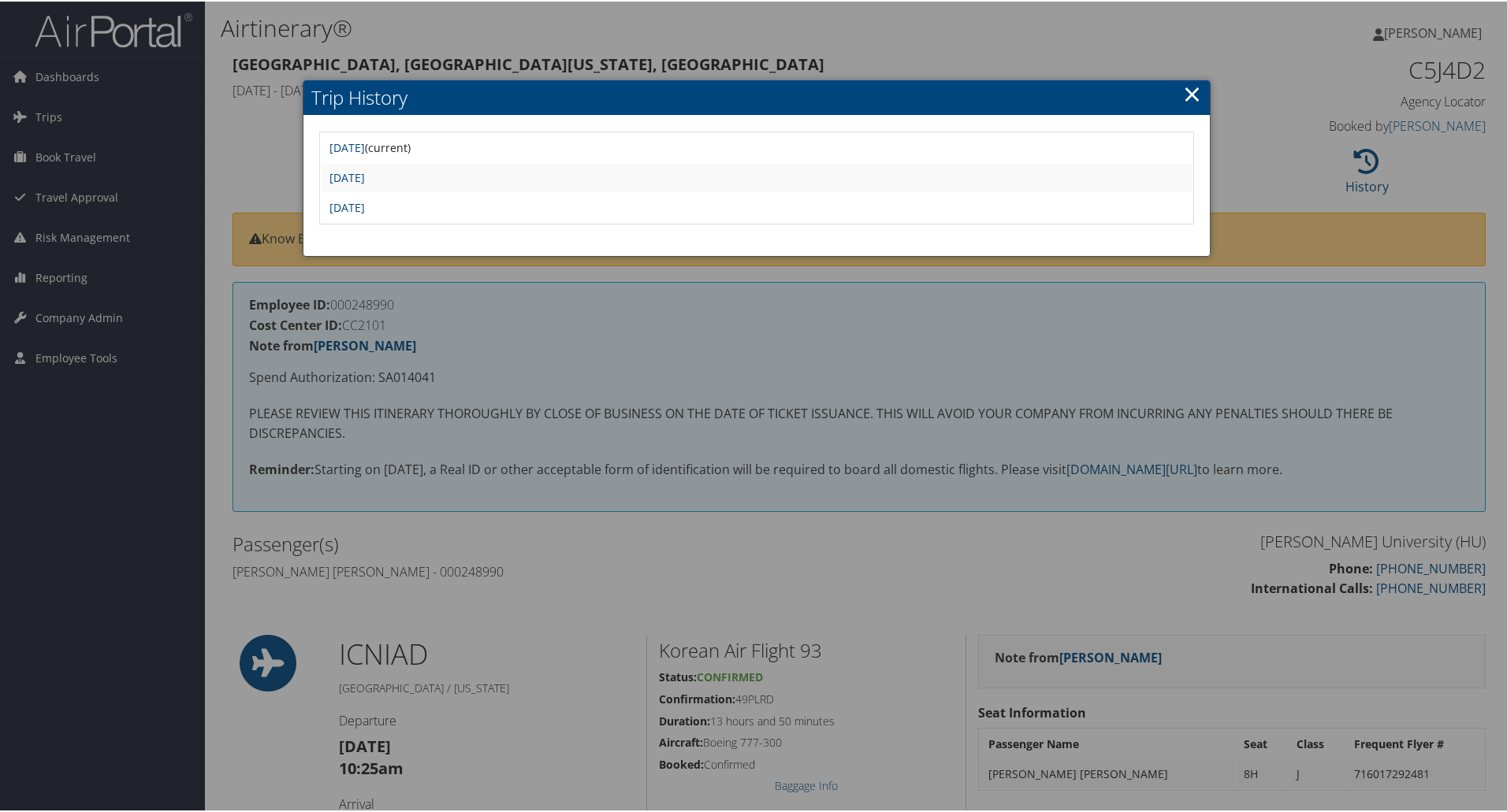
click at [829, 320] on div at bounding box center [756, 406] width 1514 height 812
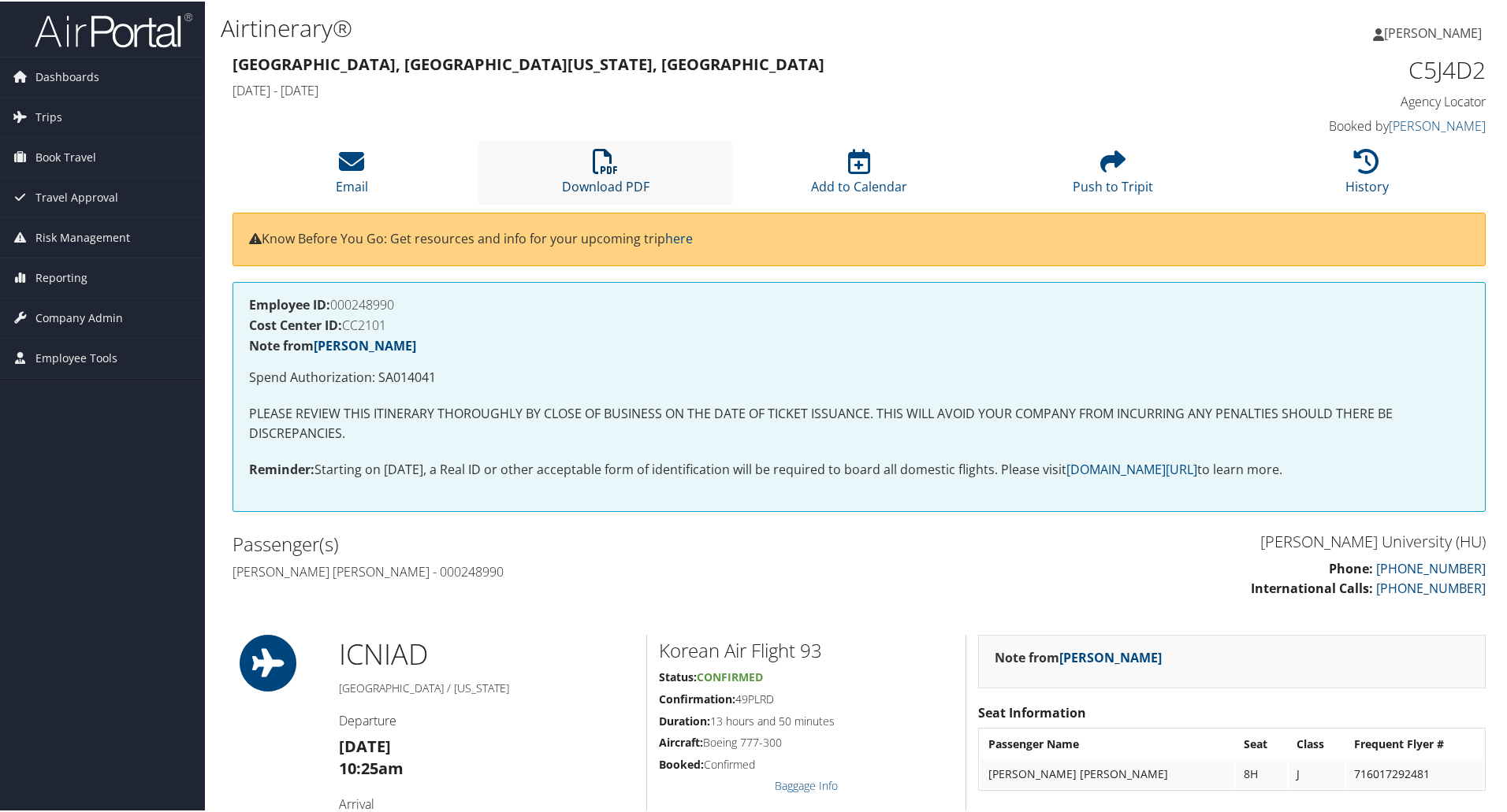
click at [599, 159] on icon at bounding box center [605, 160] width 25 height 25
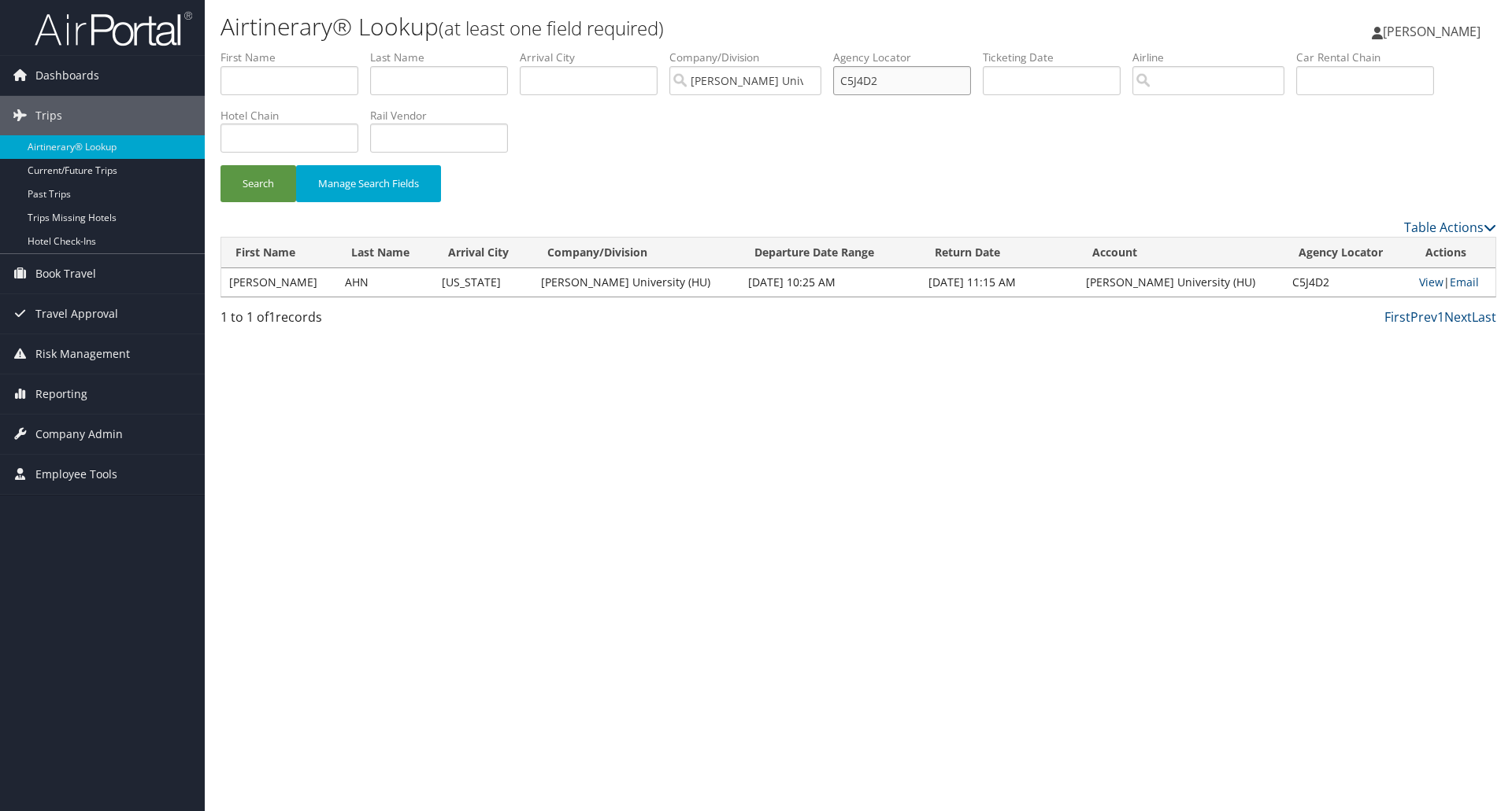
click at [866, 84] on input "C5J4D2" at bounding box center [902, 80] width 138 height 29
paste input "4WVK7"
type input "C4WVK7"
click at [256, 187] on button "Search" at bounding box center [258, 184] width 76 height 37
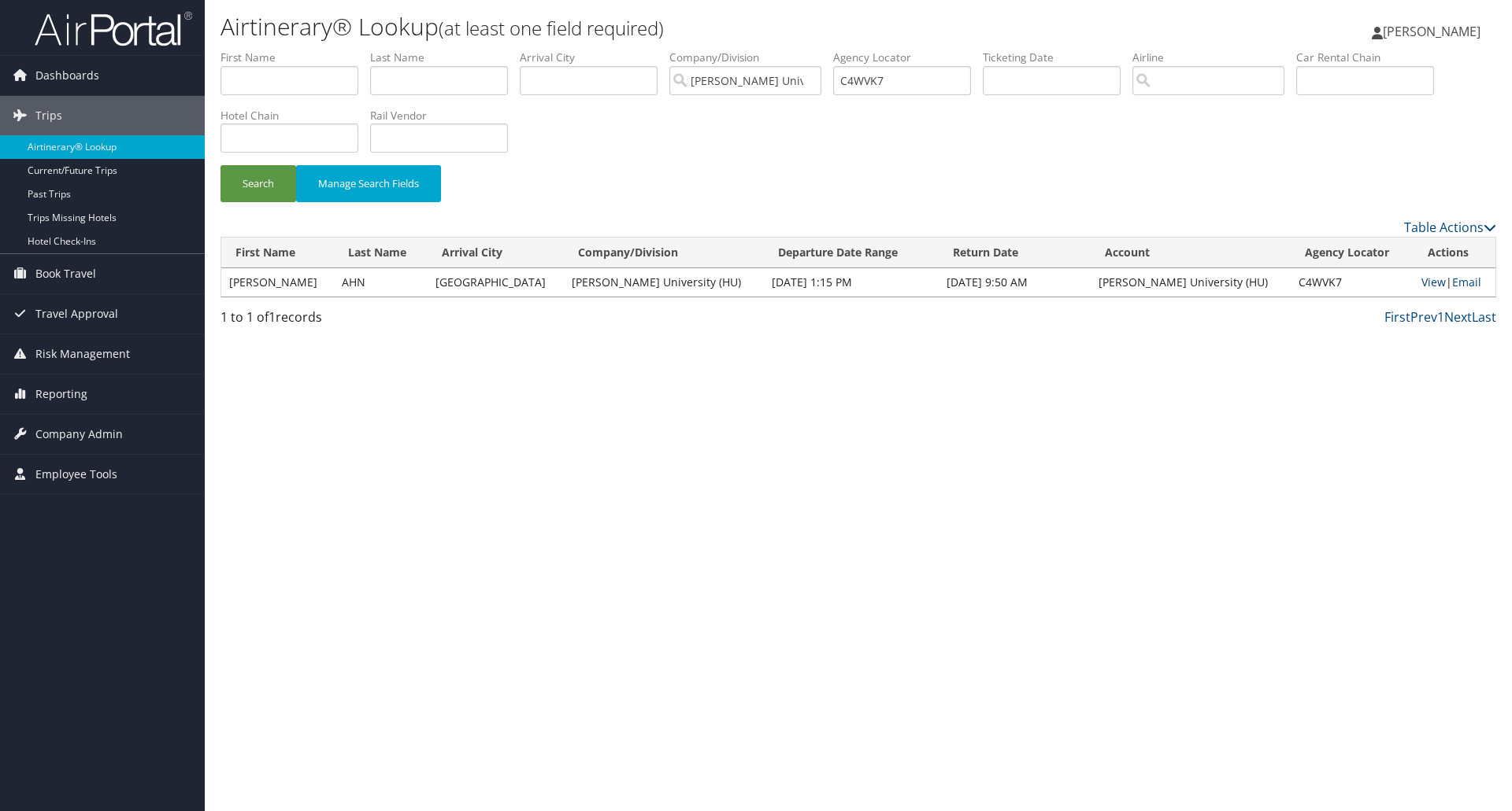
click at [1423, 281] on link "View" at bounding box center [1433, 281] width 24 height 15
click at [860, 78] on input "C4WVK7" at bounding box center [902, 80] width 138 height 29
click at [412, 84] on input "text" at bounding box center [439, 80] width 138 height 29
type input "ahn"
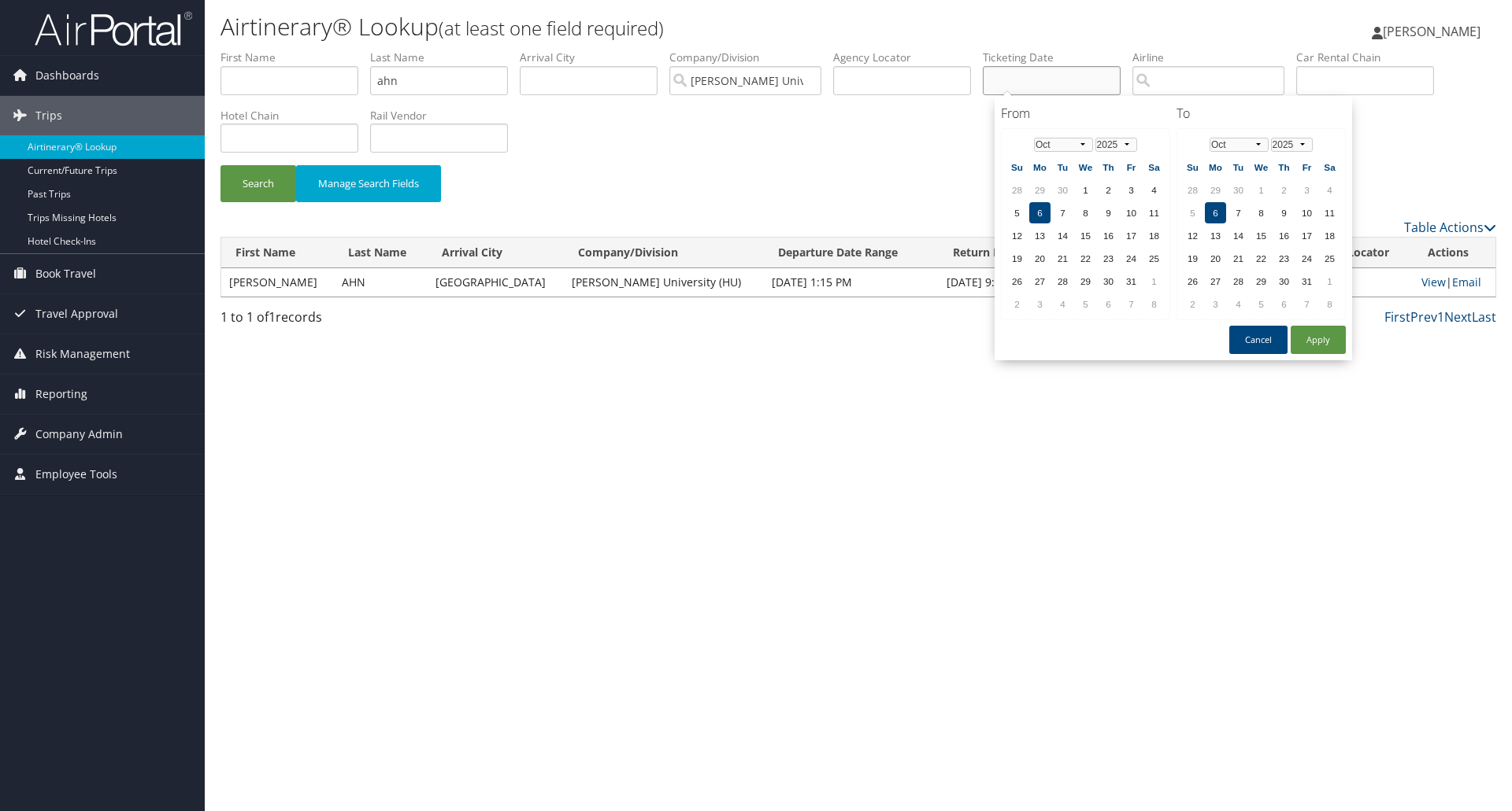
click at [1061, 86] on input "text" at bounding box center [1052, 80] width 138 height 29
type input "05/05/2025"
click at [1331, 340] on button "Apply" at bounding box center [1317, 340] width 55 height 28
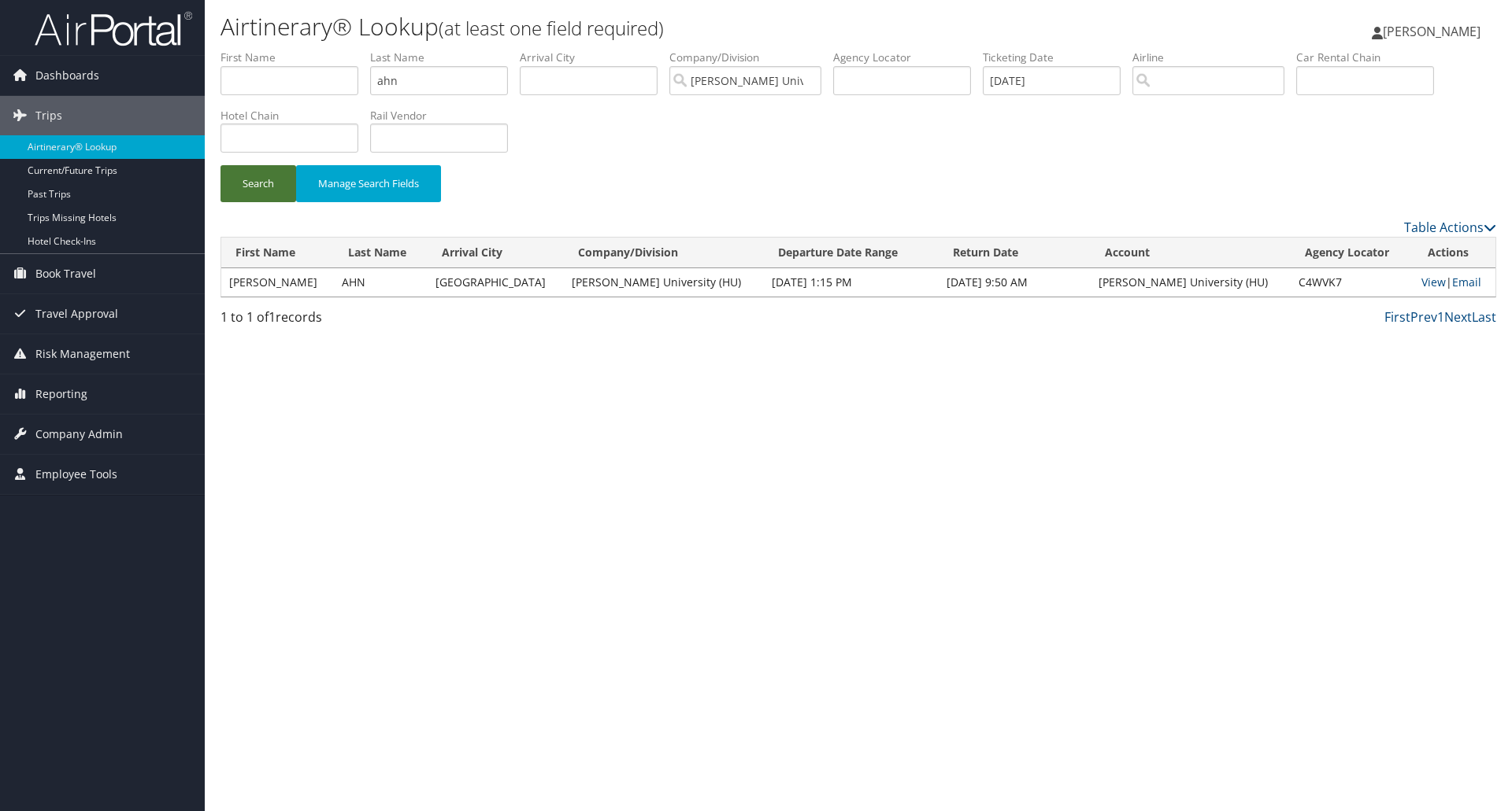
click at [248, 187] on button "Search" at bounding box center [258, 184] width 76 height 37
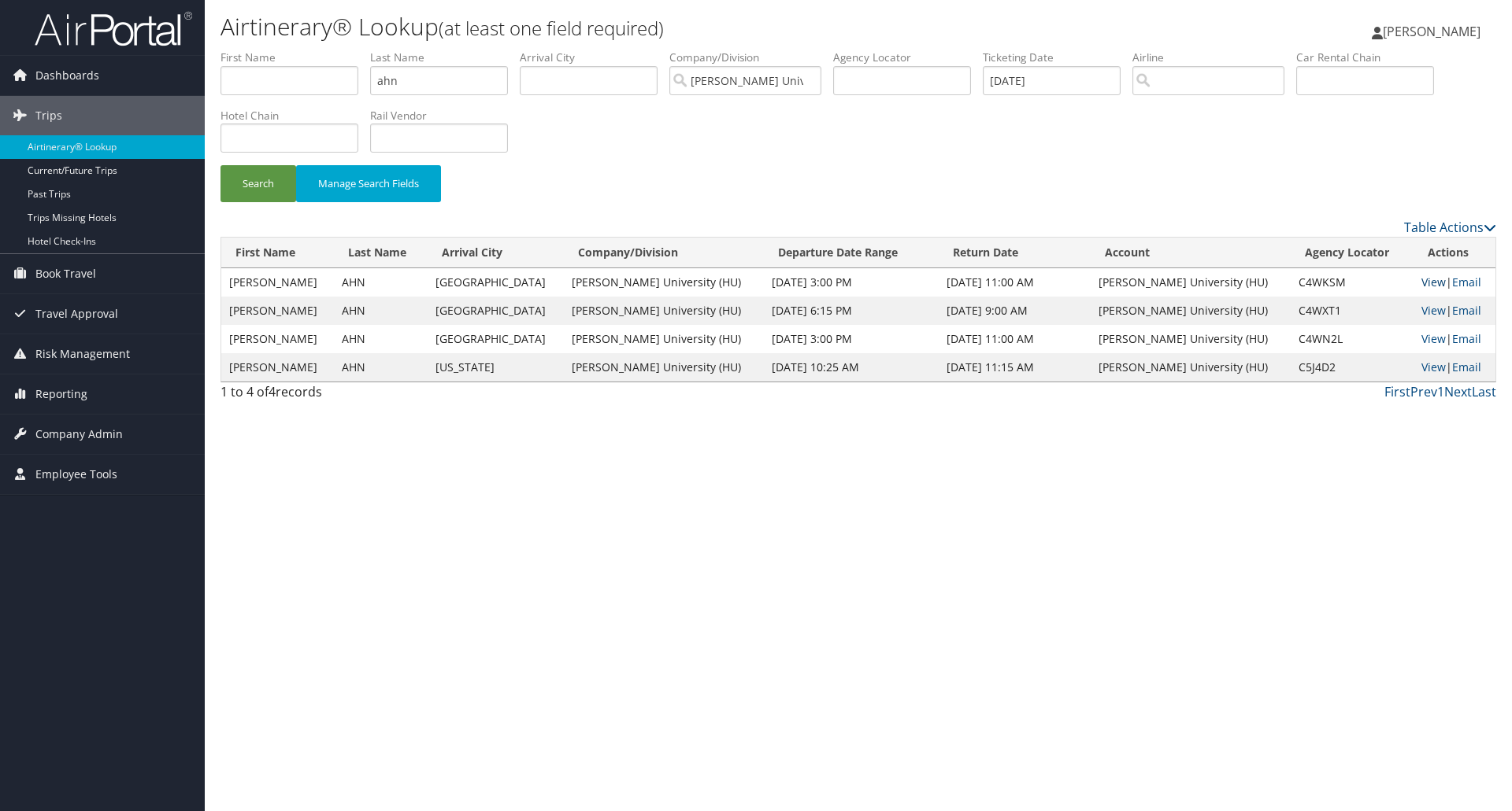
click at [1421, 282] on link "View" at bounding box center [1433, 281] width 24 height 15
click at [1426, 311] on link "View" at bounding box center [1433, 310] width 24 height 15
click at [1424, 338] on link "View" at bounding box center [1433, 338] width 24 height 15
click at [1423, 368] on link "View" at bounding box center [1433, 367] width 24 height 15
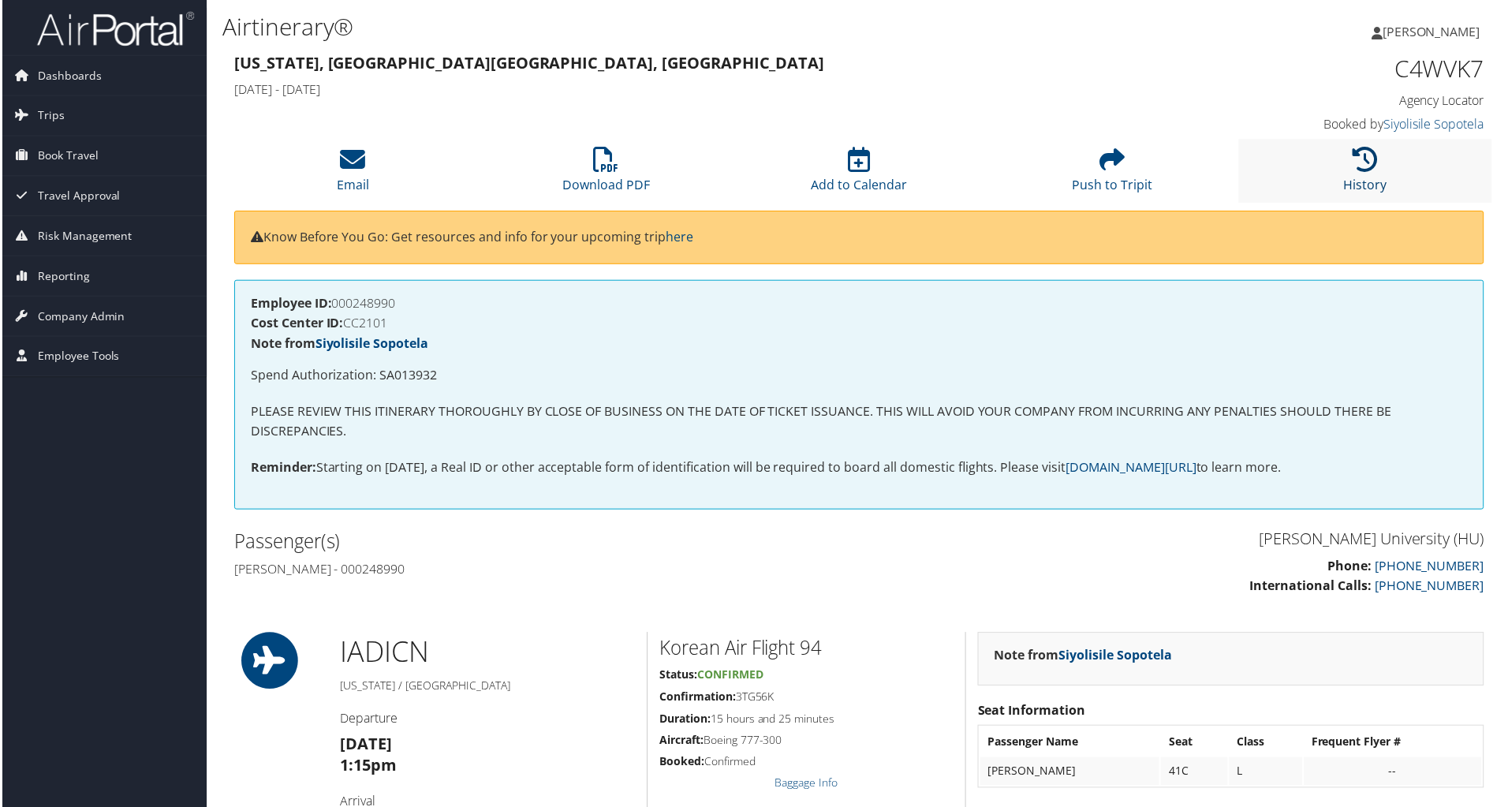
click at [1357, 169] on icon at bounding box center [1367, 160] width 25 height 25
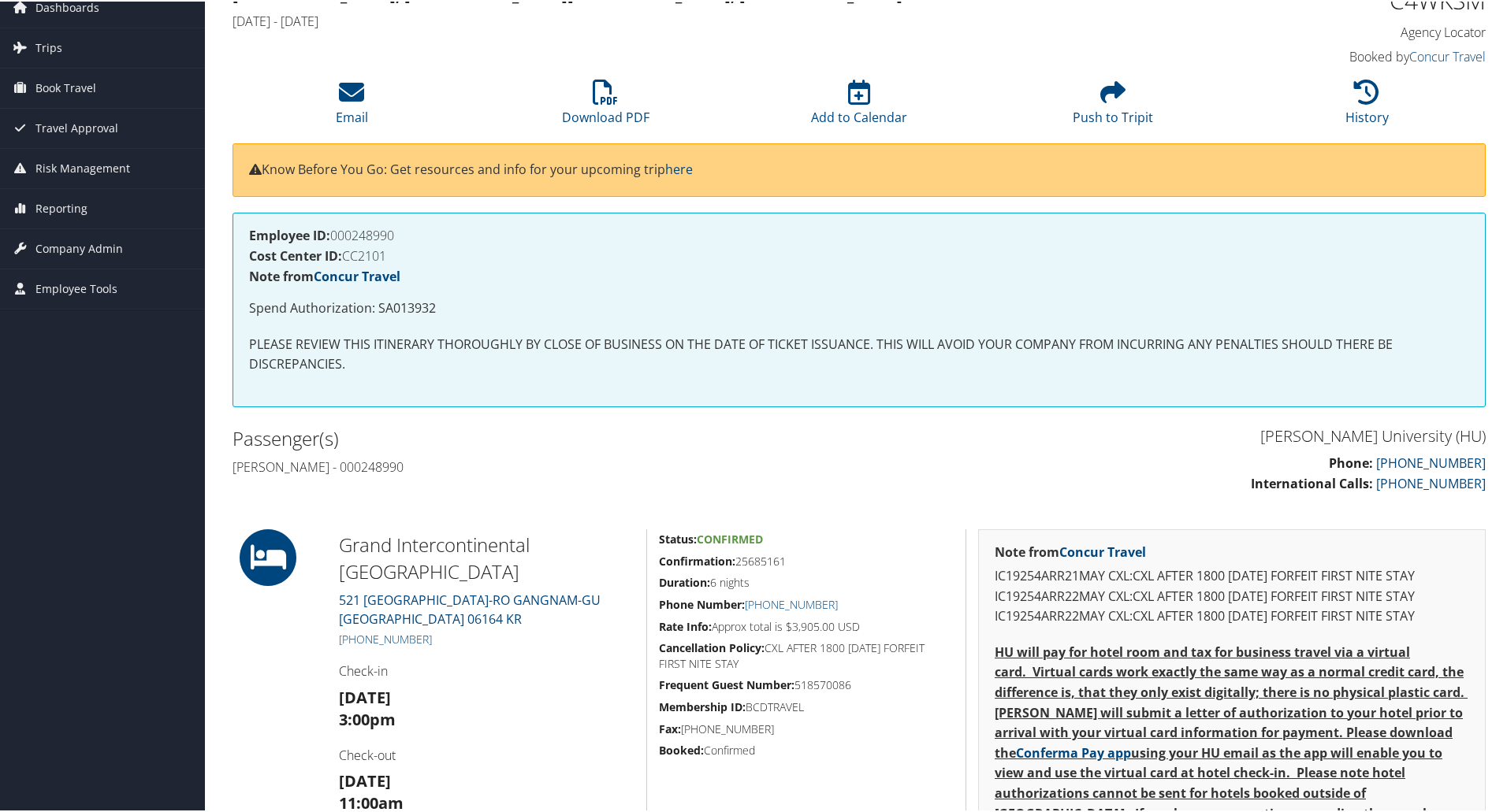
scroll to position [79, 0]
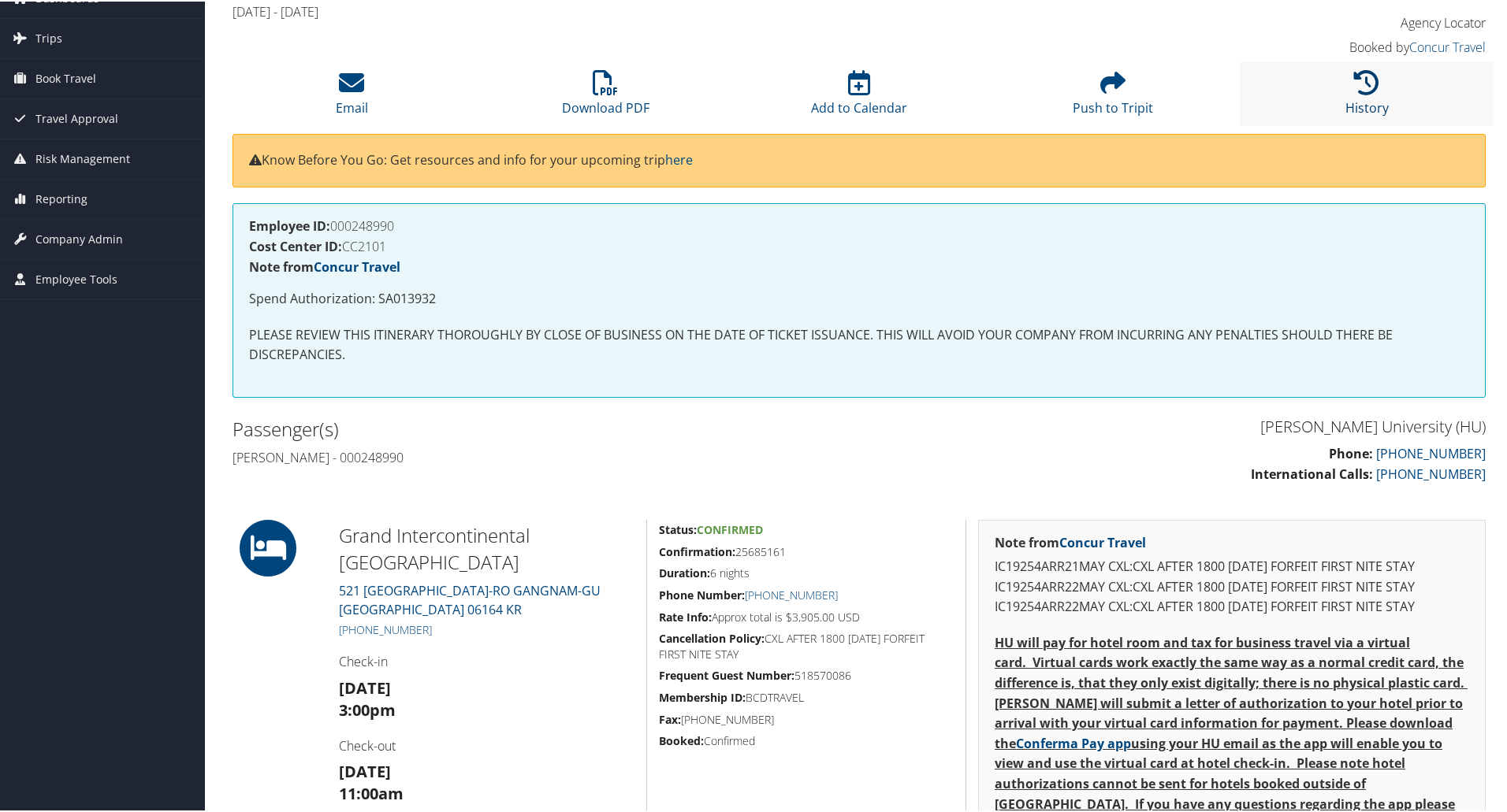
click at [1354, 81] on icon at bounding box center [1366, 81] width 25 height 25
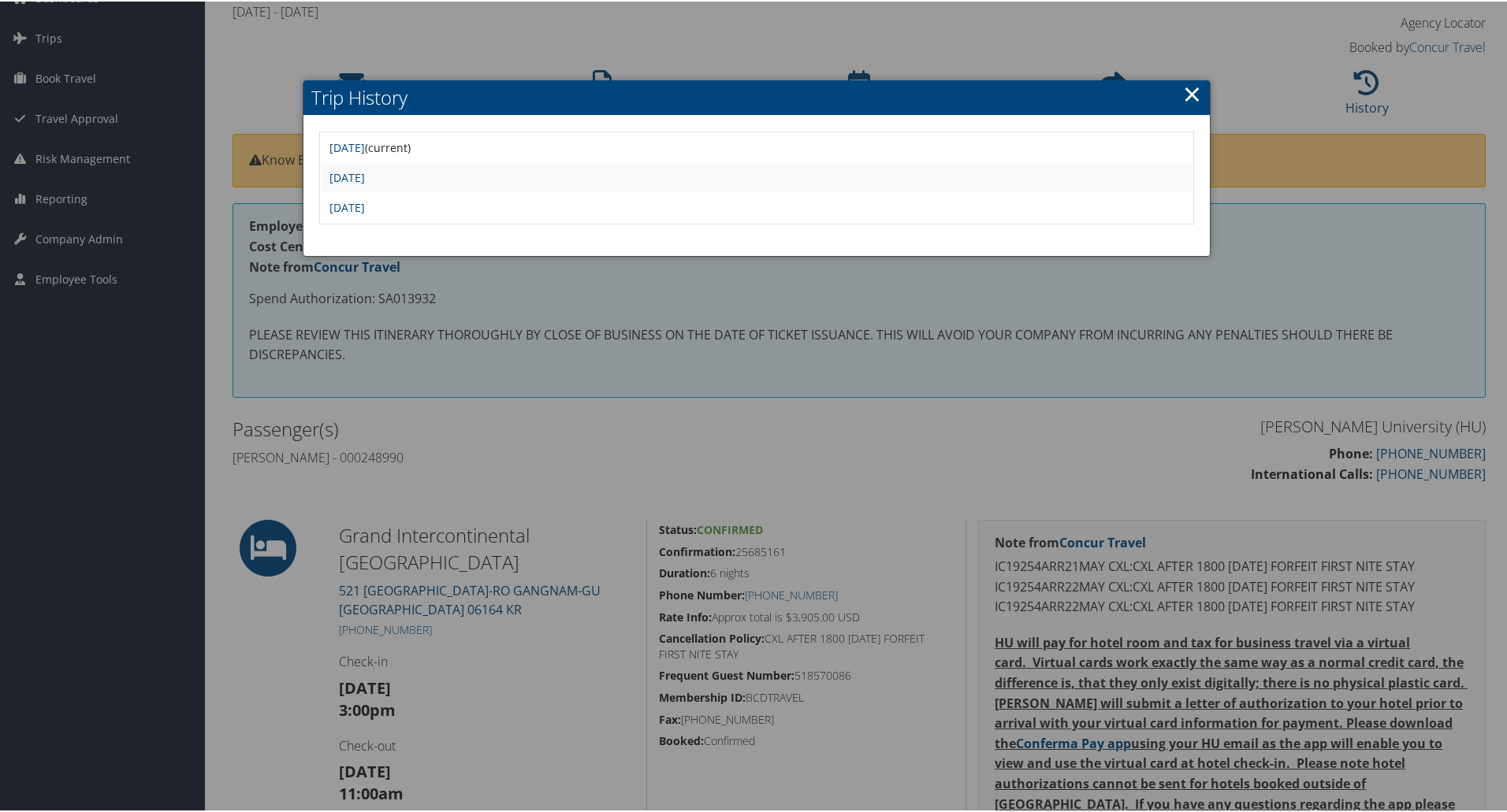
click at [1344, 131] on div at bounding box center [756, 406] width 1514 height 812
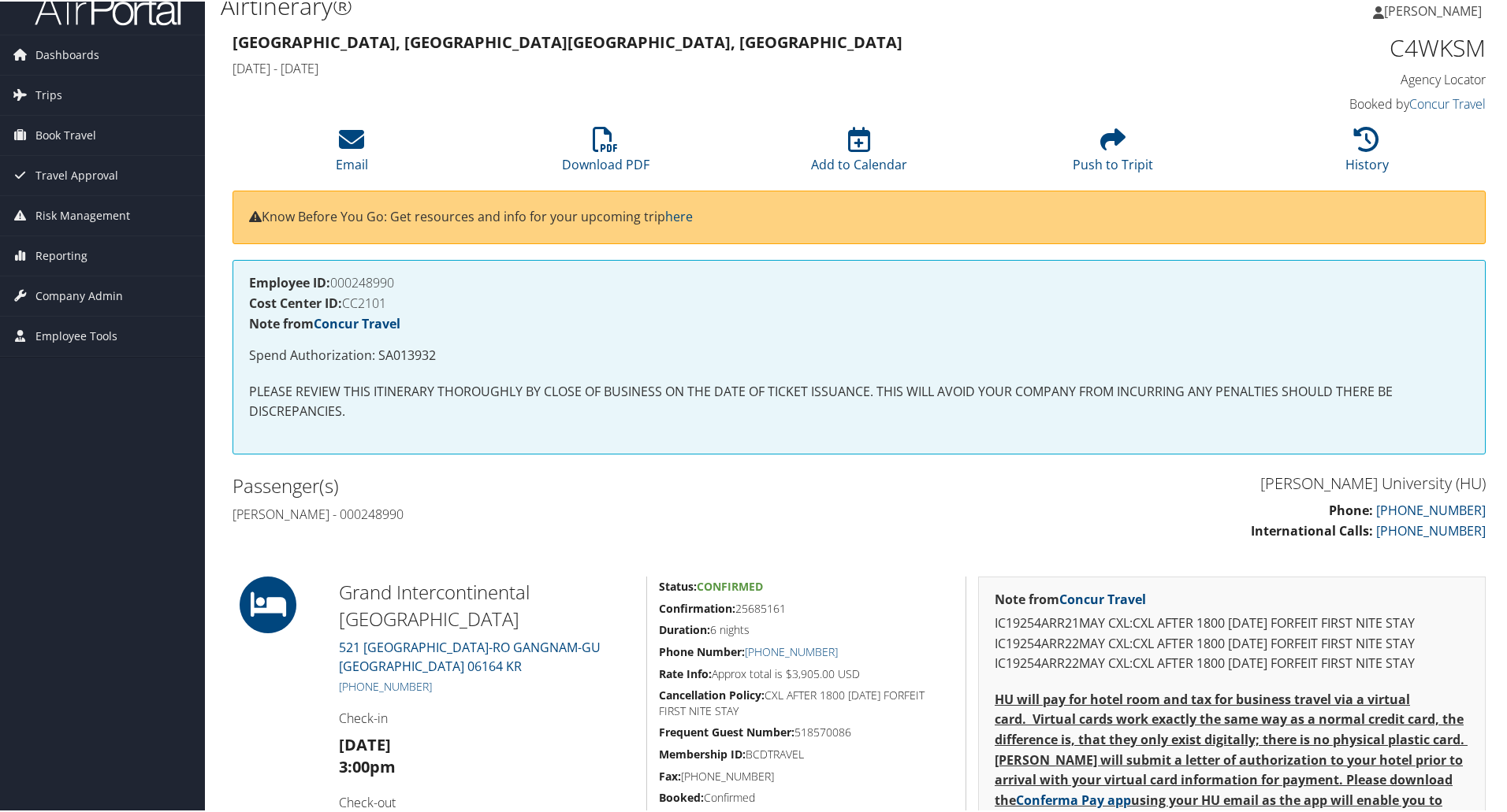
scroll to position [0, 0]
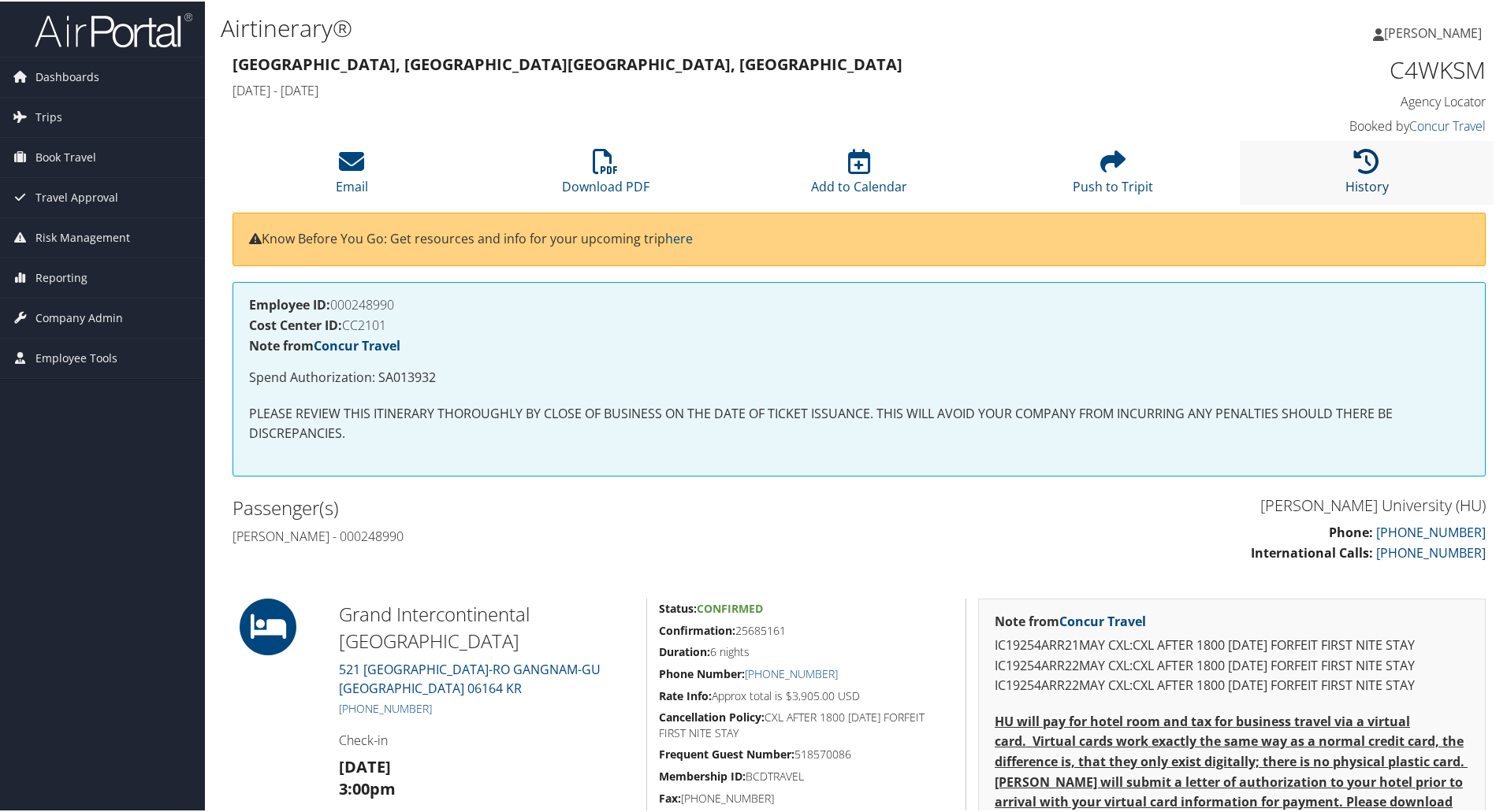
click at [1368, 155] on icon at bounding box center [1366, 160] width 25 height 25
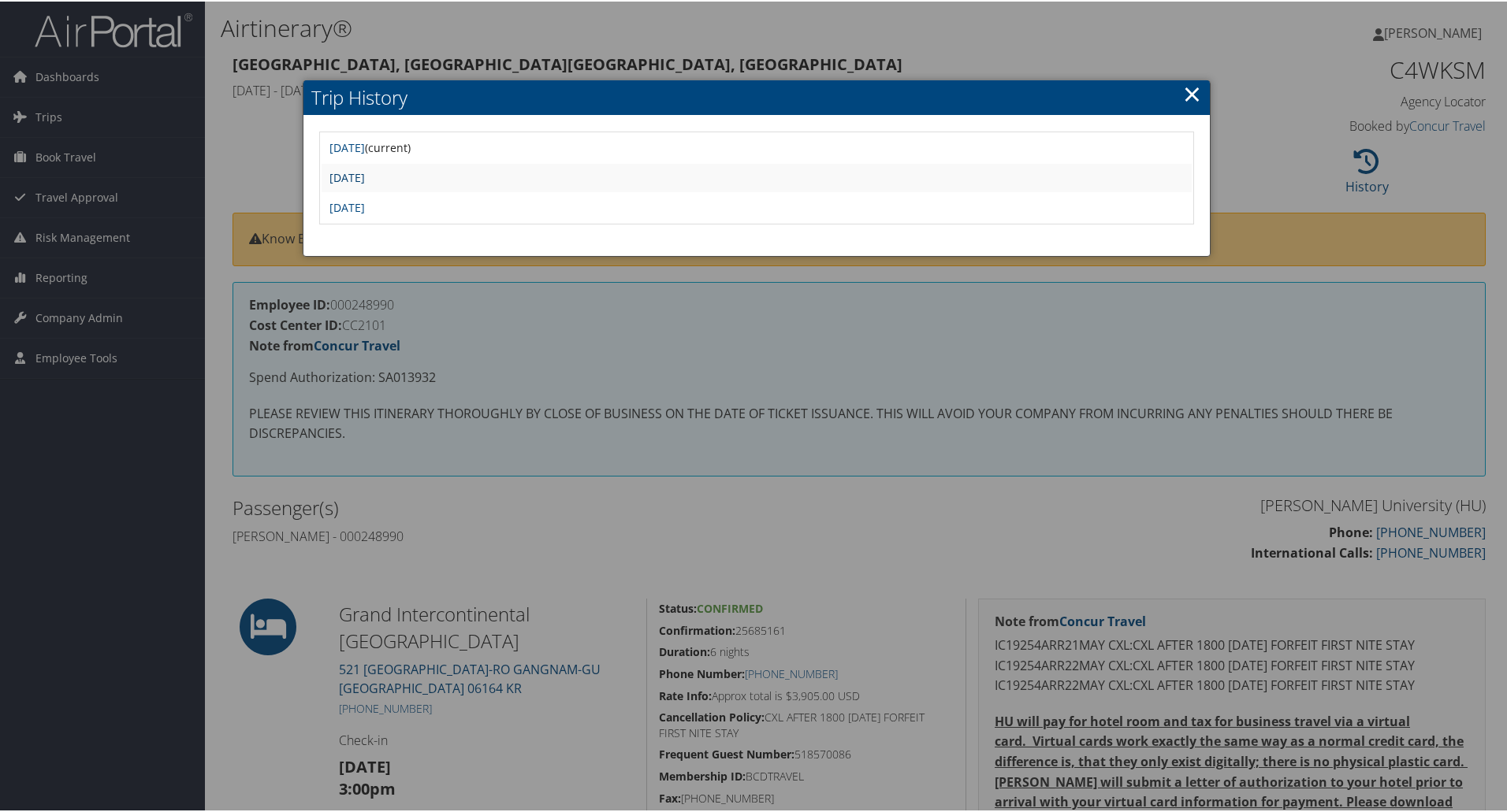
click at [365, 174] on link "Mon May 5 06:31:18 MDT 2025" at bounding box center [347, 176] width 35 height 15
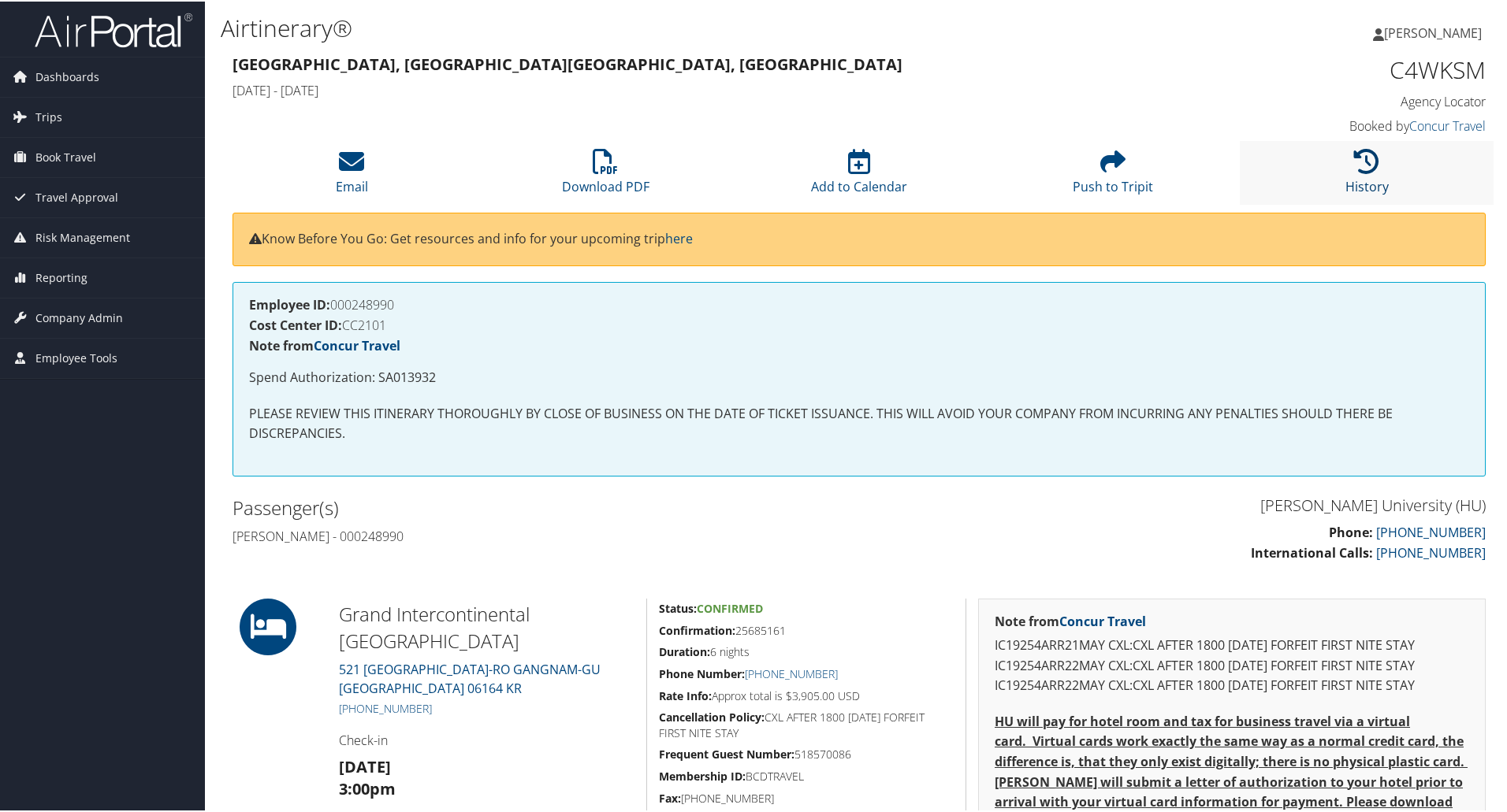
click at [1360, 154] on icon at bounding box center [1366, 160] width 25 height 25
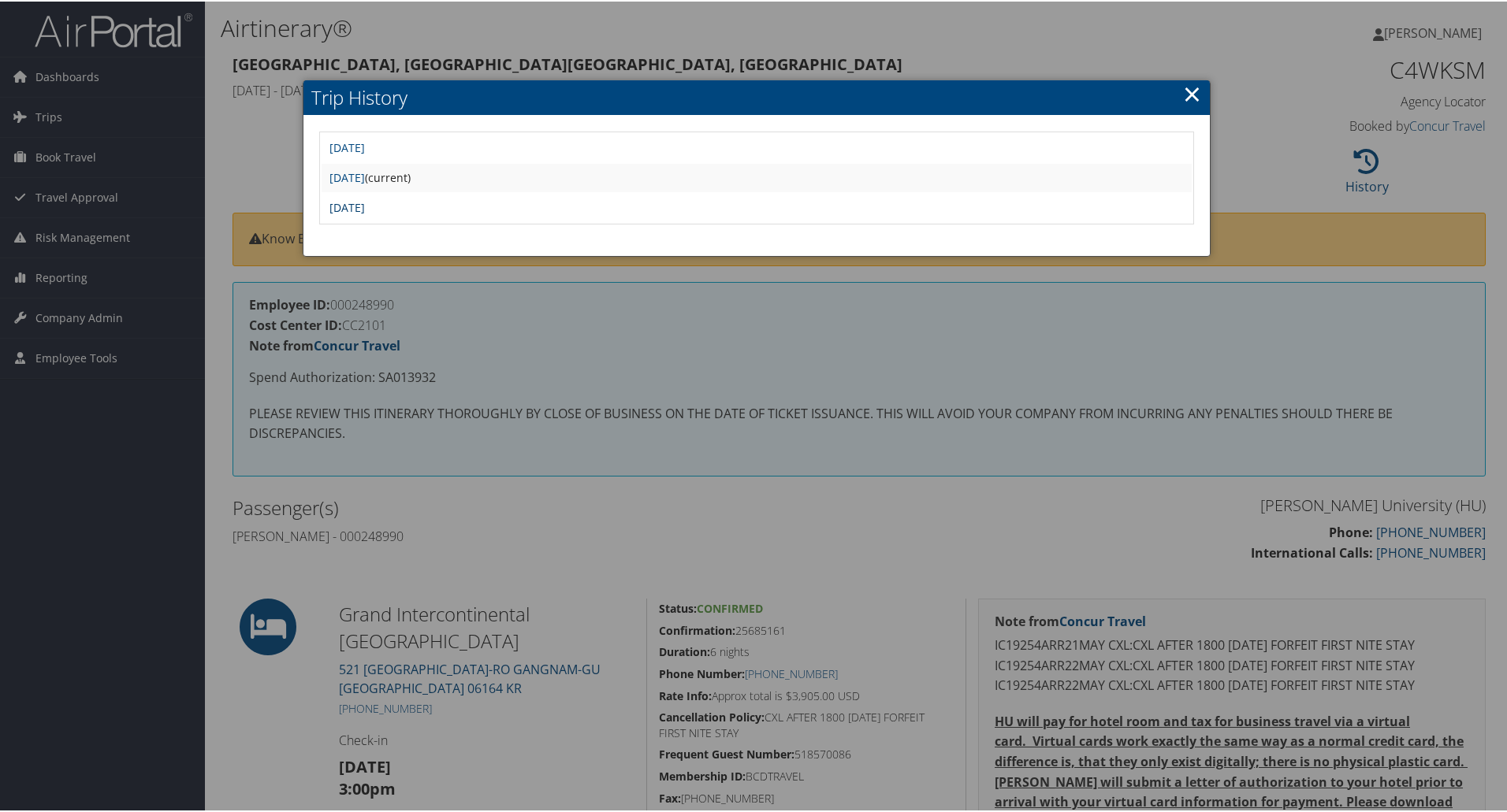
click at [365, 206] on link "[DATE]" at bounding box center [347, 206] width 35 height 15
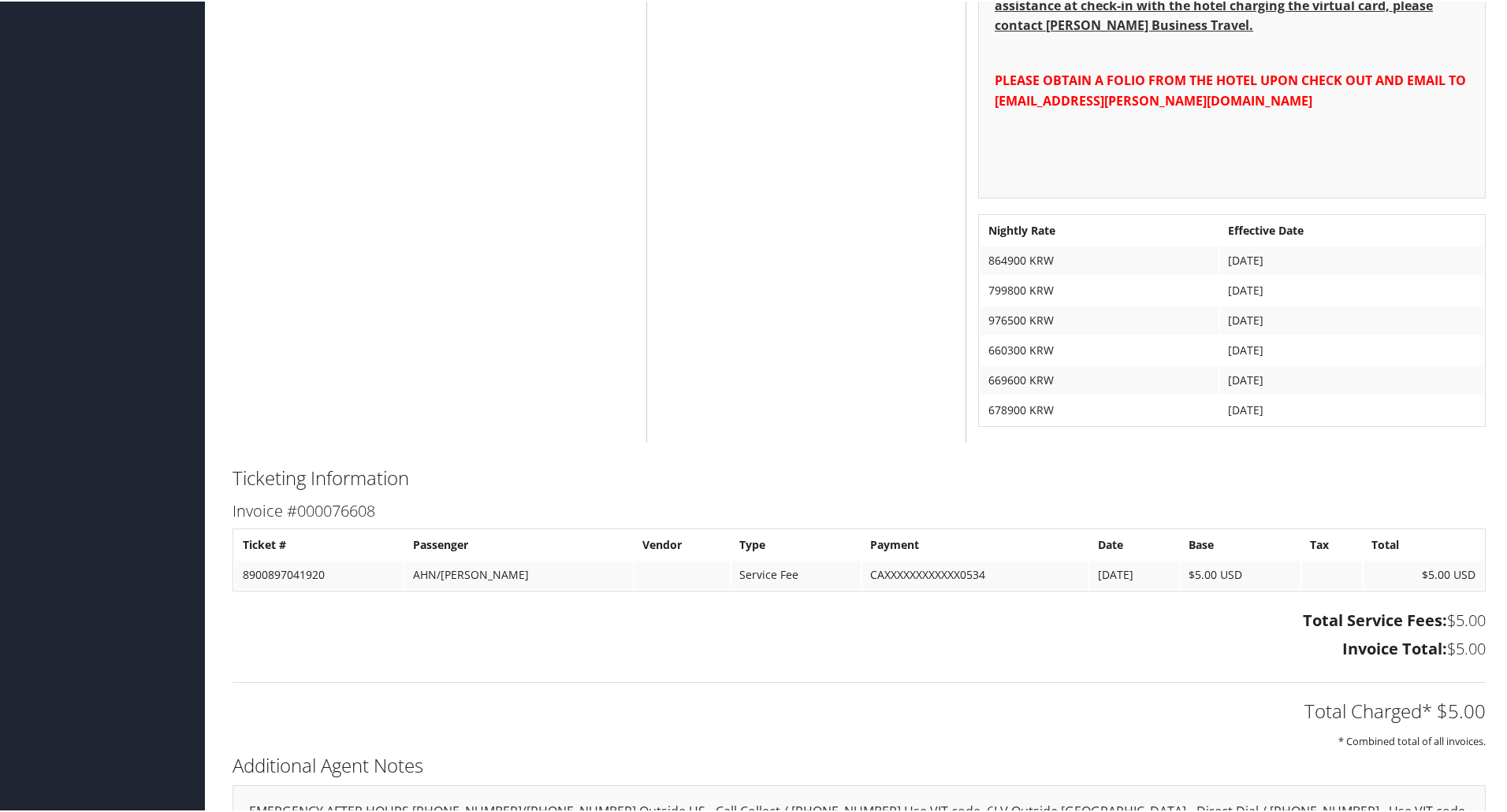
scroll to position [1087, 0]
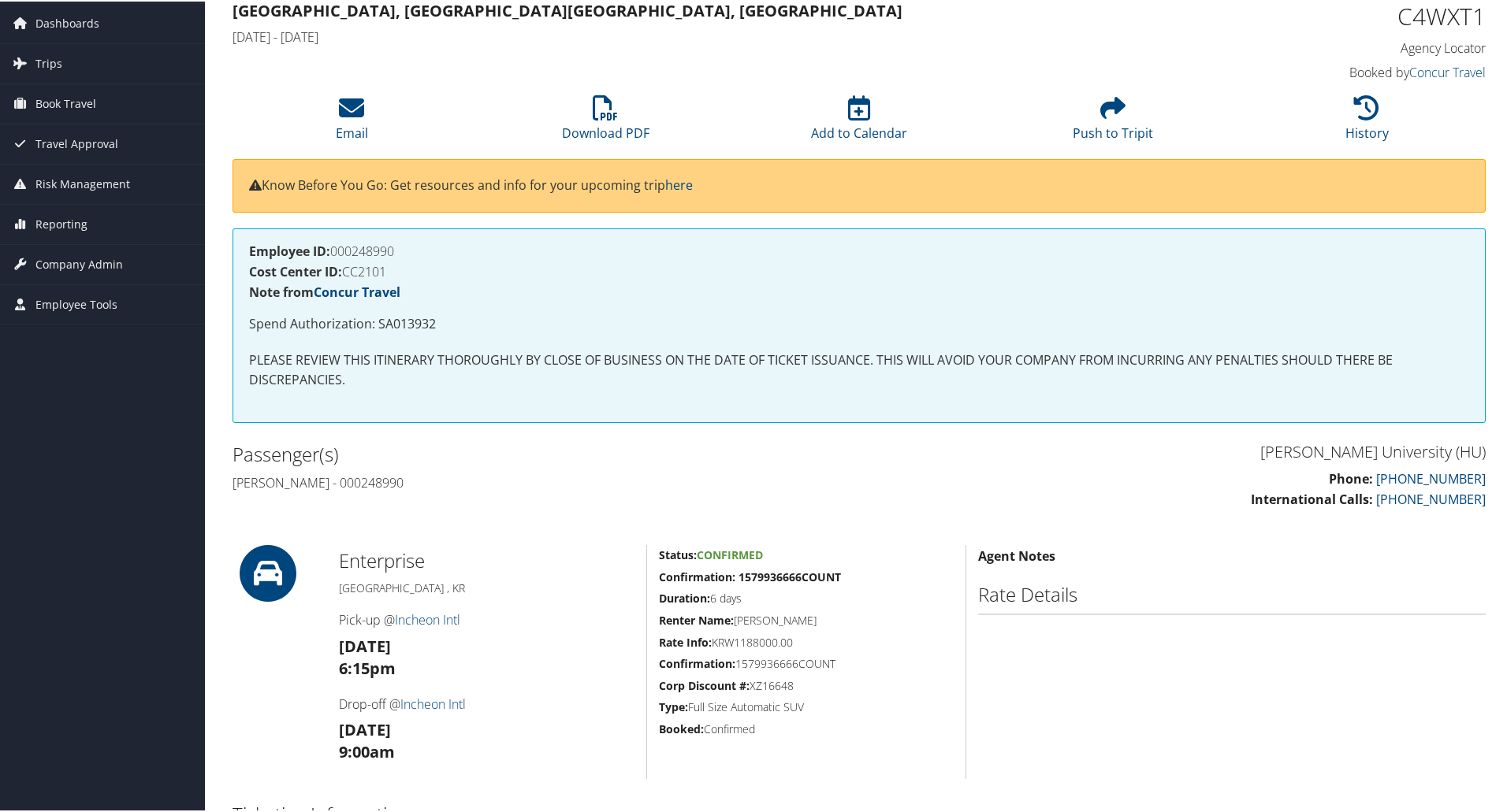
scroll to position [79, 0]
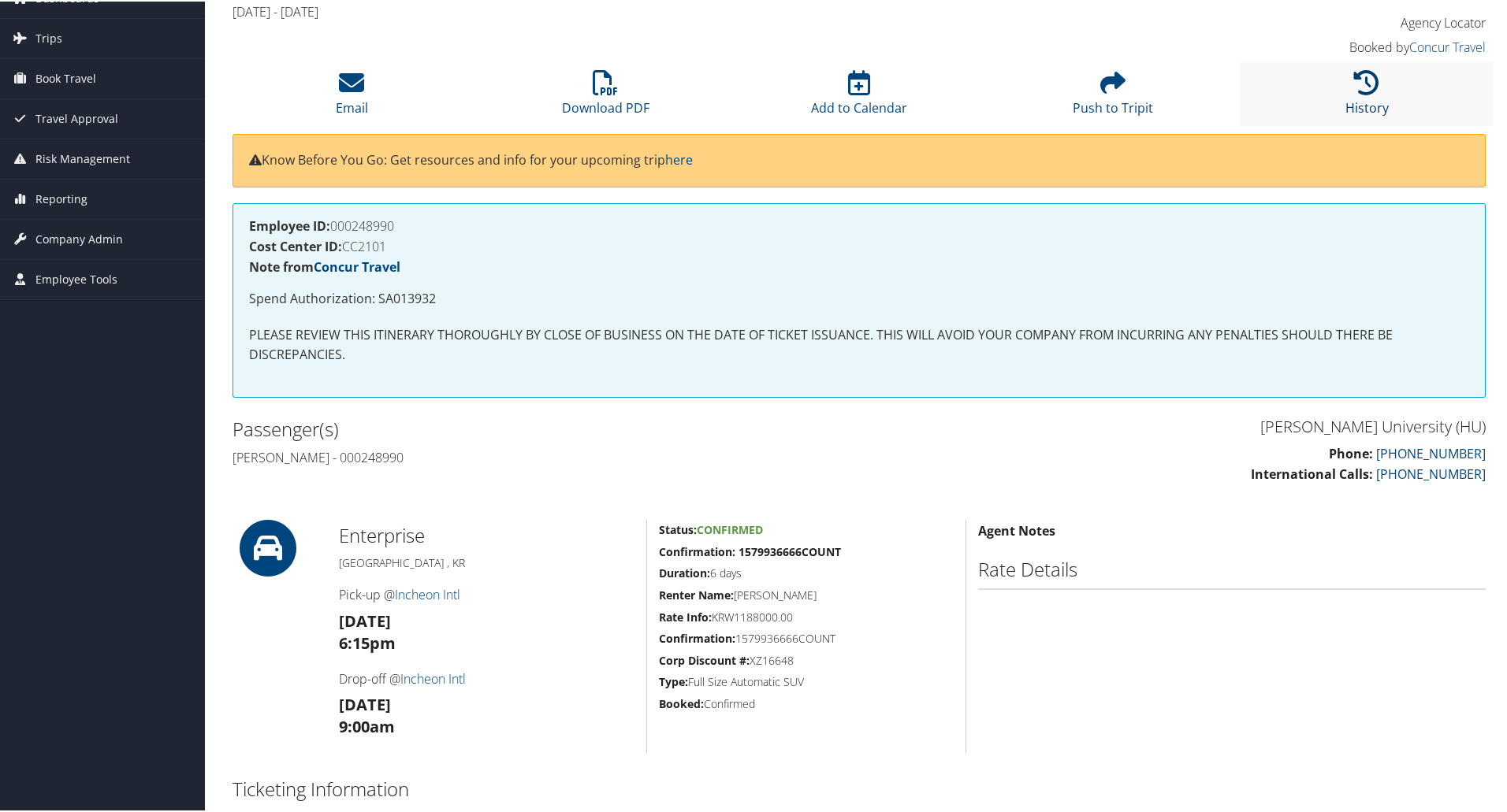
click at [1362, 99] on link "History" at bounding box center [1367, 96] width 43 height 38
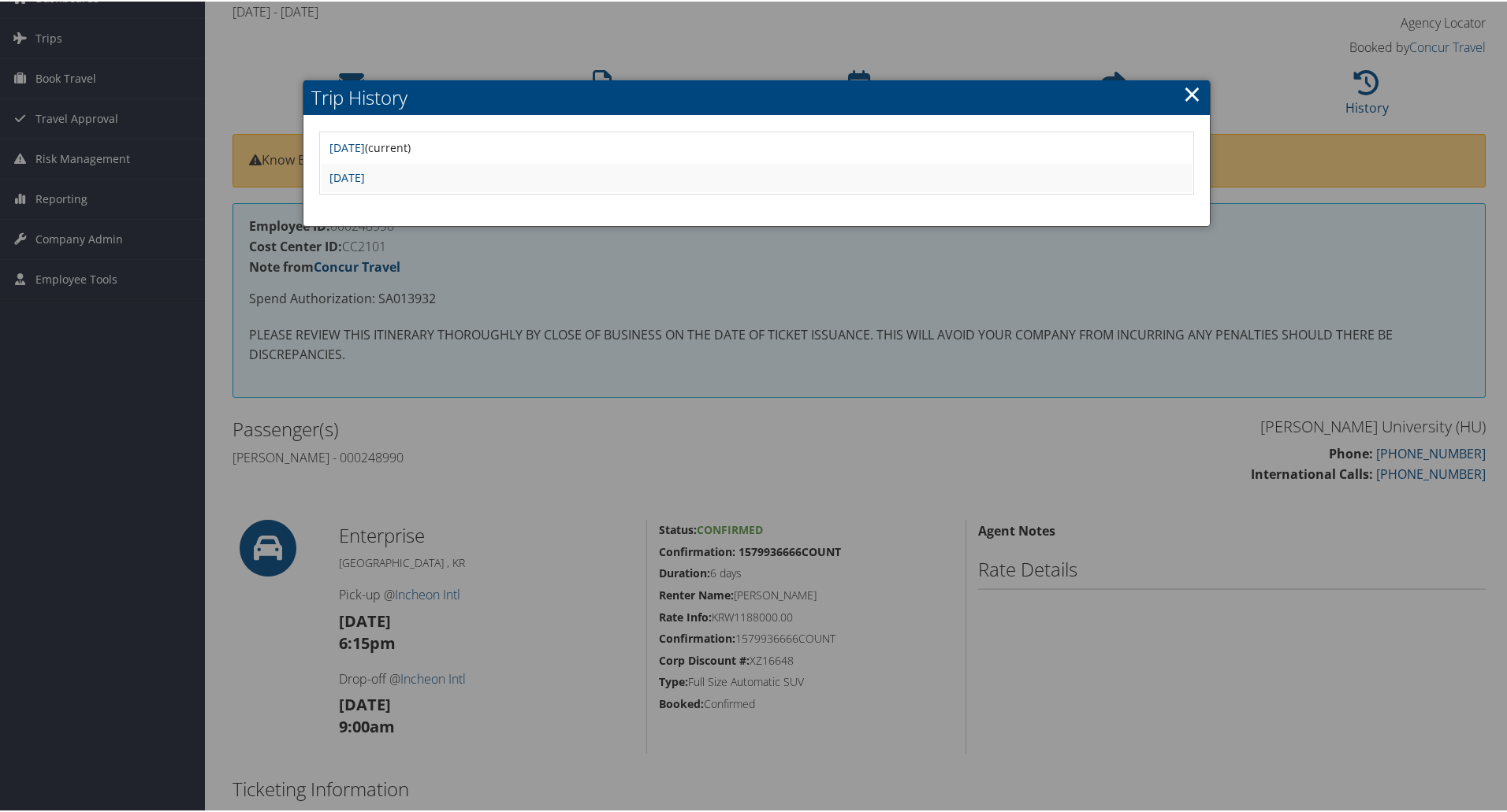
click at [1369, 170] on div at bounding box center [756, 406] width 1514 height 812
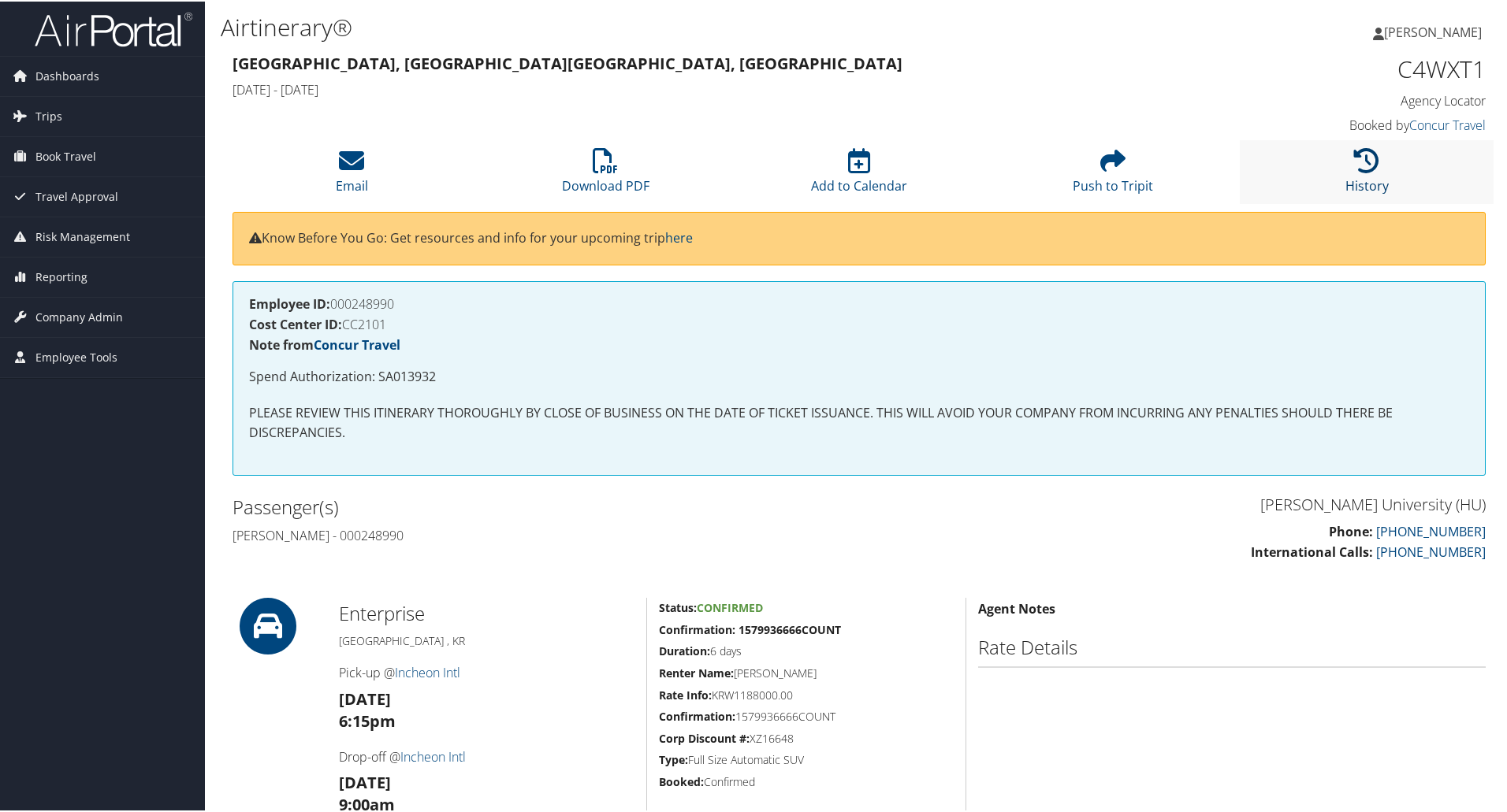
scroll to position [0, 0]
click at [1368, 151] on icon at bounding box center [1366, 160] width 25 height 25
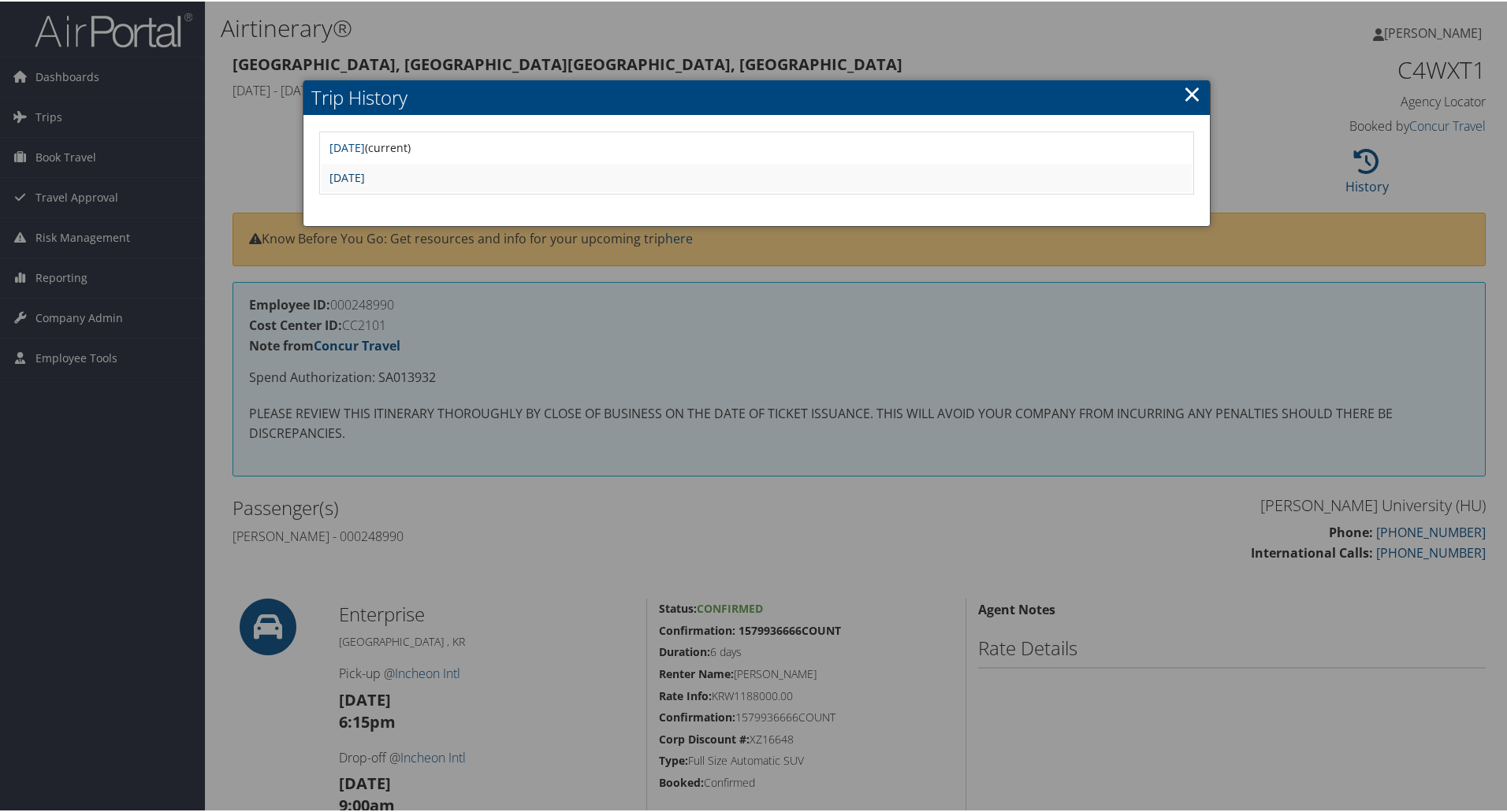
click at [365, 180] on link "Mon May 5 06:30:17 MDT 2025" at bounding box center [347, 176] width 35 height 15
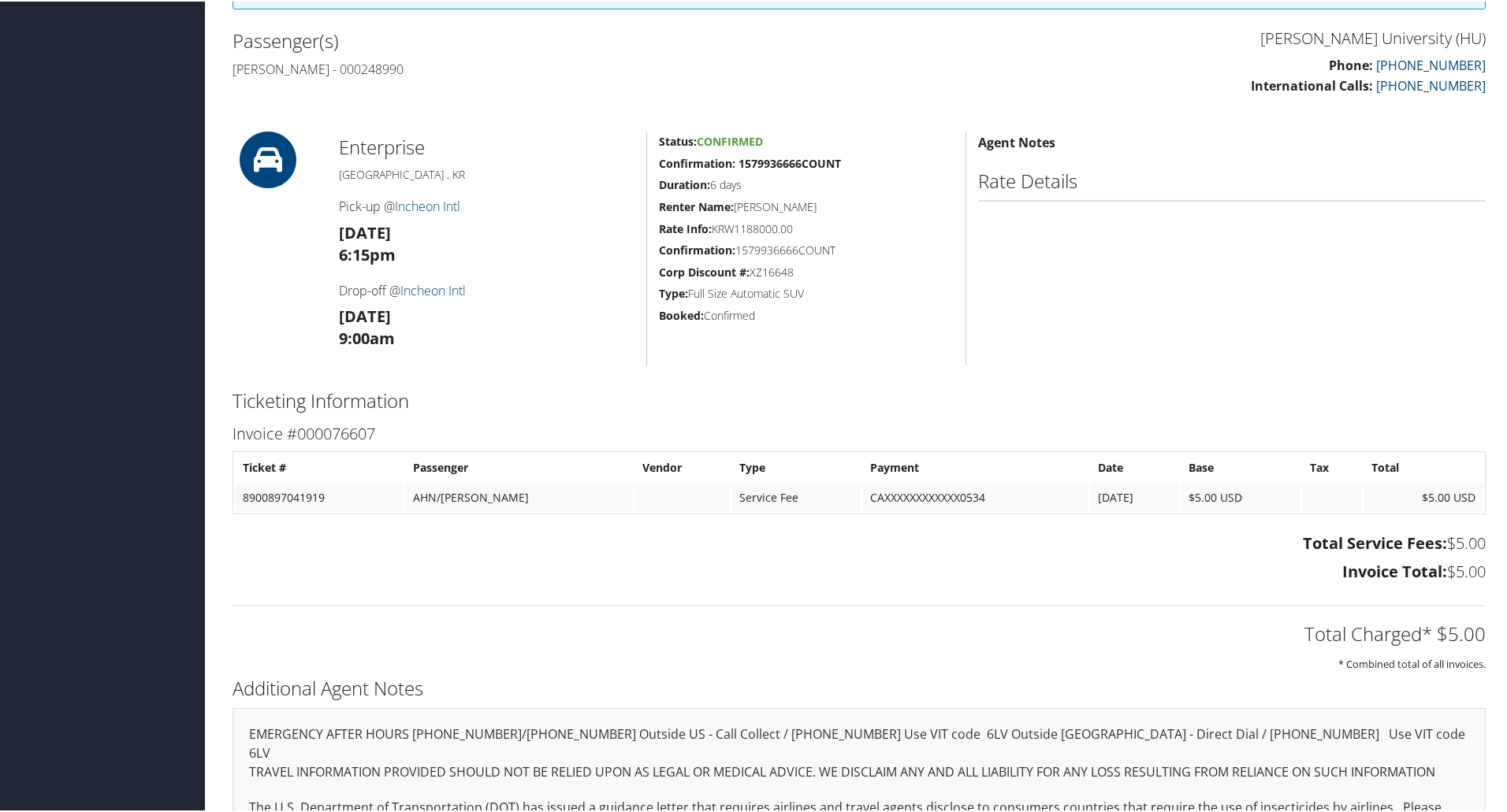
scroll to position [558, 0]
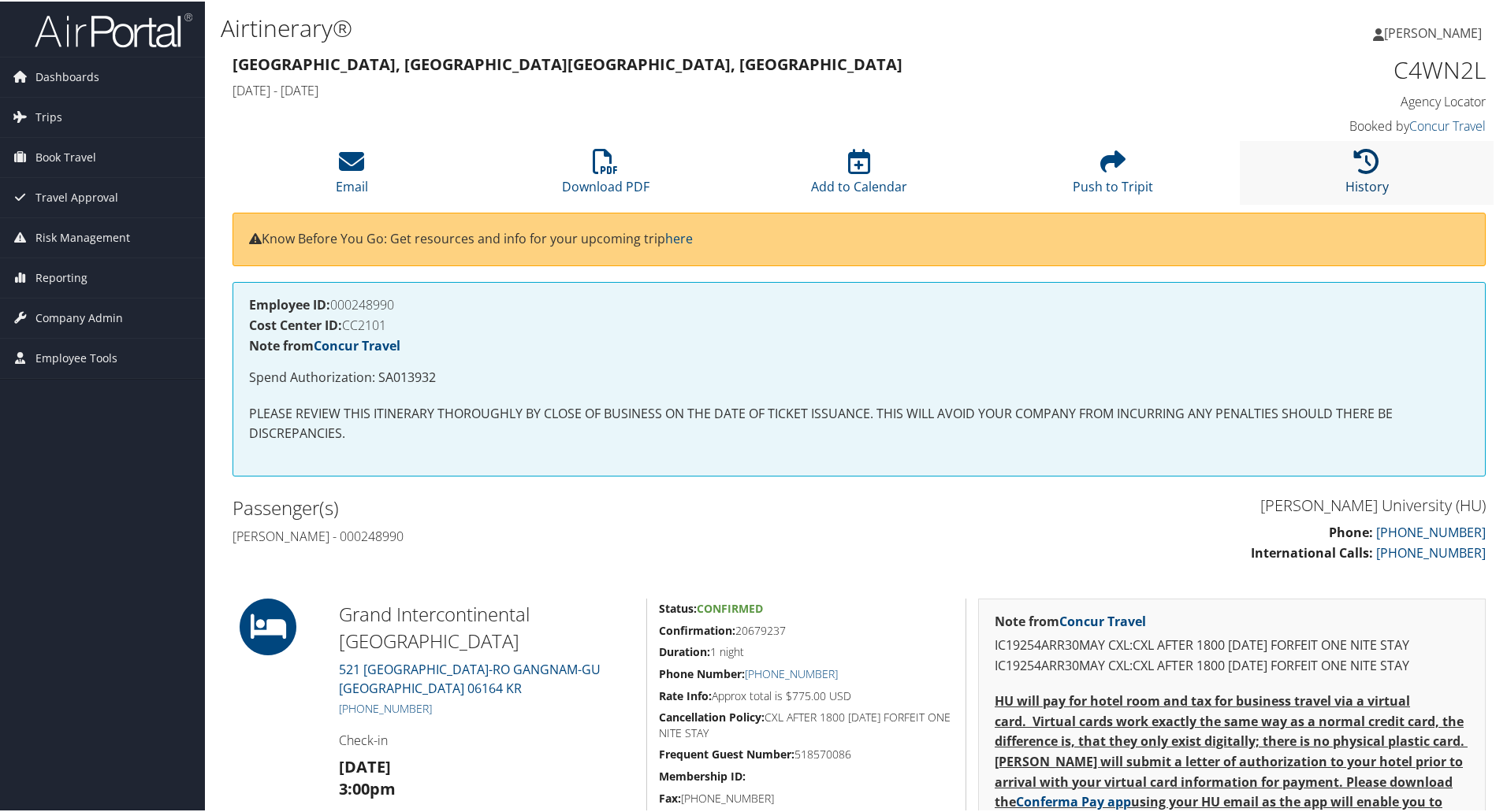
click at [1354, 162] on icon at bounding box center [1366, 160] width 25 height 25
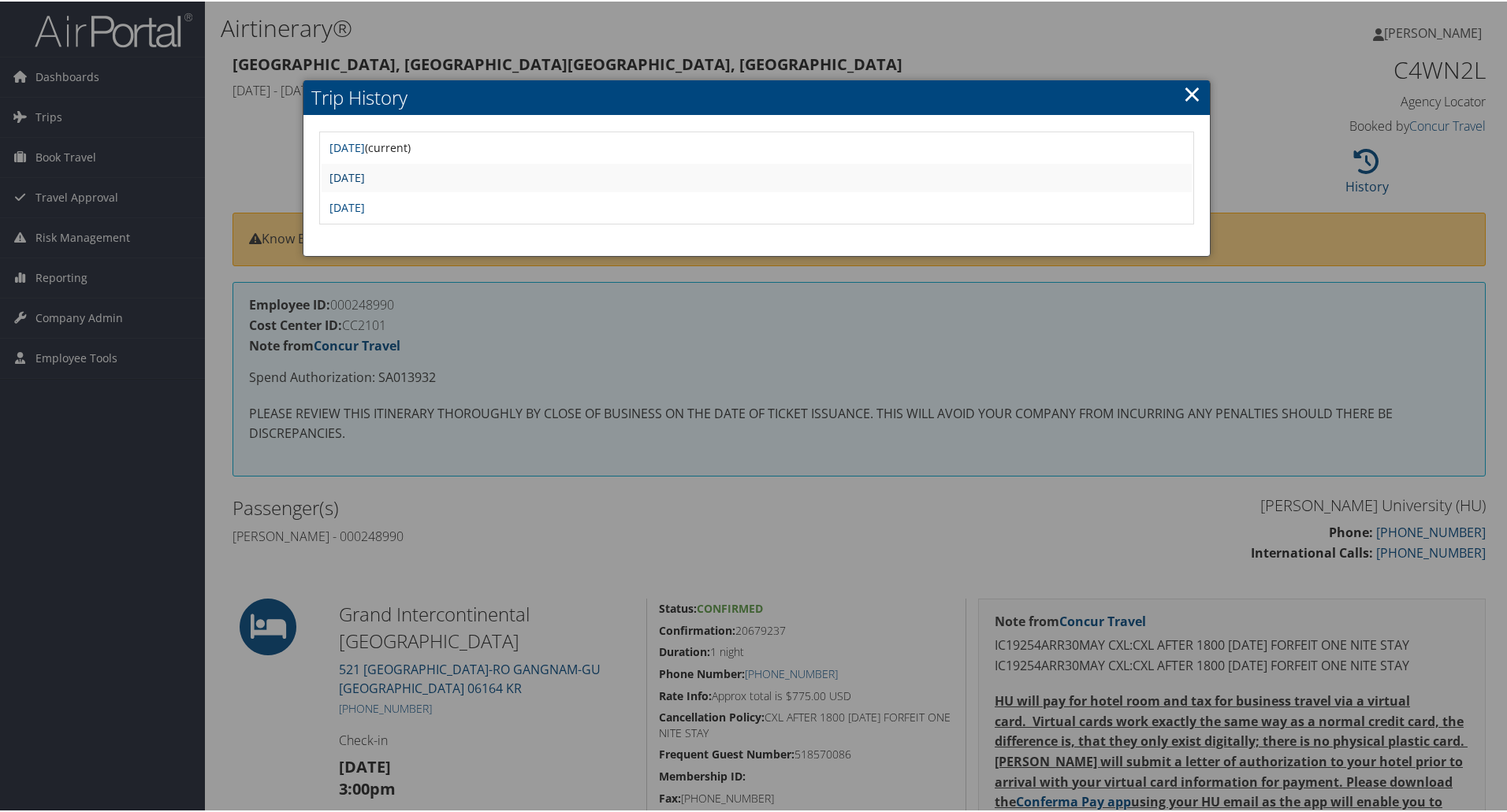
click at [365, 177] on link "[DATE]" at bounding box center [347, 176] width 35 height 15
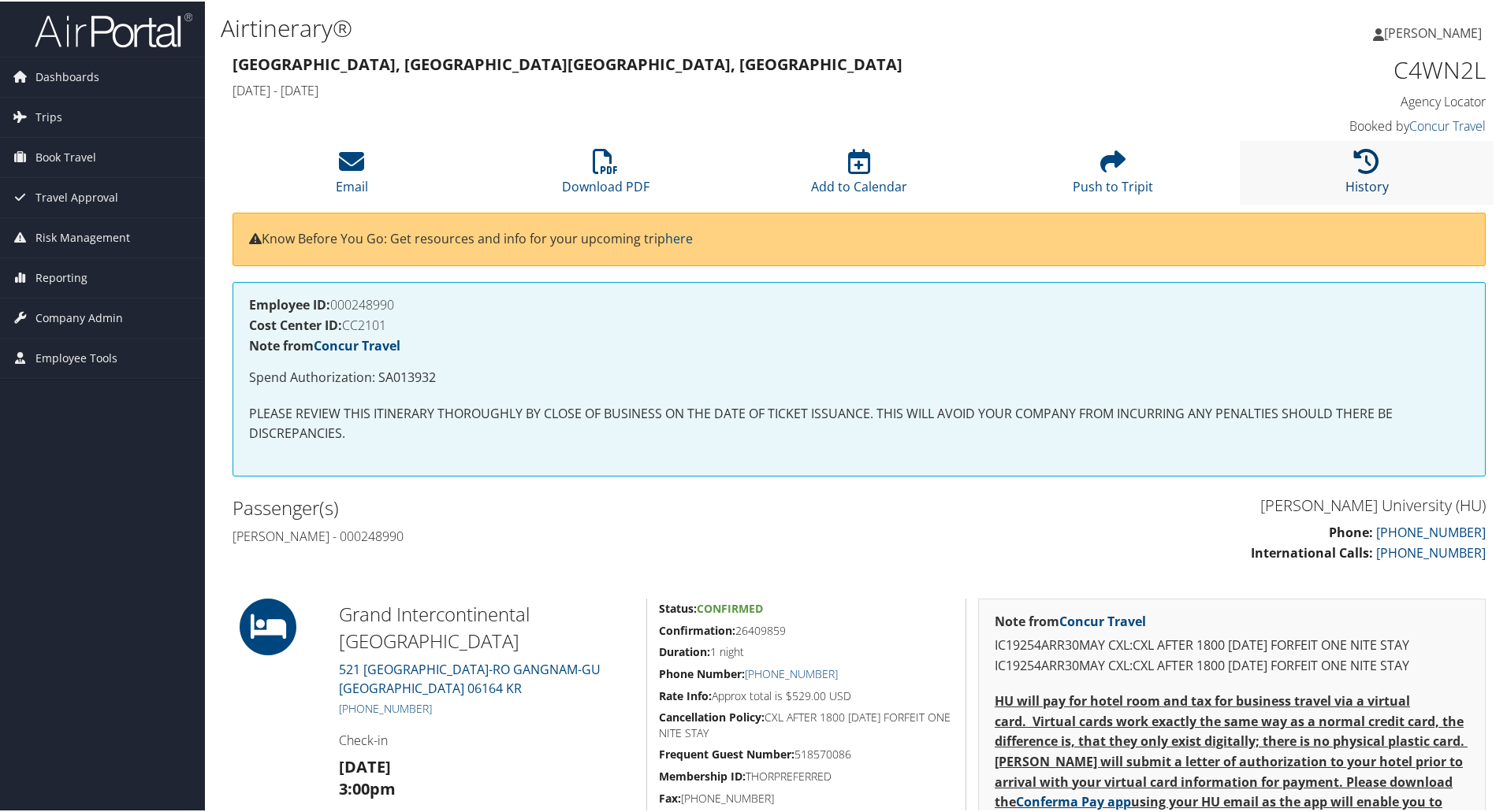
click at [1354, 164] on icon at bounding box center [1366, 160] width 25 height 25
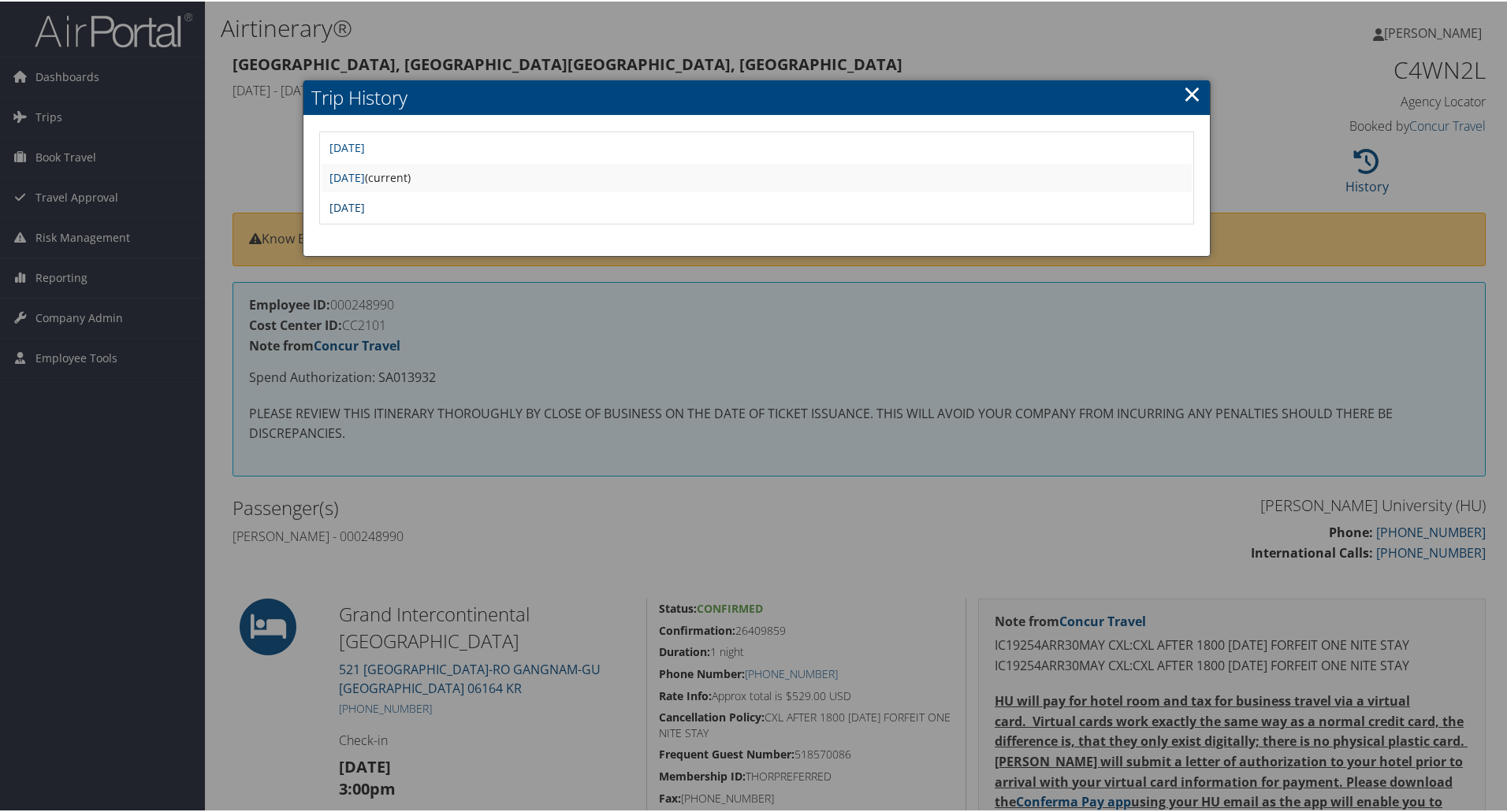
click at [365, 209] on link "[DATE]" at bounding box center [347, 206] width 35 height 15
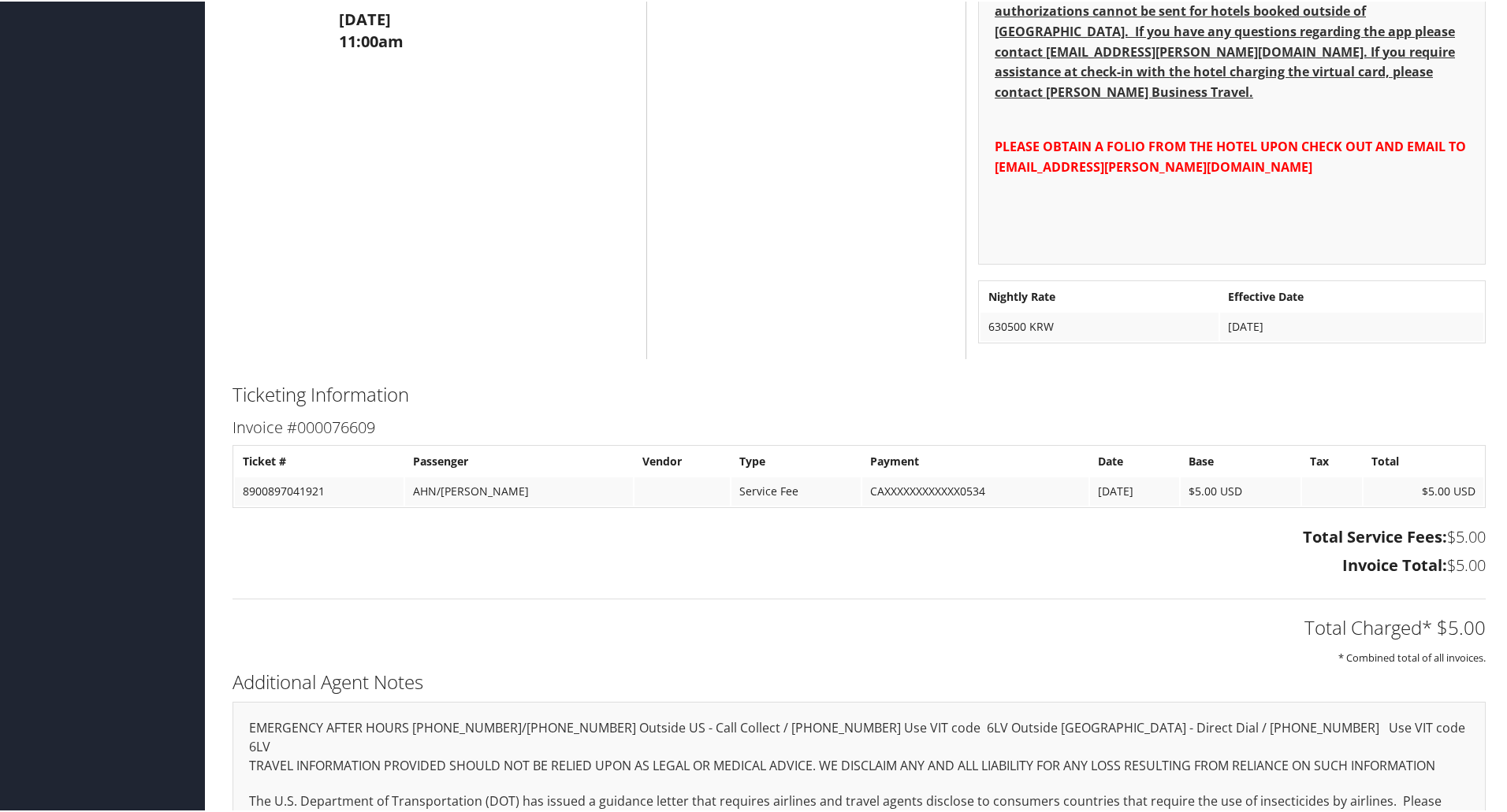
scroll to position [916, 0]
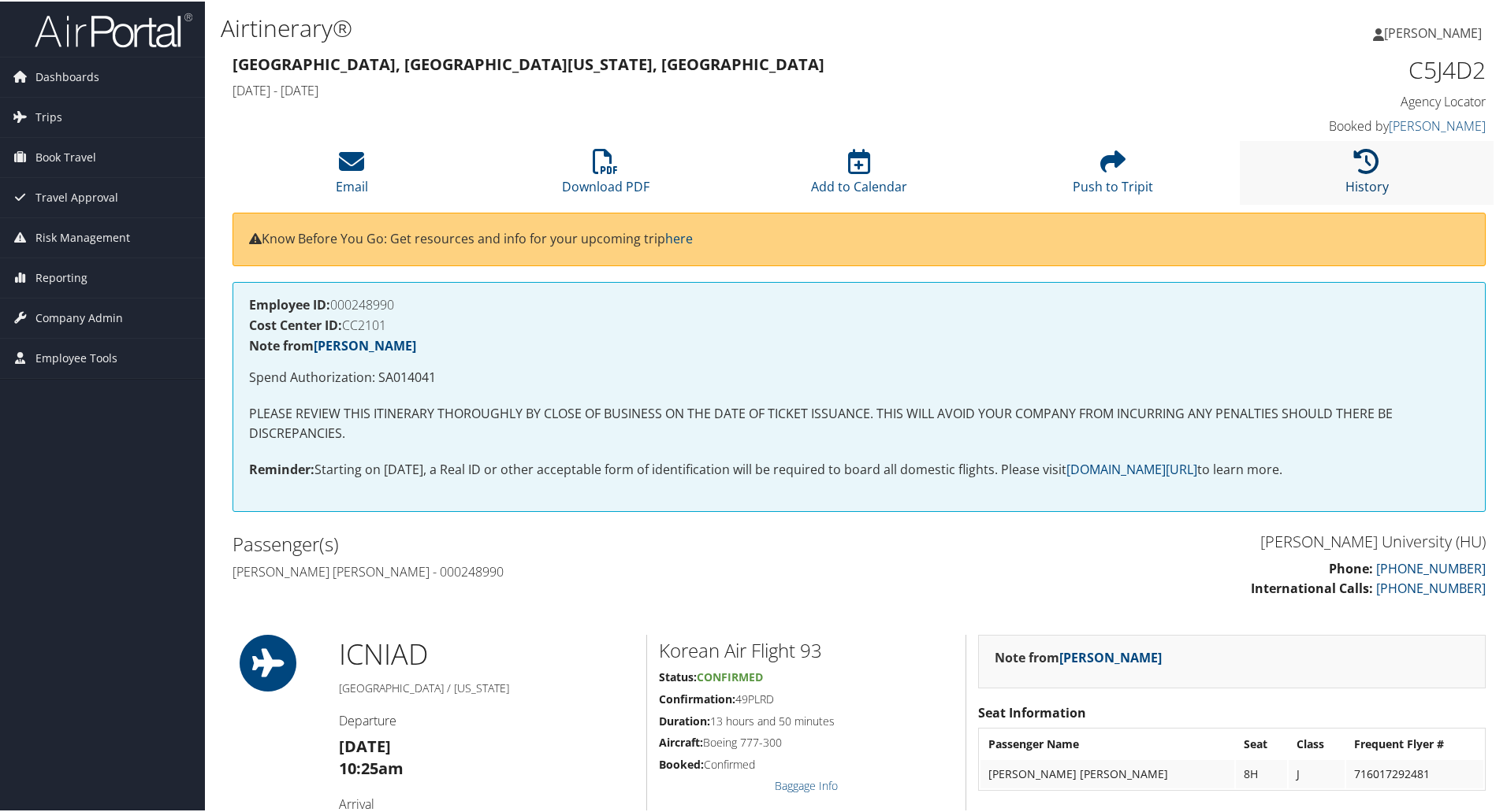
click at [1358, 171] on icon at bounding box center [1366, 160] width 25 height 25
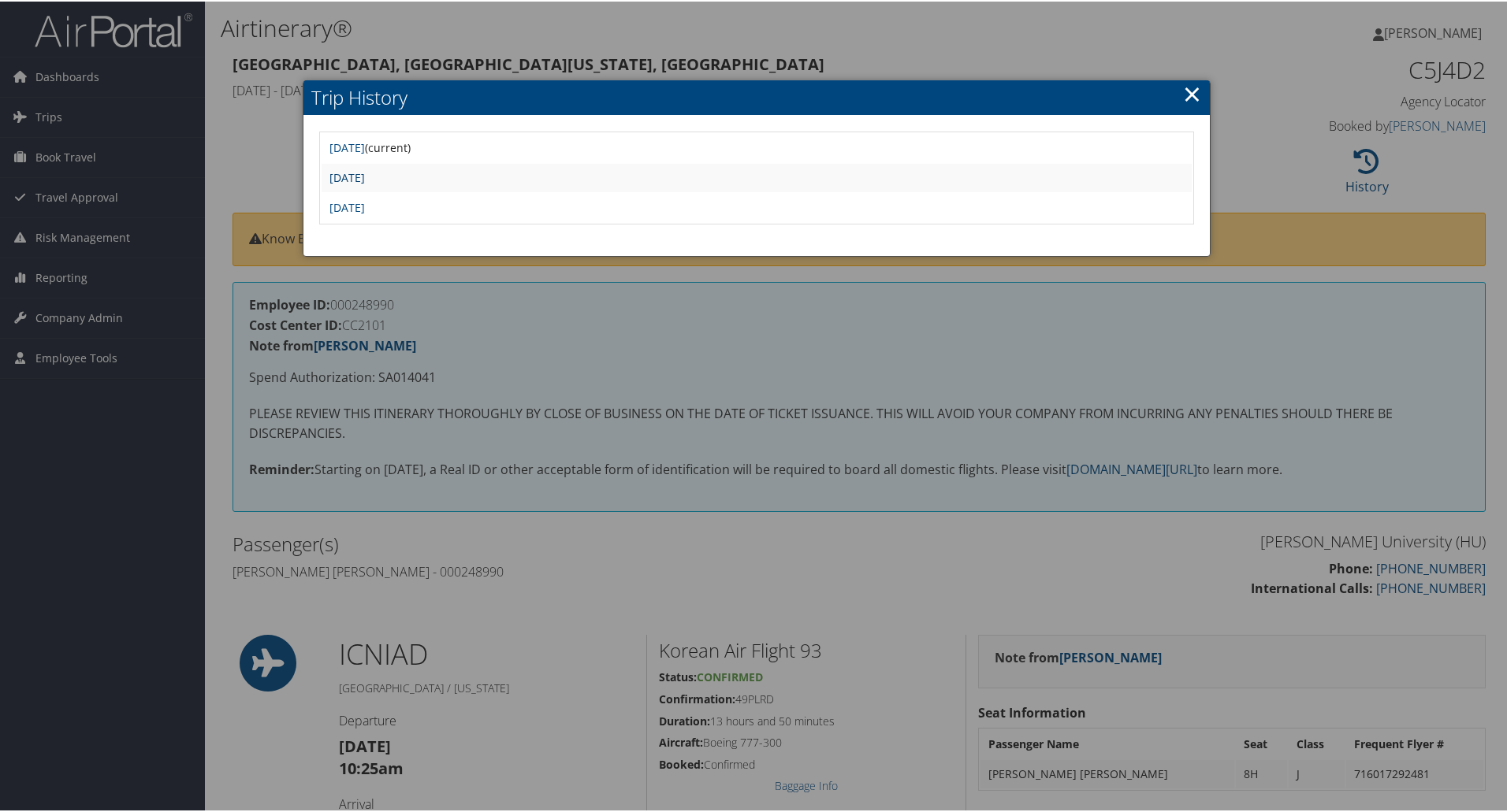
click at [365, 174] on link "Mon May 5 12:39:21 MDT 2025" at bounding box center [347, 176] width 35 height 15
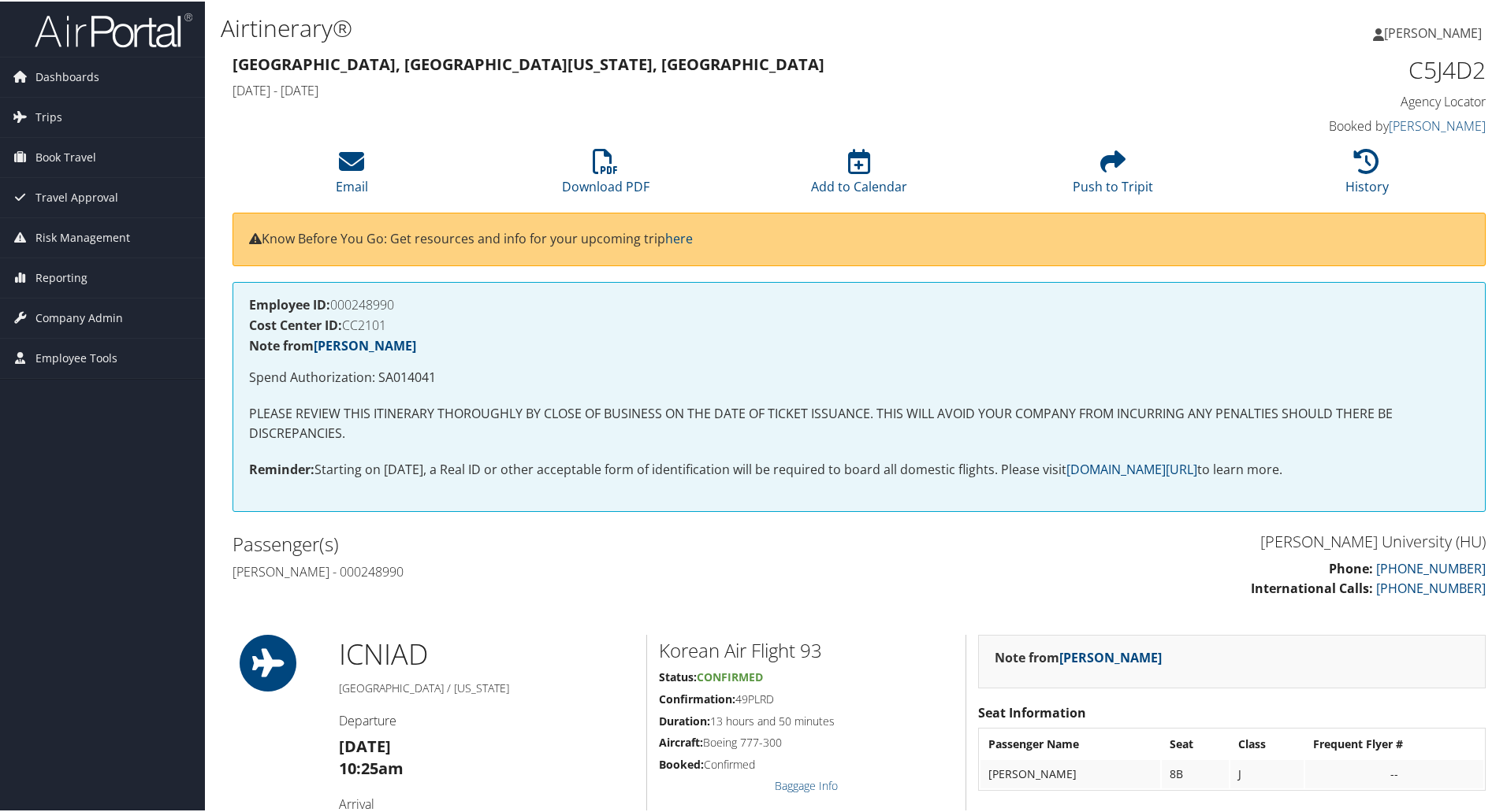
click at [1435, 69] on h1 "C5J4D2" at bounding box center [1338, 68] width 296 height 33
copy h1 "C5J4D2"
click at [602, 162] on icon at bounding box center [605, 160] width 25 height 25
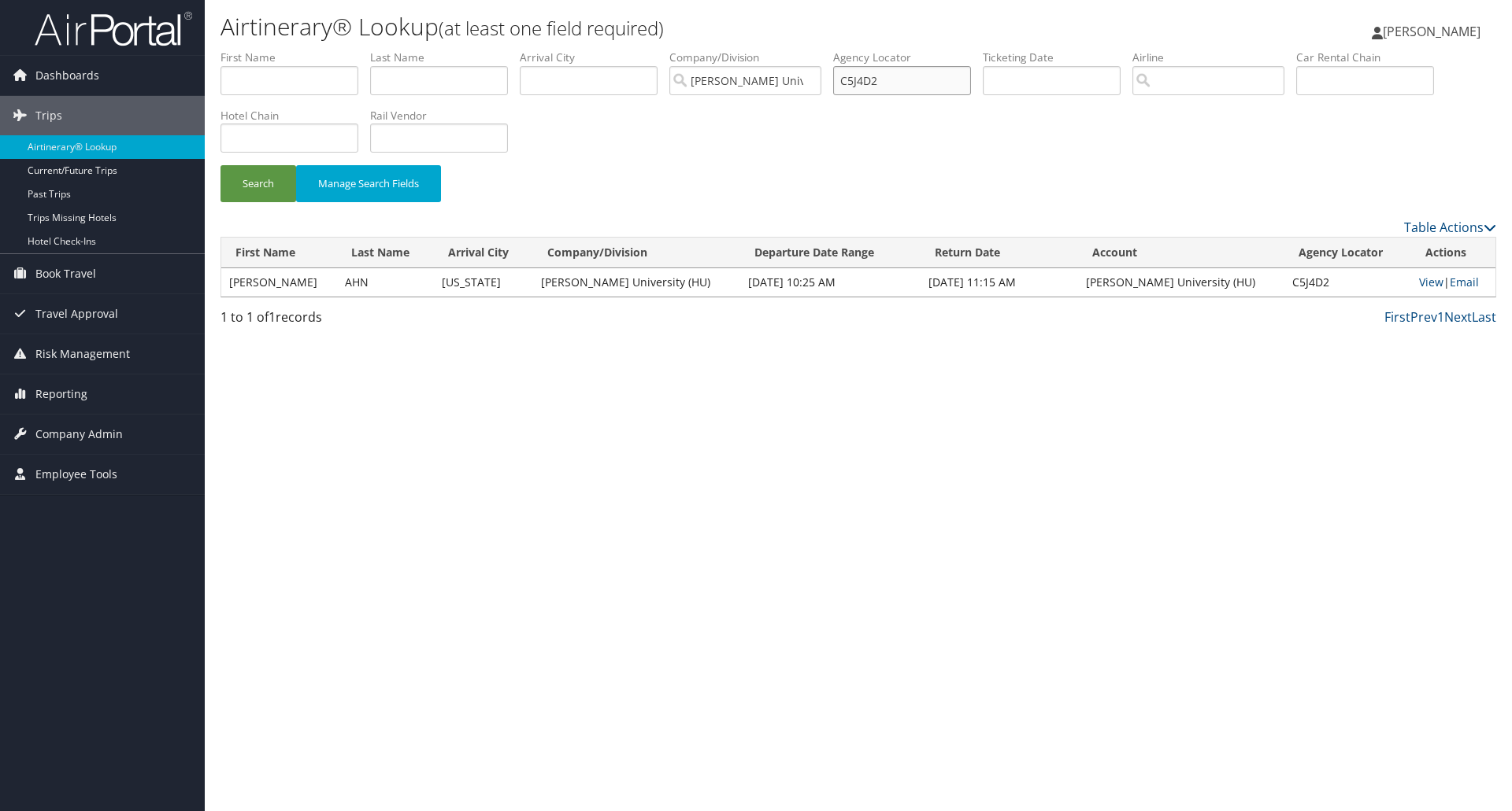
click at [862, 73] on input "C5J4D2" at bounding box center [902, 80] width 138 height 29
paste input "7Z1FF"
click at [266, 183] on button "Search" at bounding box center [258, 184] width 76 height 37
click at [1422, 279] on link "View" at bounding box center [1434, 281] width 24 height 15
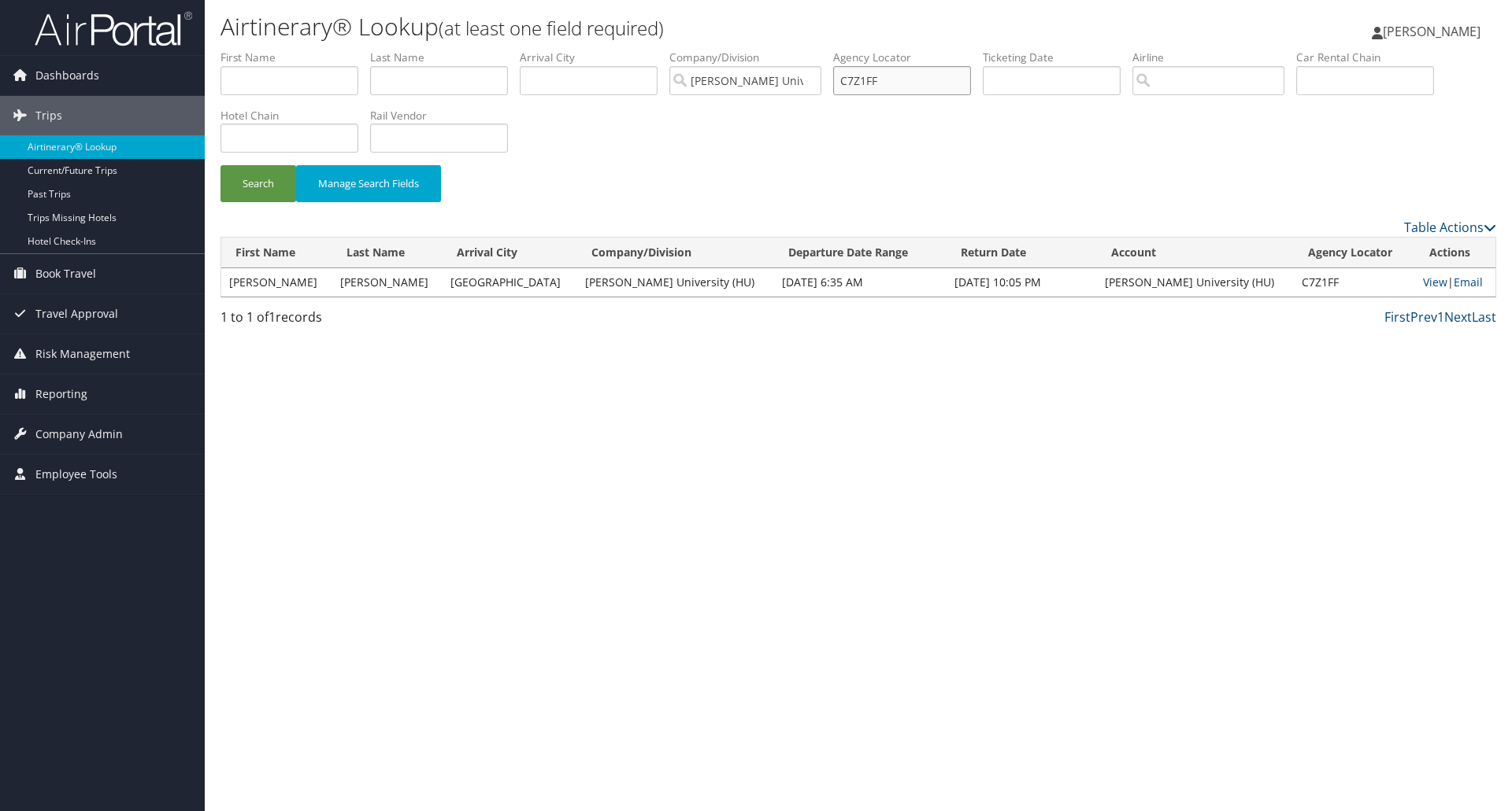
click at [869, 82] on input "C7Z1FF" at bounding box center [902, 80] width 138 height 29
paste input "BTCYH6"
type input "BTCYH6"
click at [221, 166] on button "Search" at bounding box center [258, 184] width 76 height 37
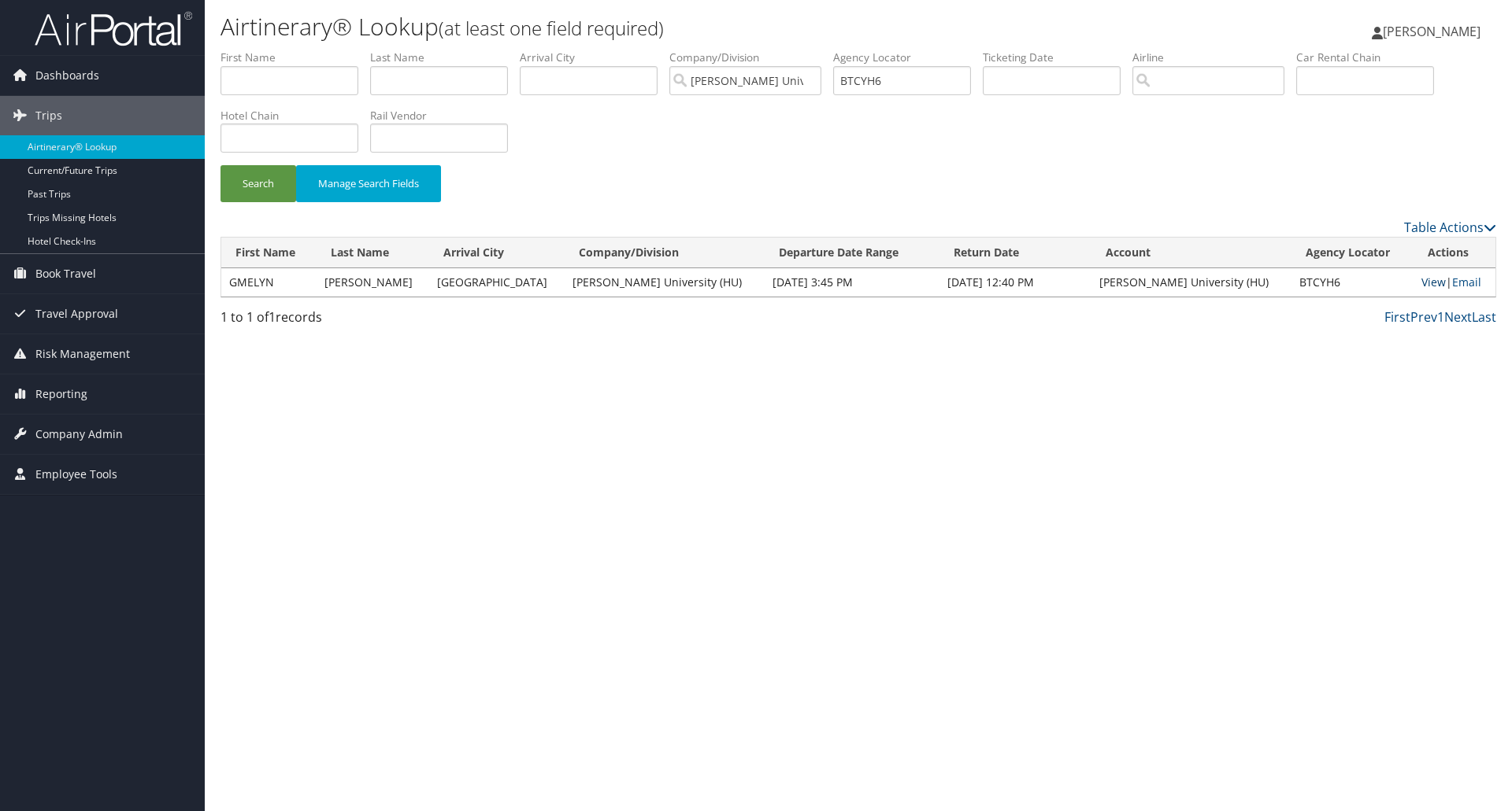
click at [1421, 284] on link "View" at bounding box center [1433, 281] width 24 height 15
click at [853, 88] on input "BTCYH6" at bounding box center [902, 80] width 138 height 29
drag, startPoint x: 416, startPoint y: 79, endPoint x: 371, endPoint y: 79, distance: 45.0
click at [416, 79] on input "text" at bounding box center [439, 80] width 138 height 29
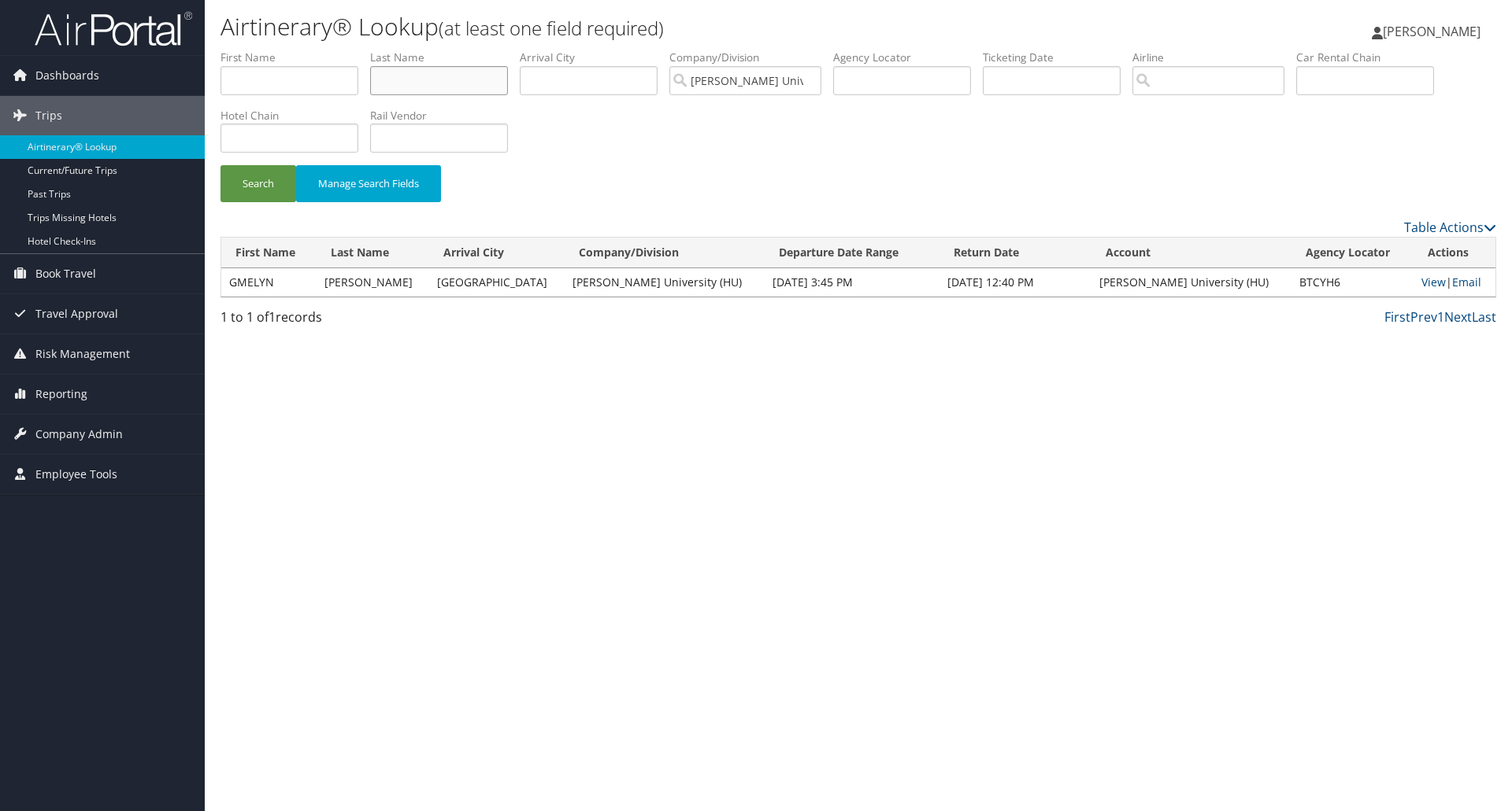
paste input "[PERSON_NAME]/[PERSON_NAME]"
type input "[PERSON_NAME]/[PERSON_NAME]"
click at [266, 79] on input "text" at bounding box center [289, 80] width 138 height 29
paste input "[PERSON_NAME]/[PERSON_NAME]"
drag, startPoint x: 274, startPoint y: 80, endPoint x: 131, endPoint y: 80, distance: 143.0
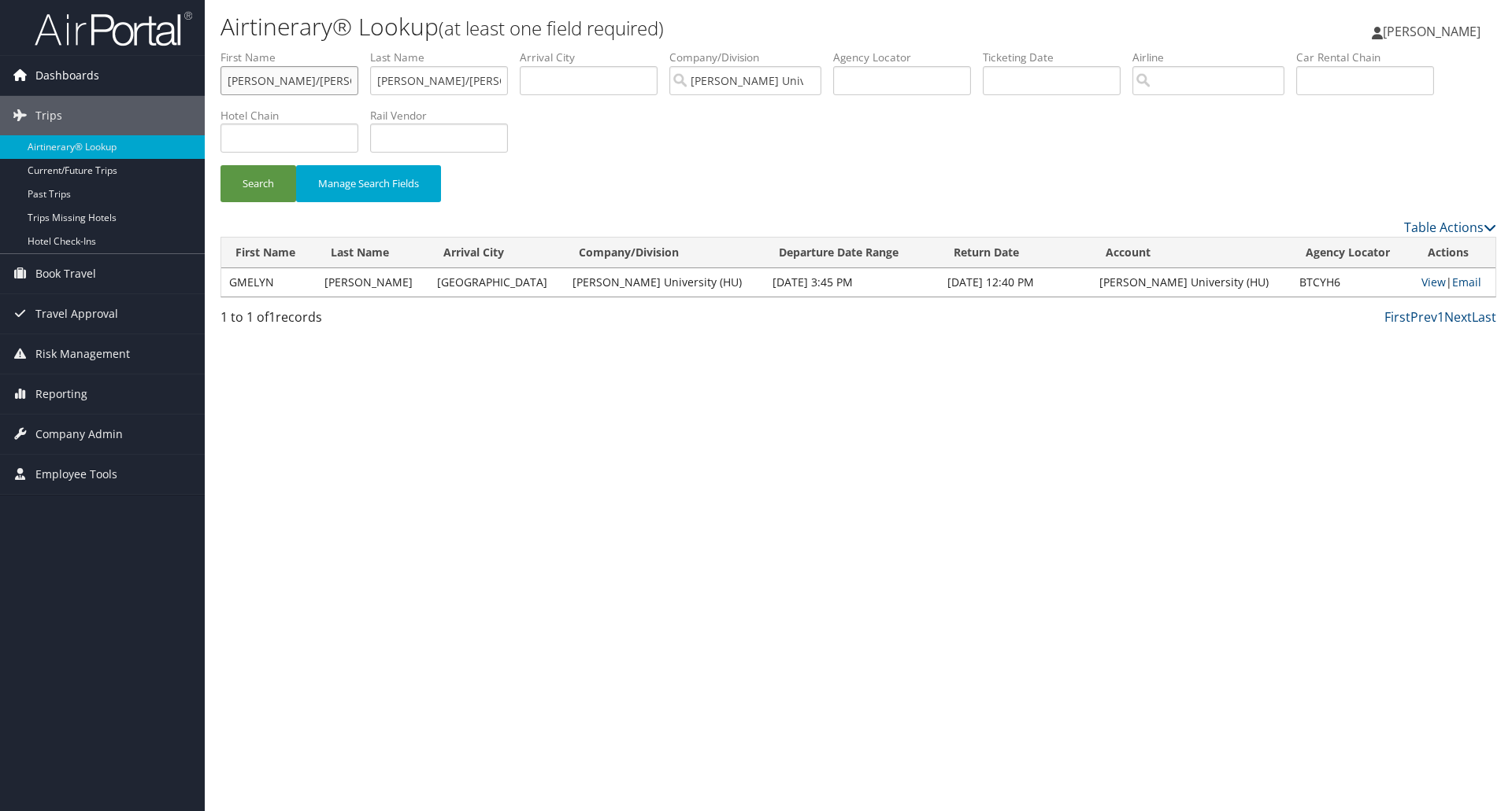
click at [131, 80] on div "Dashboards AirPortal 360™ (Manager) My Travel Dashboard Trips Airtinerary® Look…" at bounding box center [756, 405] width 1512 height 811
type input "KEISHA"
drag, startPoint x: 423, startPoint y: 84, endPoint x: 550, endPoint y: 83, distance: 127.0
click at [550, 50] on ul "First Name KEISHA Last Name NELSON/KEISHA Departure City Arrival City Company/D…" at bounding box center [858, 50] width 1275 height 0
type input "NELSON"
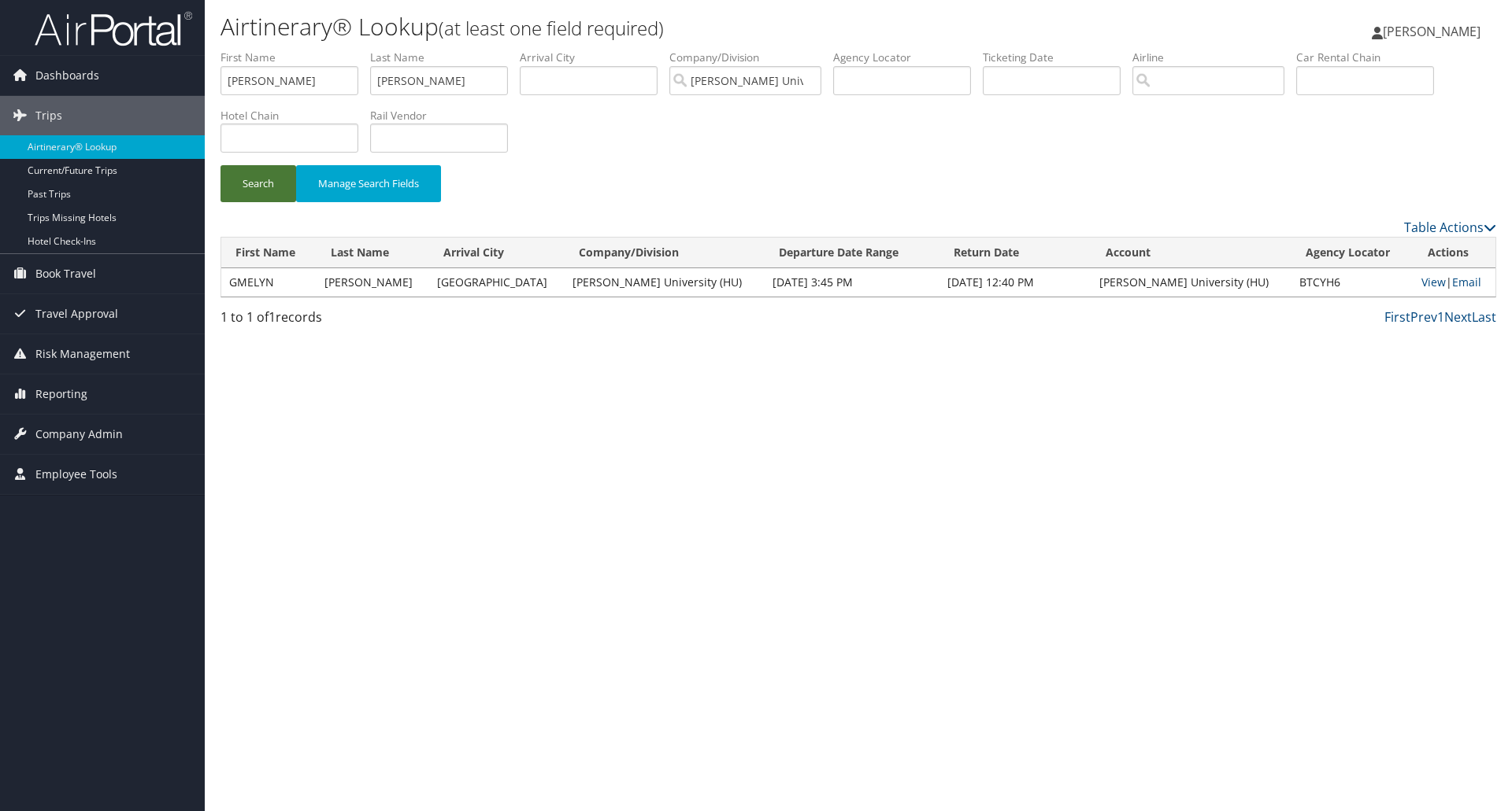
click at [270, 178] on button "Search" at bounding box center [258, 184] width 76 height 37
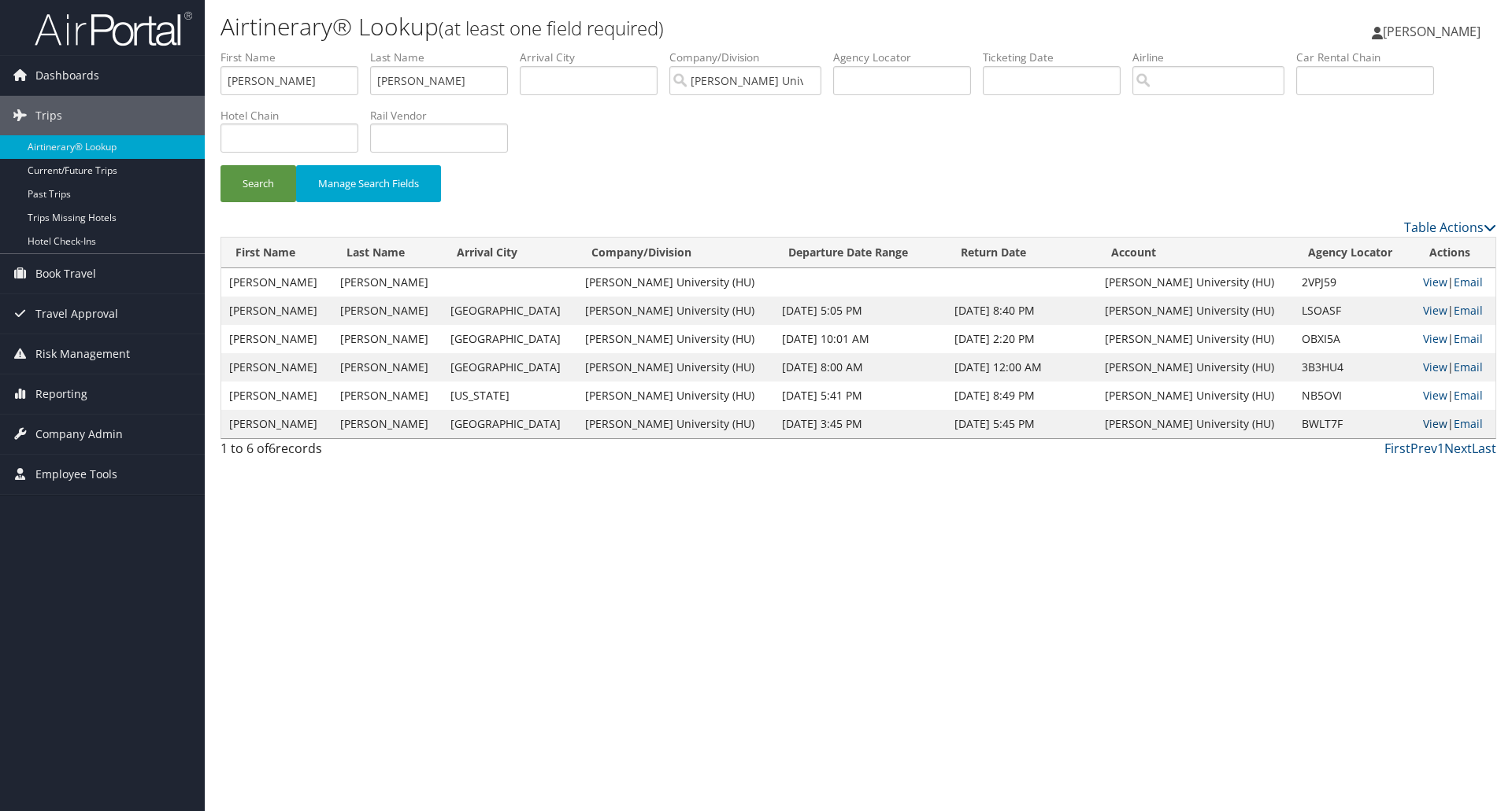
click at [1426, 426] on link "View" at bounding box center [1434, 423] width 24 height 15
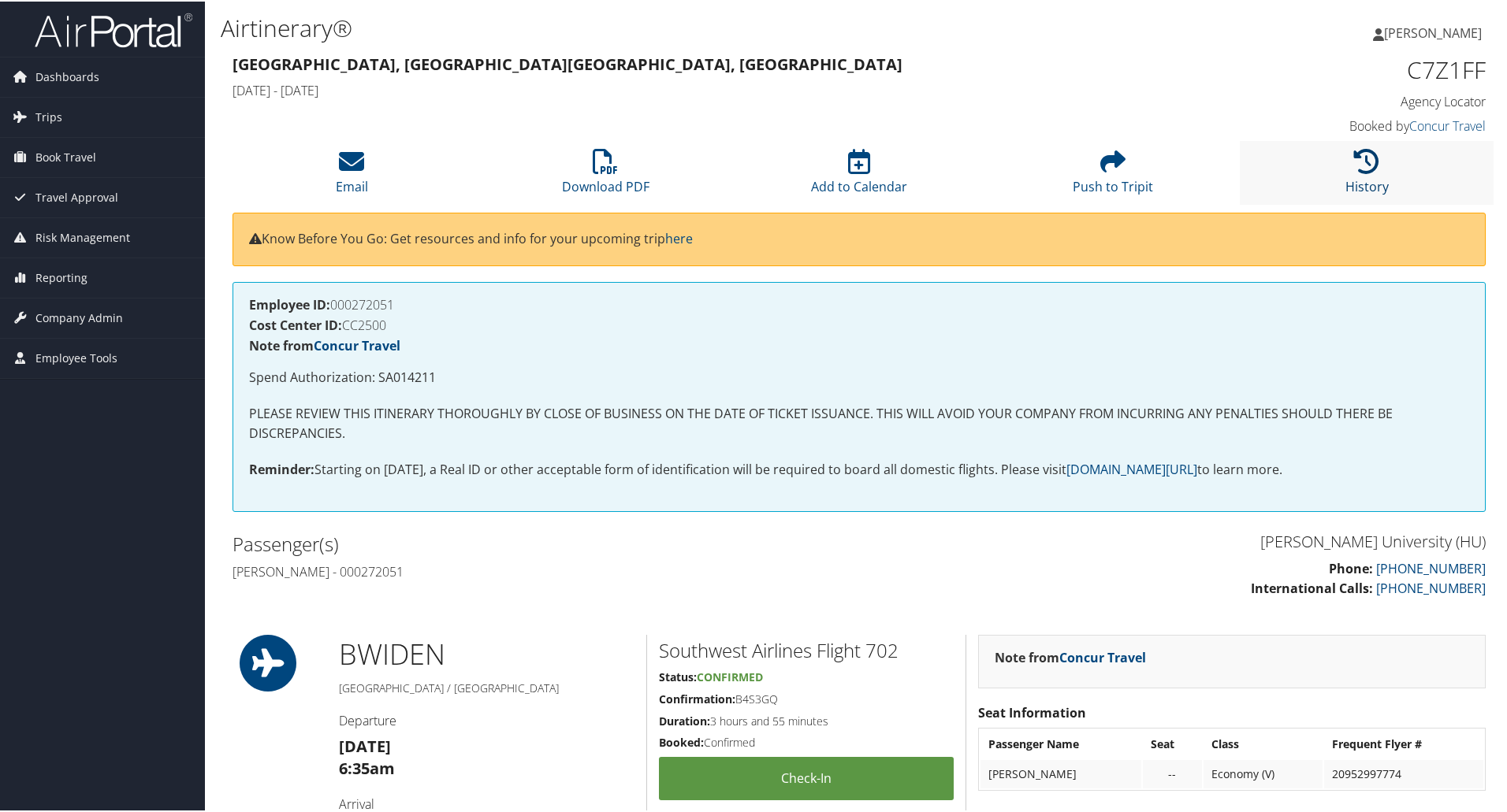
click at [1373, 172] on icon at bounding box center [1366, 160] width 25 height 25
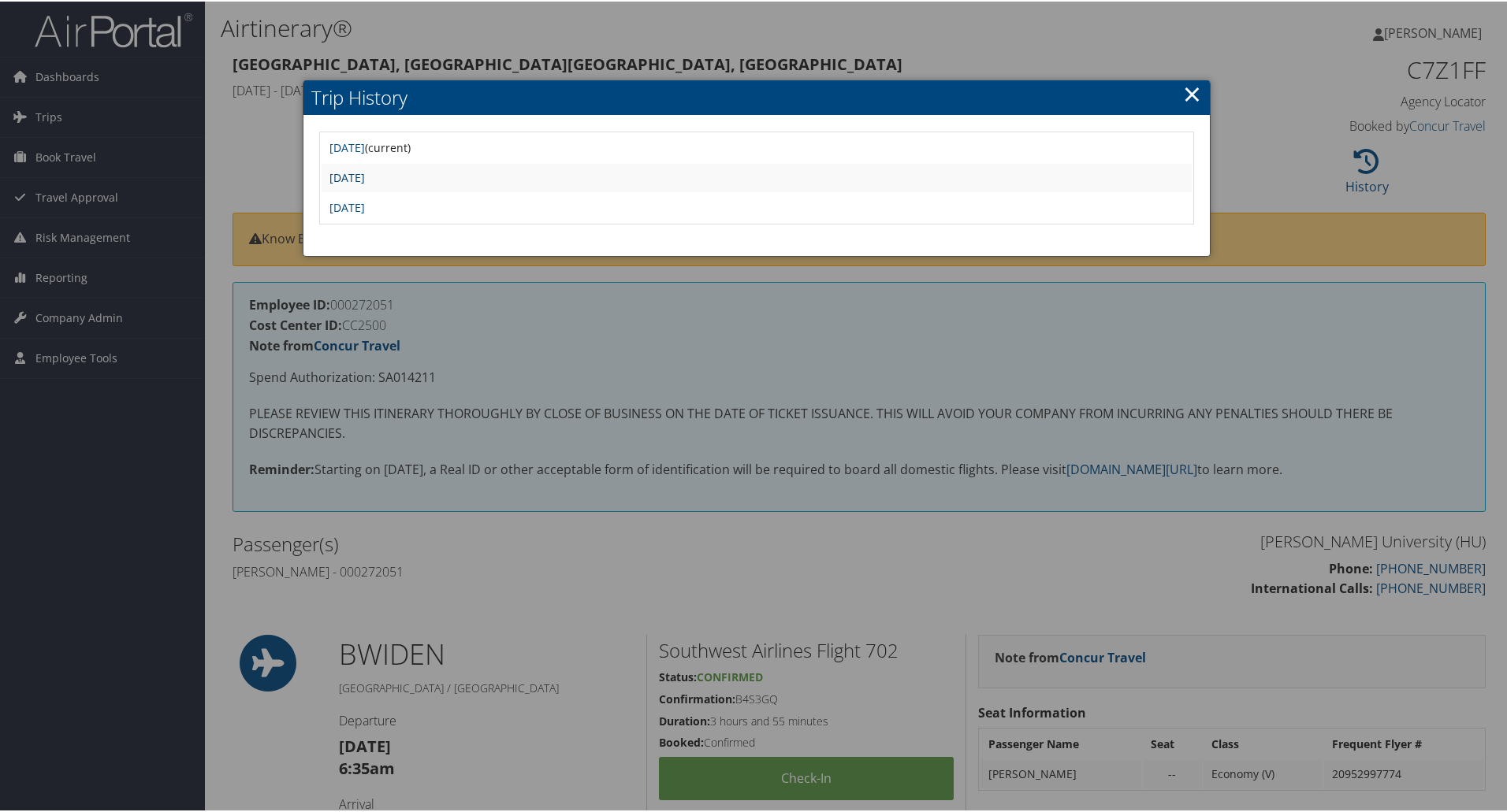
click at [365, 179] on link "[DATE]" at bounding box center [347, 176] width 35 height 15
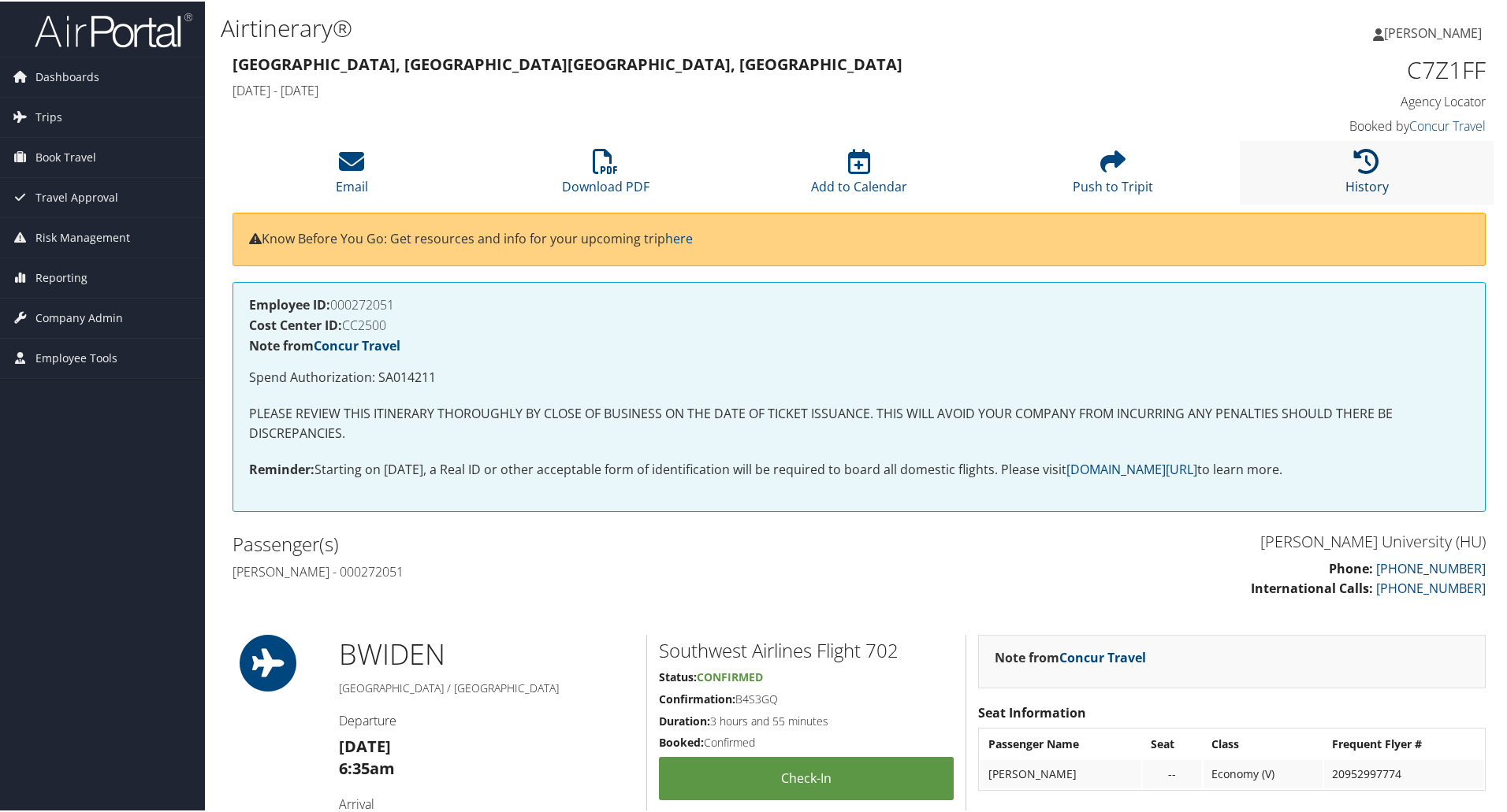
click at [1365, 172] on icon at bounding box center [1366, 160] width 25 height 25
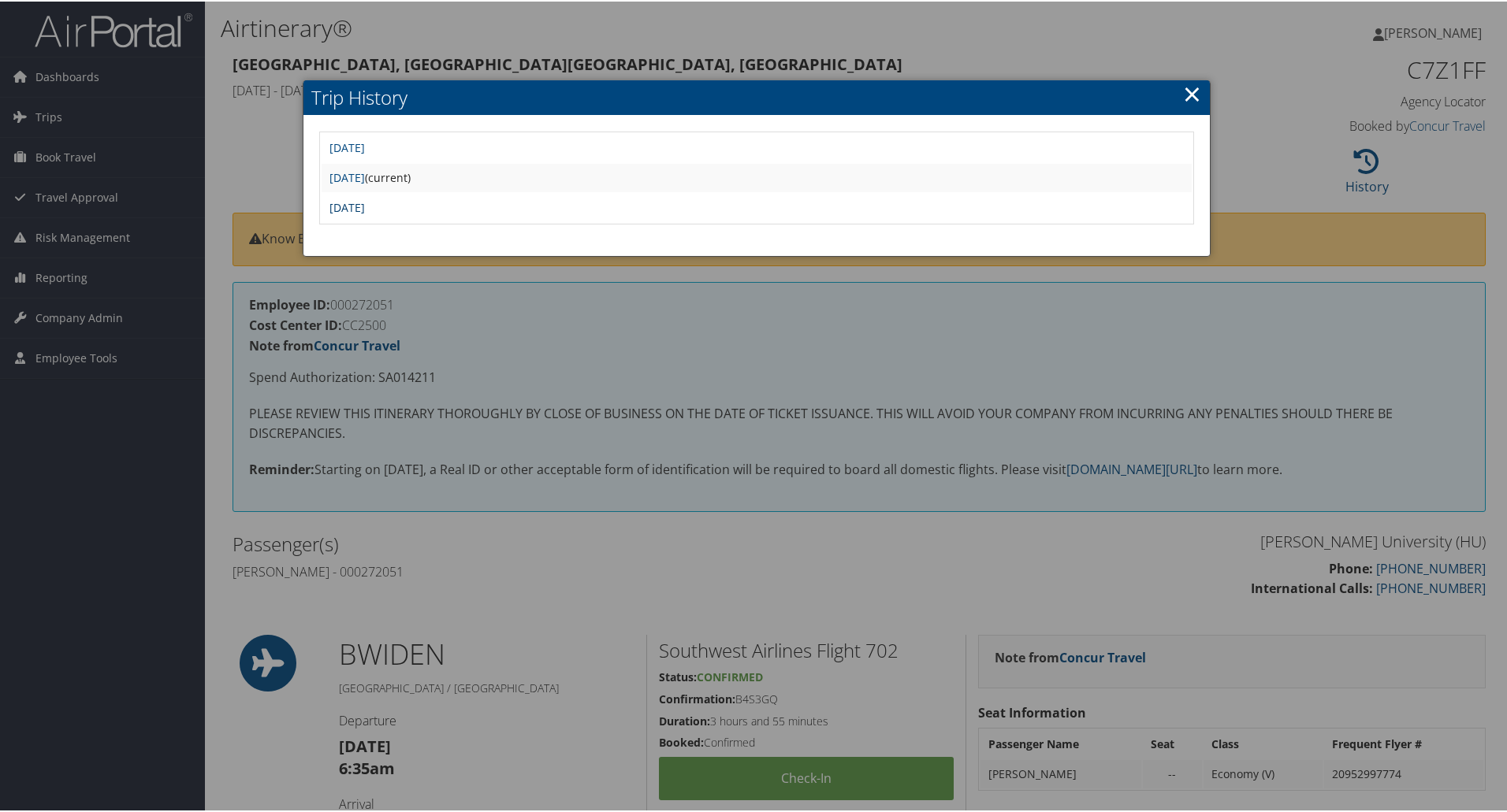
click at [365, 207] on link "Wed May 14 06:44:36 MDT 2025" at bounding box center [347, 206] width 35 height 15
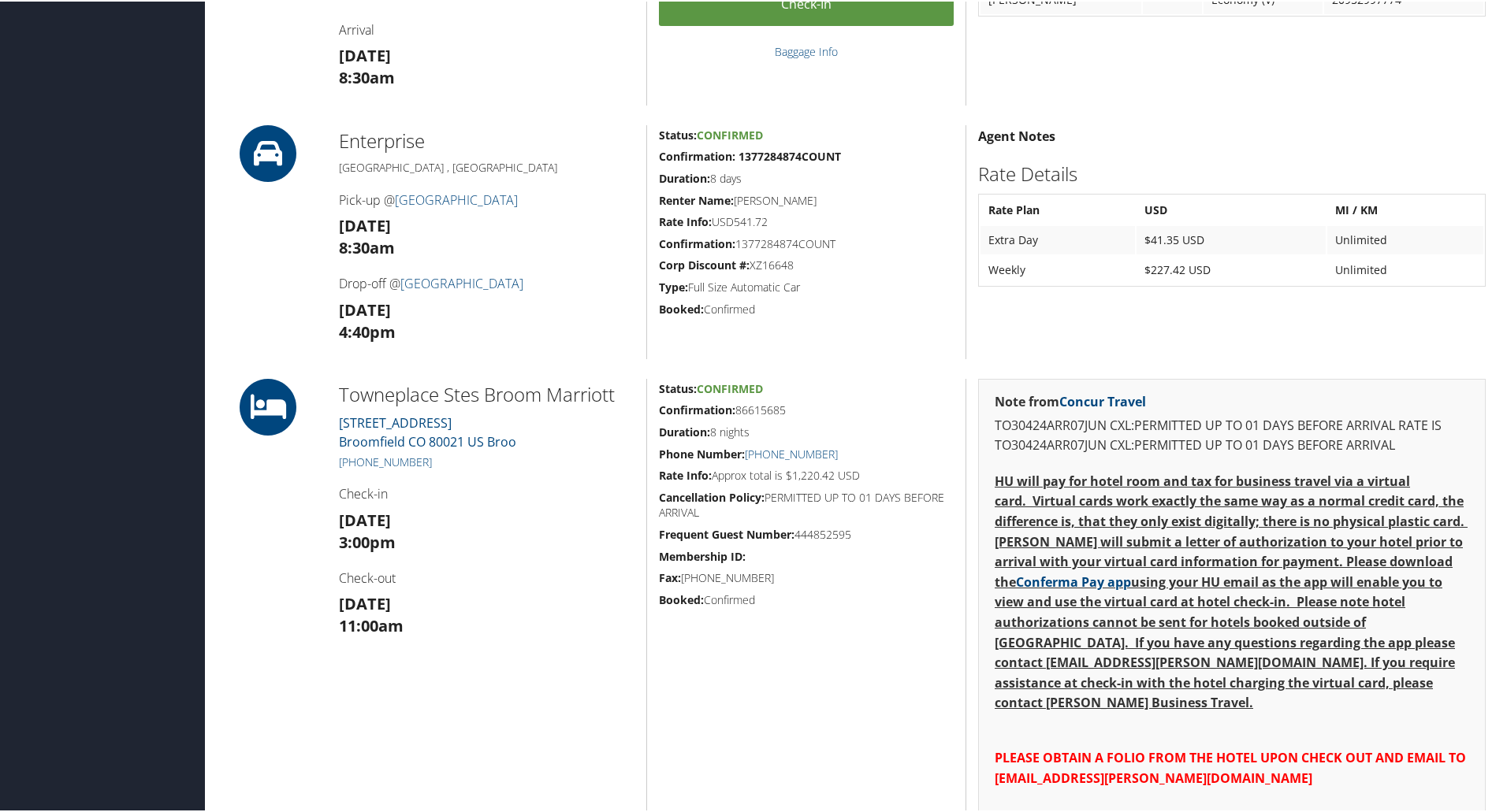
scroll to position [867, 0]
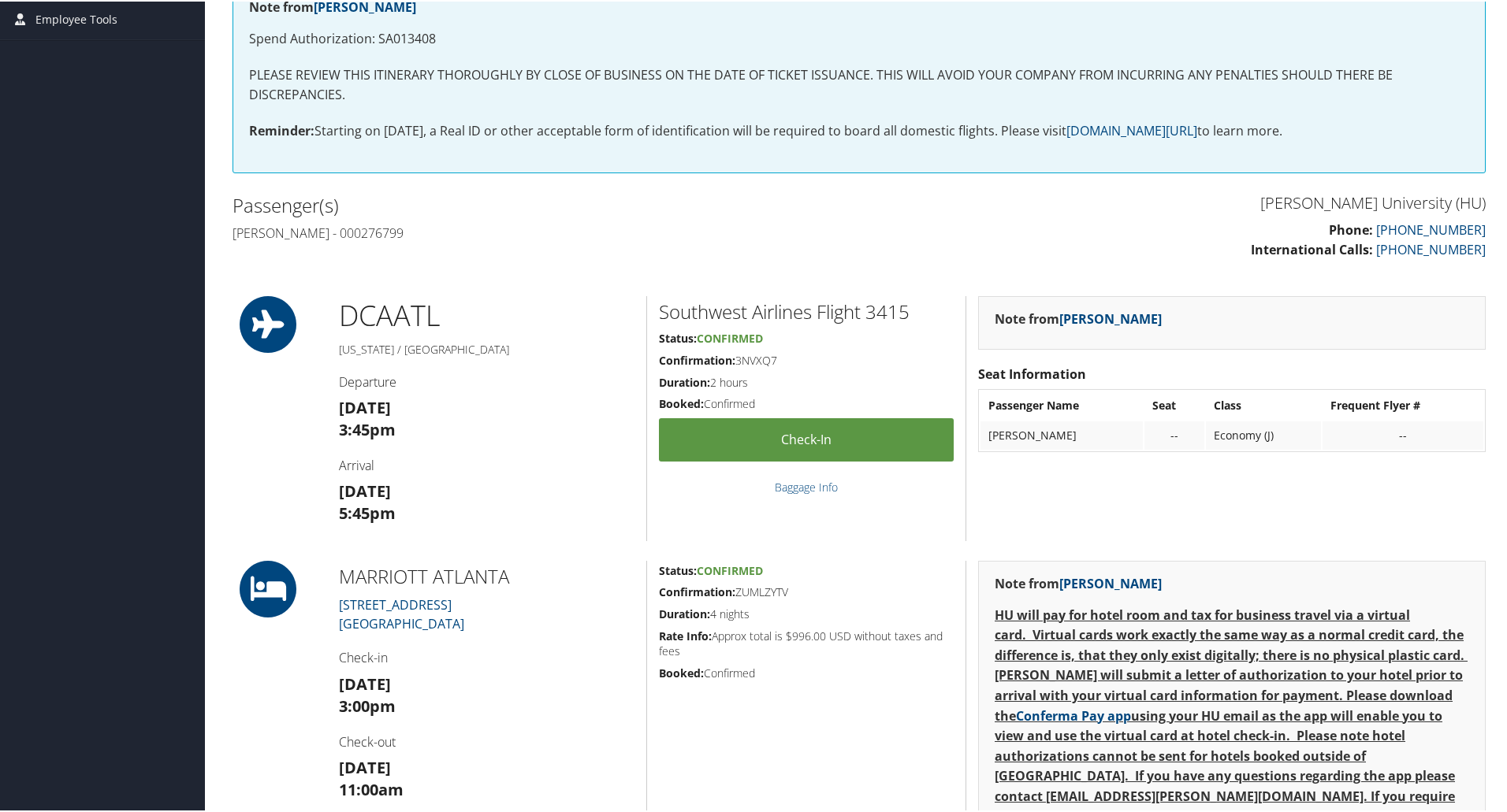
scroll to position [394, 0]
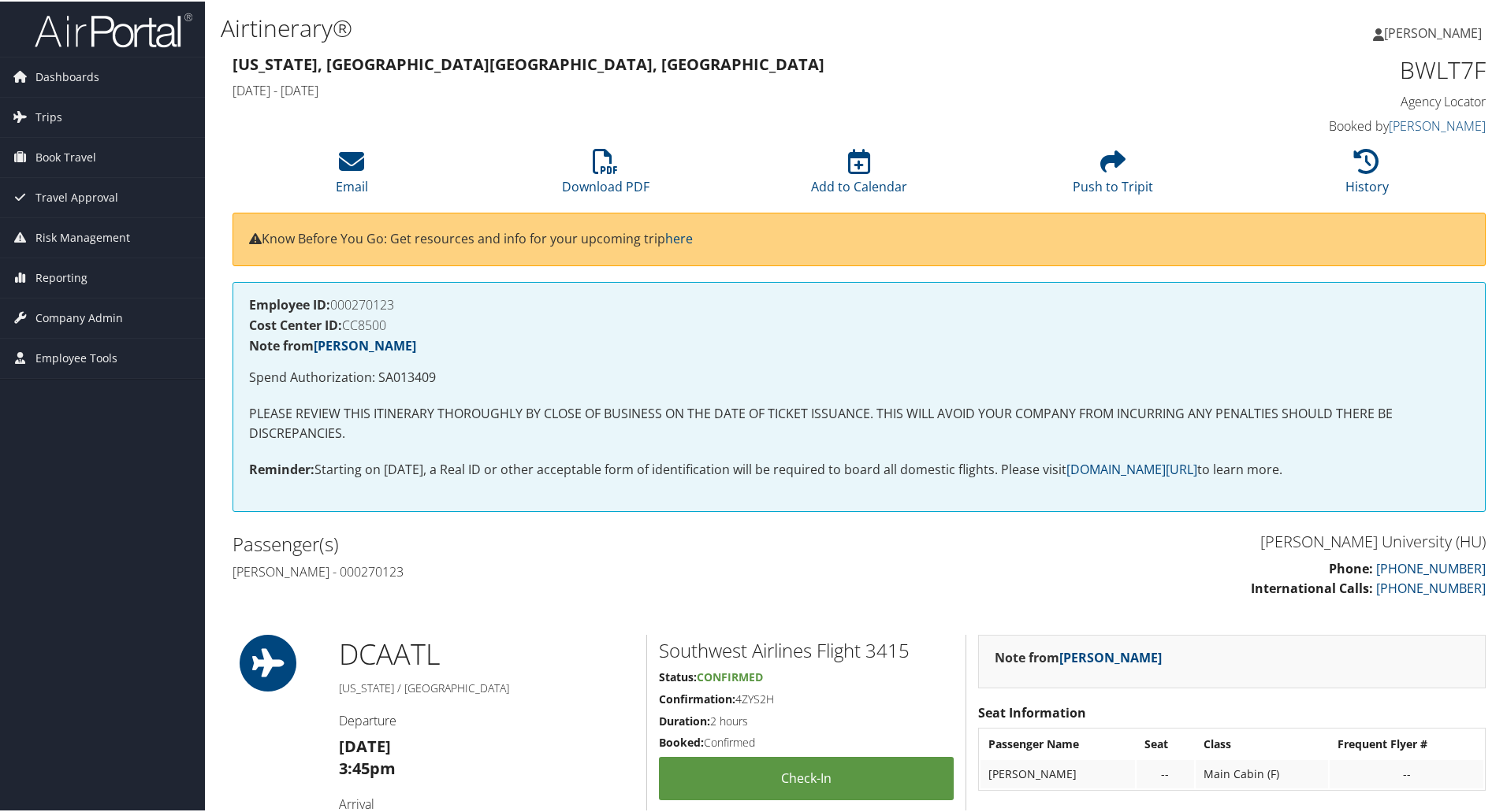
click at [1432, 66] on h1 "BWLT7F" at bounding box center [1338, 68] width 296 height 33
copy h1 "BWLT7F"
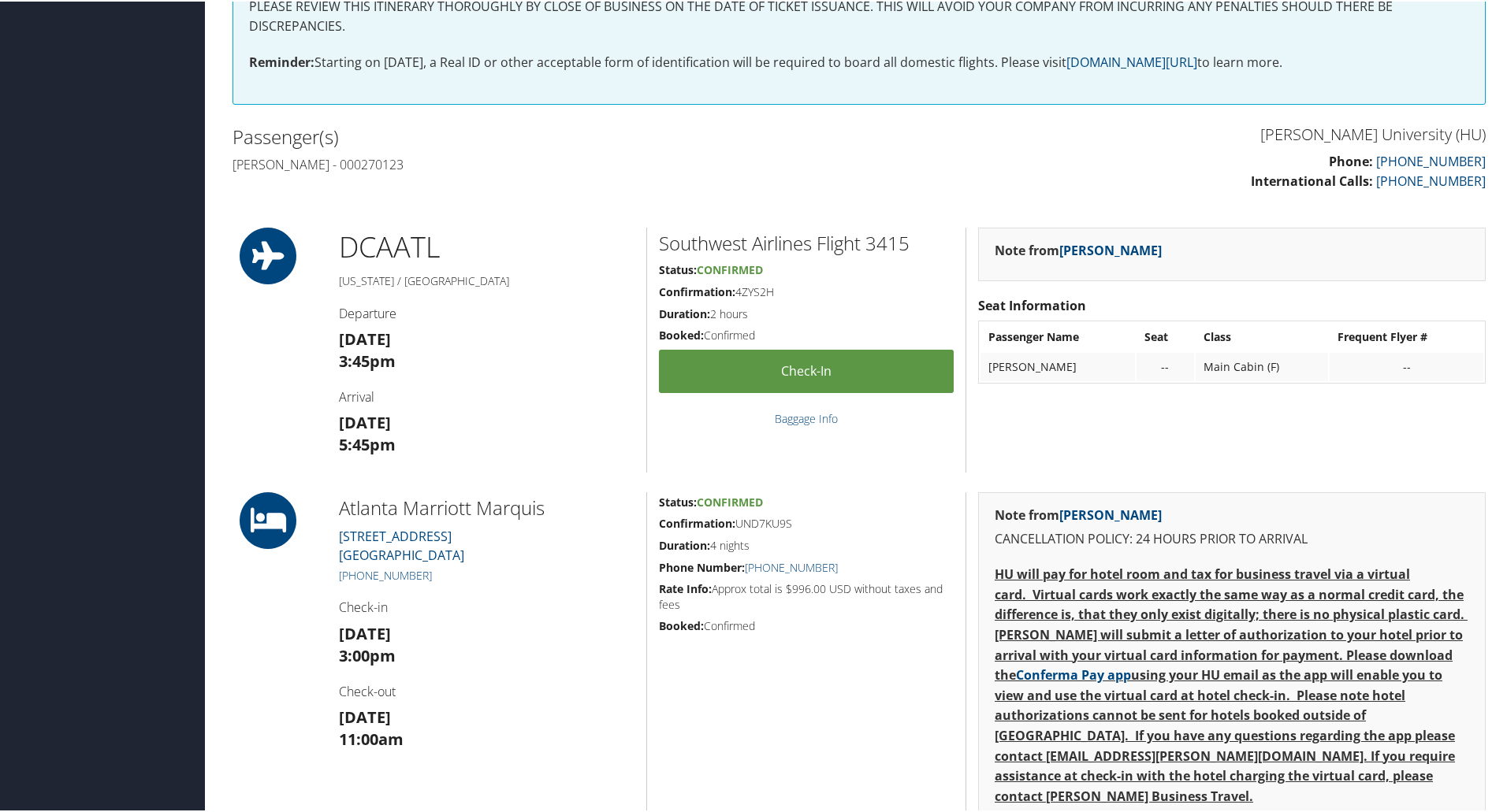
scroll to position [551, 0]
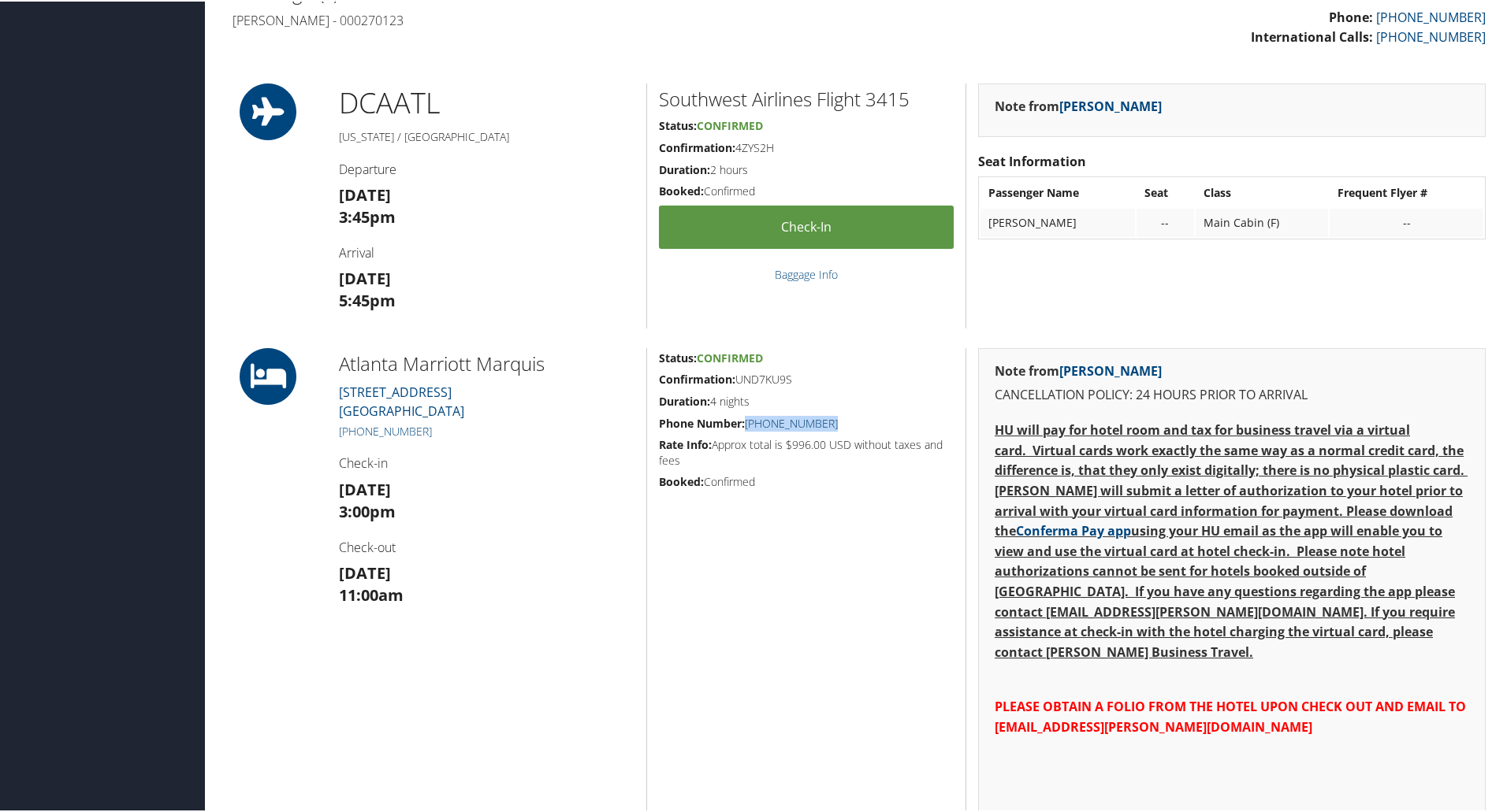
drag, startPoint x: 830, startPoint y: 422, endPoint x: 747, endPoint y: 424, distance: 83.0
click at [747, 424] on h5 "Phone Number: [PHONE_NUMBER]" at bounding box center [805, 422] width 295 height 16
copy link "[PHONE_NUMBER]"
click at [814, 676] on div "Status: Confirmed Confirmation: UND7KU9S Duration: 4 nights Phone Number: [PHON…" at bounding box center [805, 632] width 319 height 572
